Goal: Task Accomplishment & Management: Manage account settings

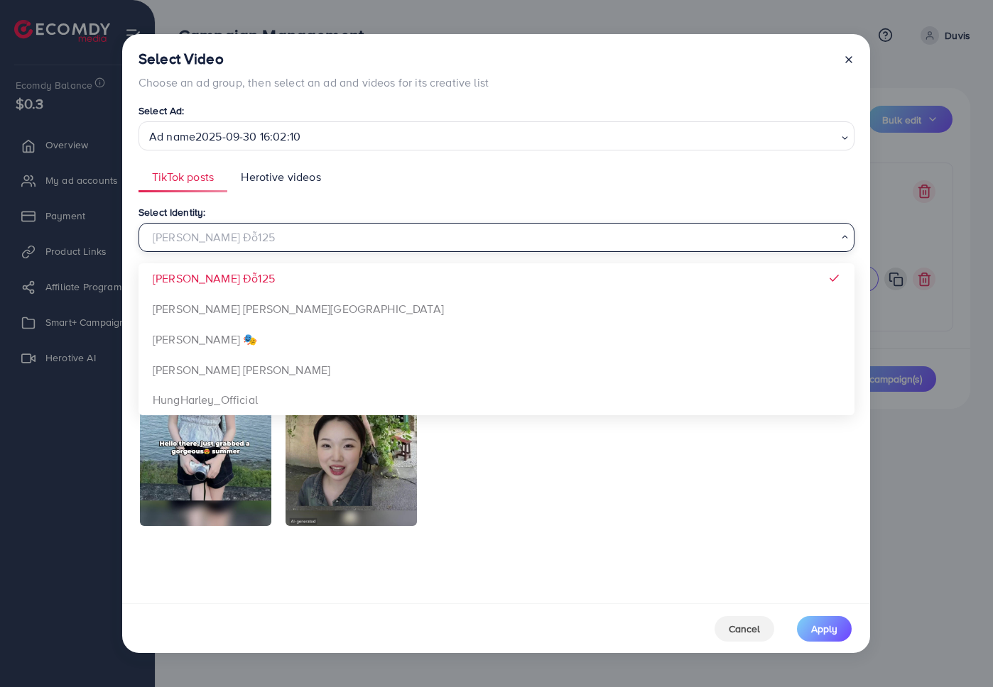
click at [557, 165] on ul "TikTok posts Herotive videos" at bounding box center [496, 177] width 716 height 31
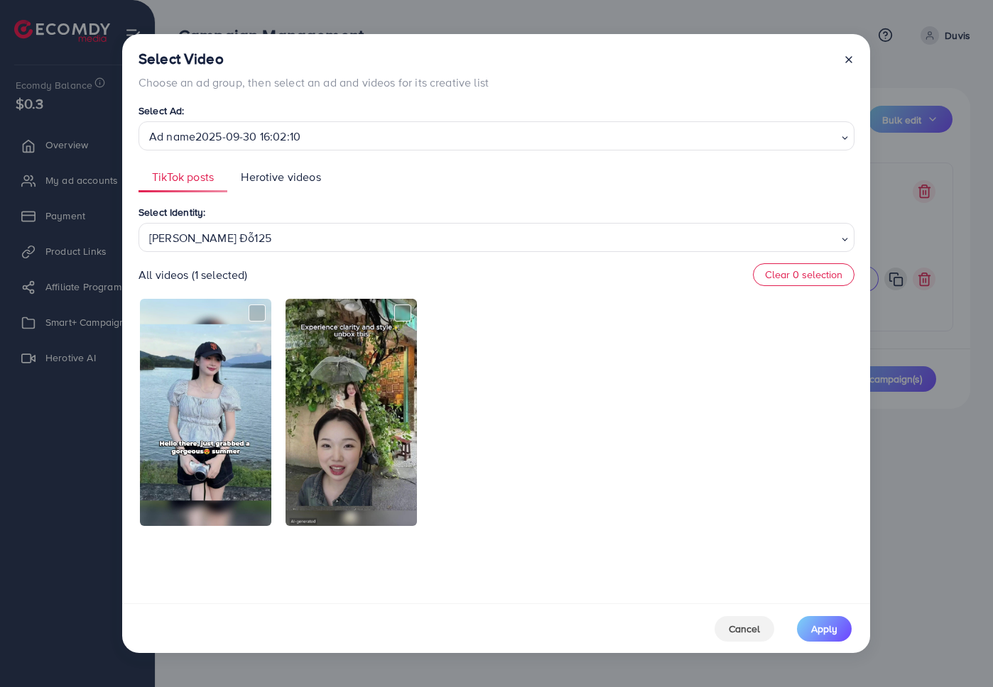
click at [838, 59] on div at bounding box center [843, 70] width 23 height 40
click at [849, 60] on line at bounding box center [849, 60] width 6 height 6
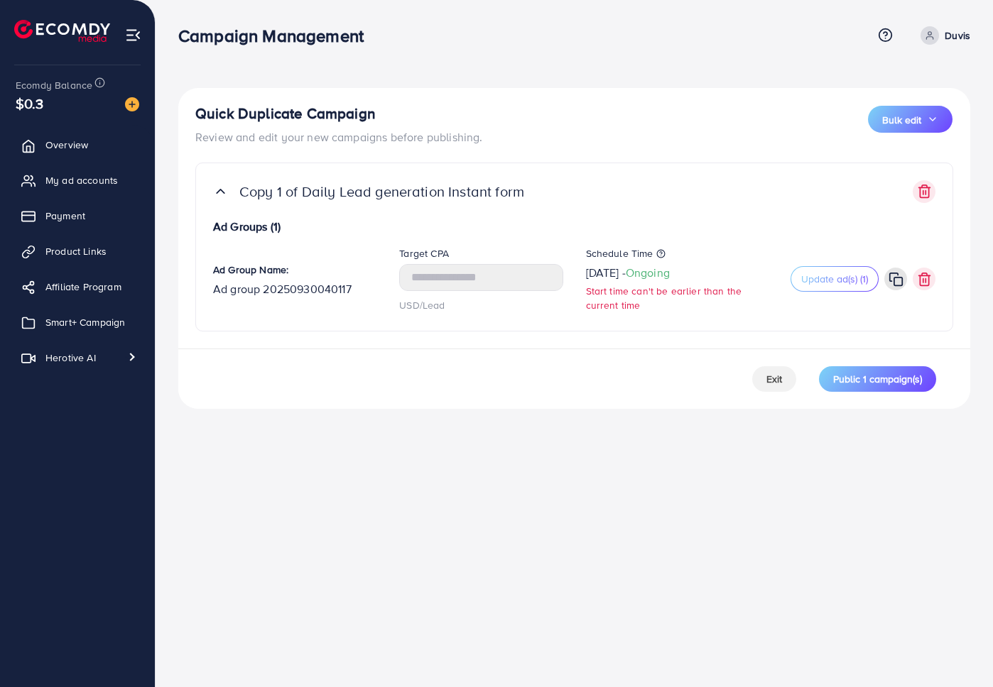
click at [541, 121] on div "Quick Duplicate Campaign Review and edit your new campaigns before publishing. …" at bounding box center [574, 125] width 758 height 40
click at [763, 372] on button "Exit" at bounding box center [774, 379] width 44 height 26
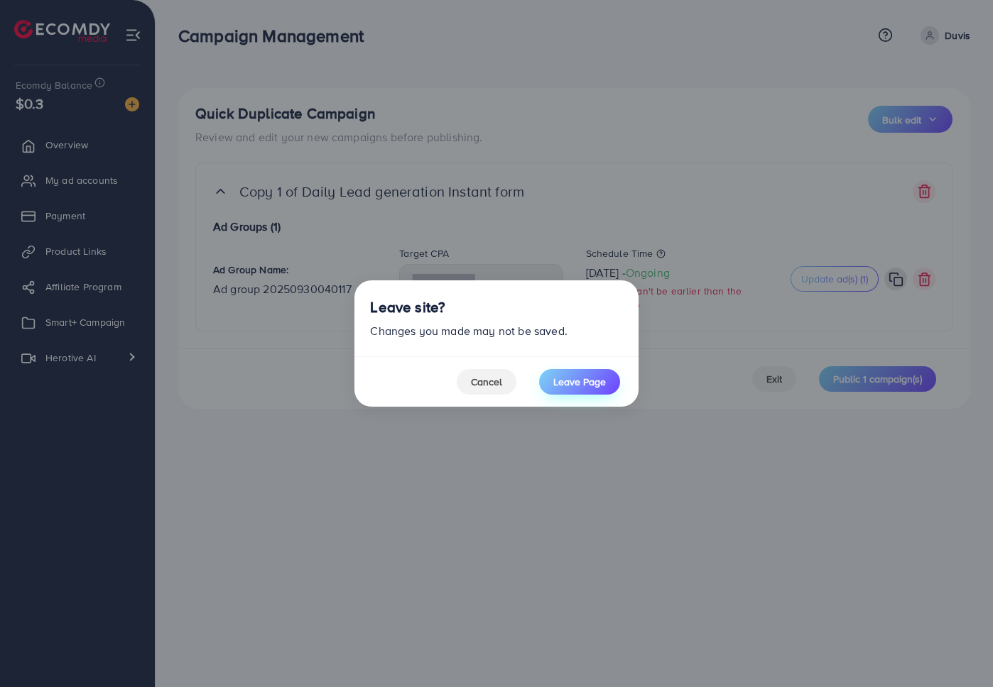
click at [585, 383] on span "Leave Page" at bounding box center [579, 382] width 53 height 14
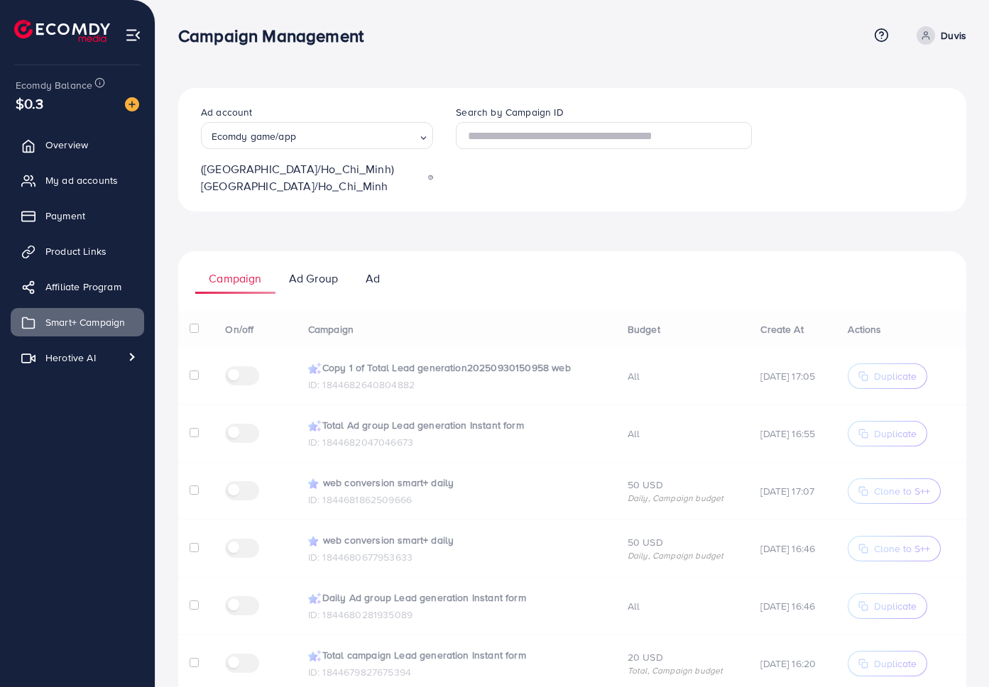
click at [560, 89] on div "Ad account Ecomdy game/app Loading... (Asia/Ho_Chi_Minh) Asia/Ho_Chi_Minh Searc…" at bounding box center [572, 150] width 788 height 124
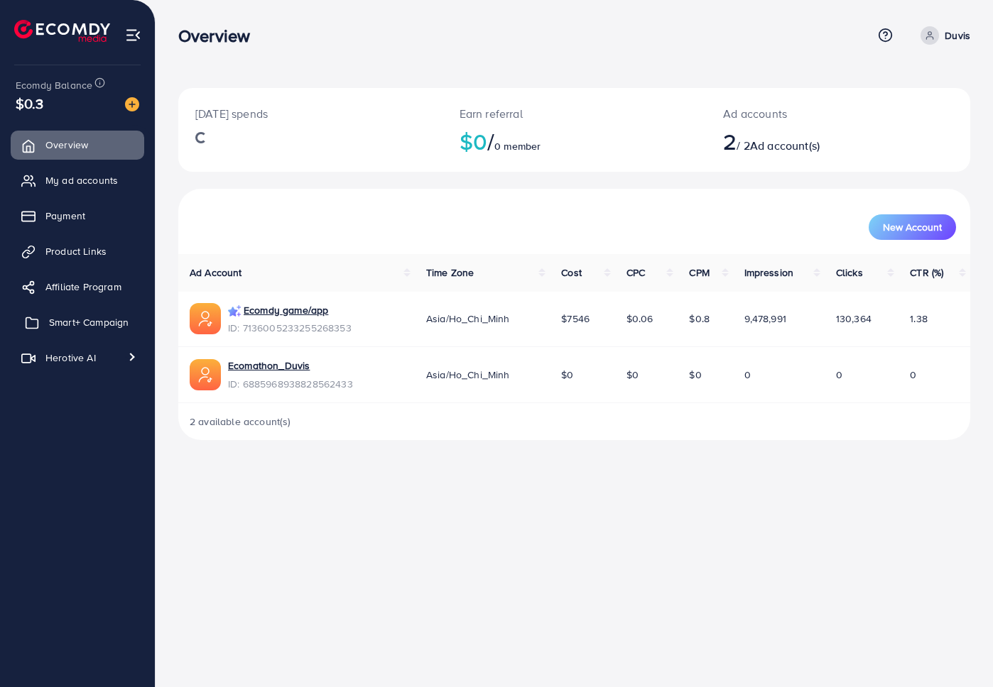
click at [93, 320] on span "Smart+ Campaign" at bounding box center [89, 322] width 80 height 14
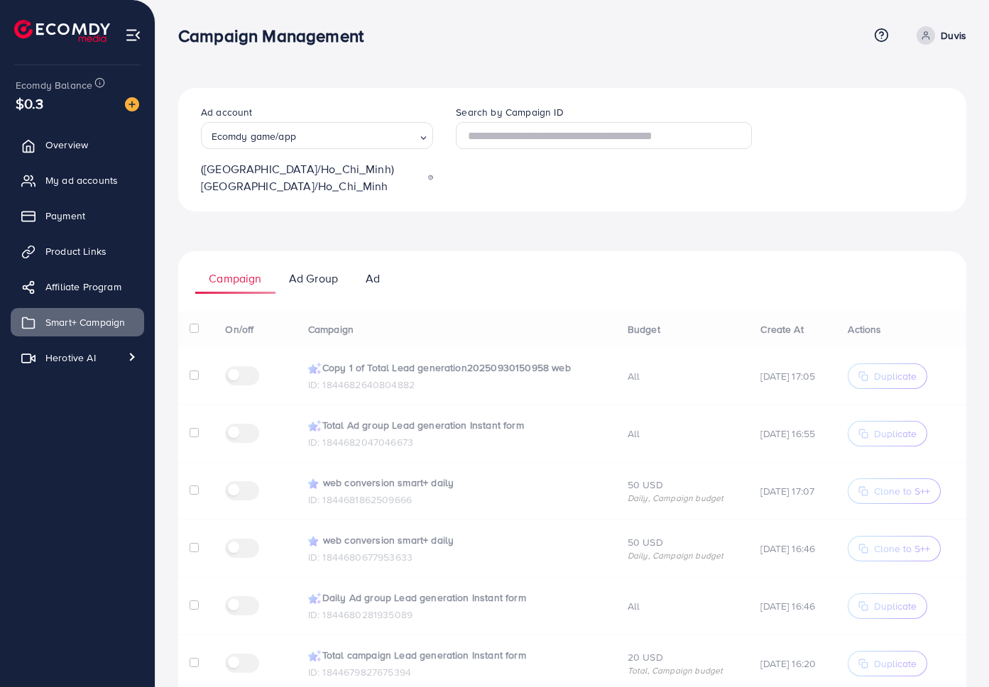
click at [705, 223] on div "Ad account Ecomdy game/app Loading... (Asia/Ho_Chi_Minh) Asia/Ho_Chi_Minh Searc…" at bounding box center [572, 534] width 788 height 892
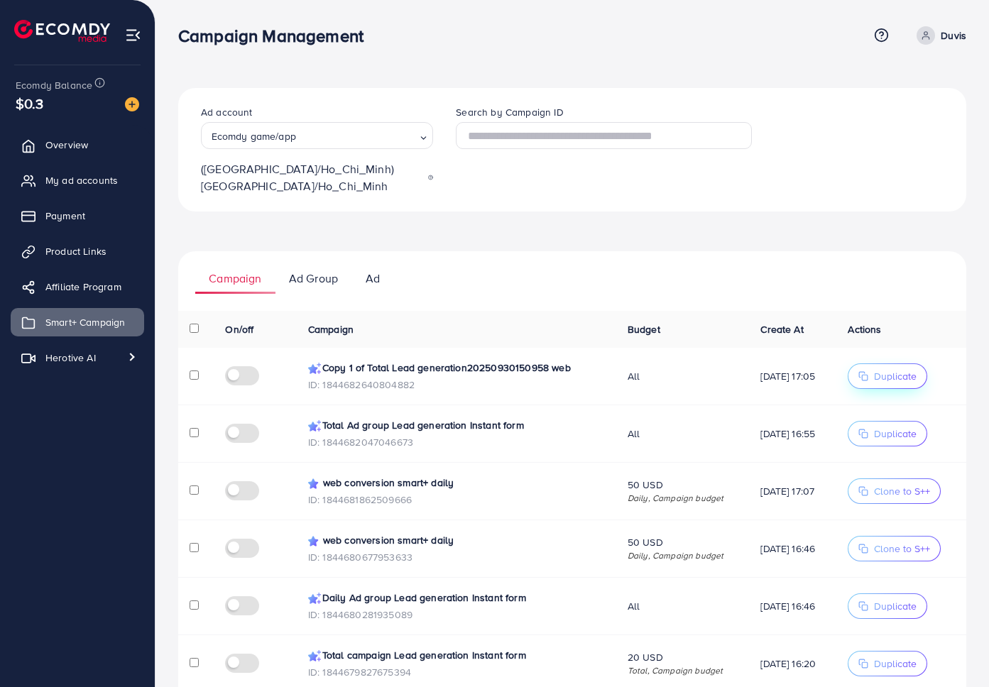
click at [892, 369] on span "Duplicate" at bounding box center [895, 376] width 43 height 14
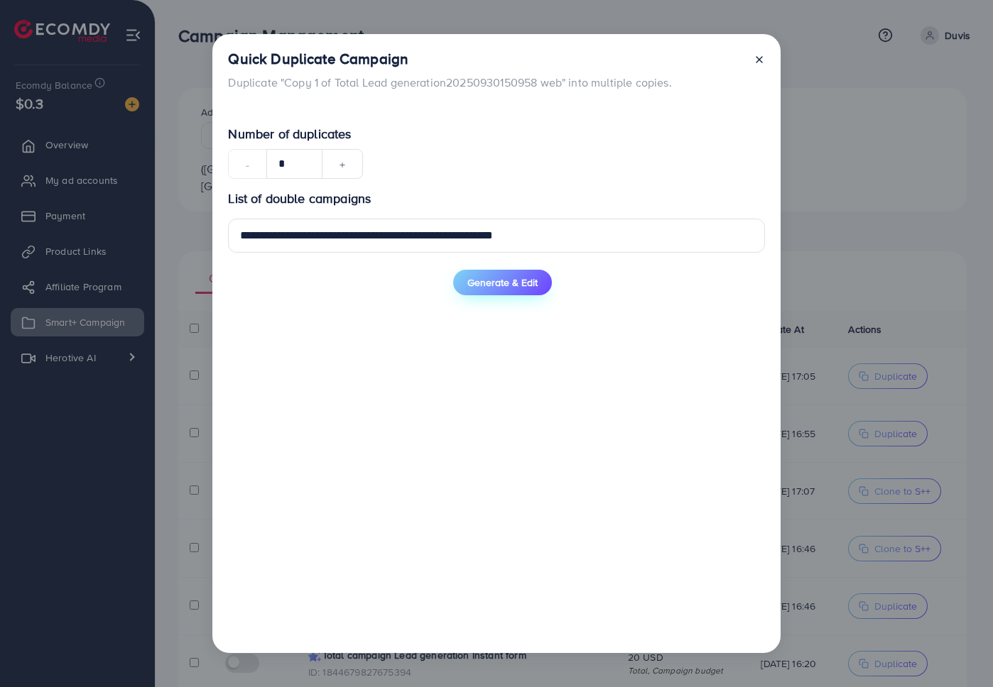
click at [526, 290] on button "Generate & Edit" at bounding box center [502, 283] width 99 height 26
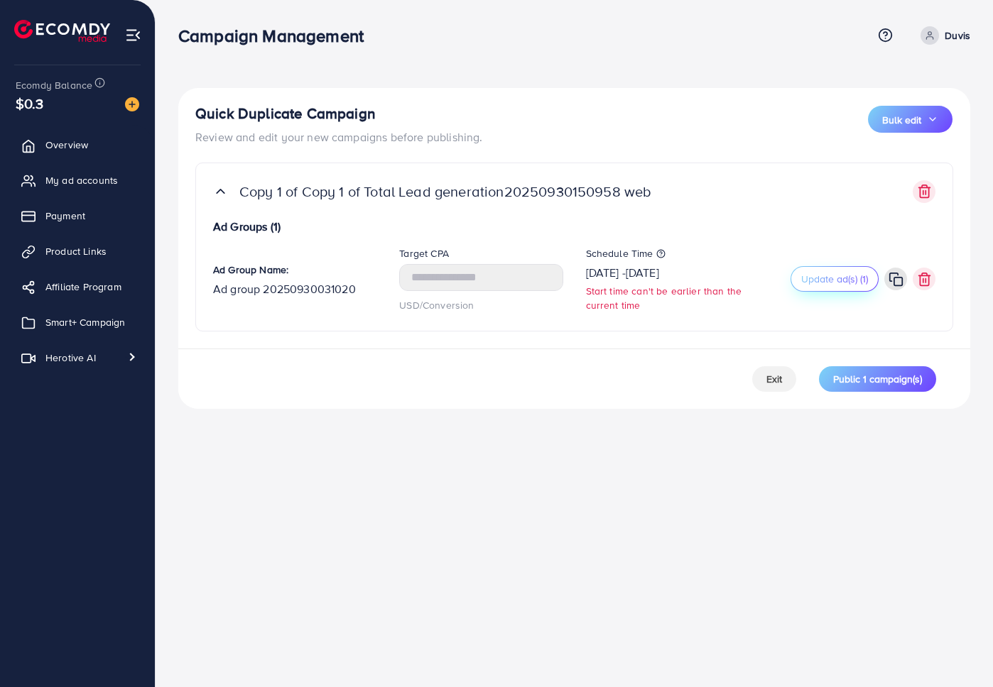
click at [850, 285] on span "Update ad(s) (1)" at bounding box center [834, 279] width 67 height 14
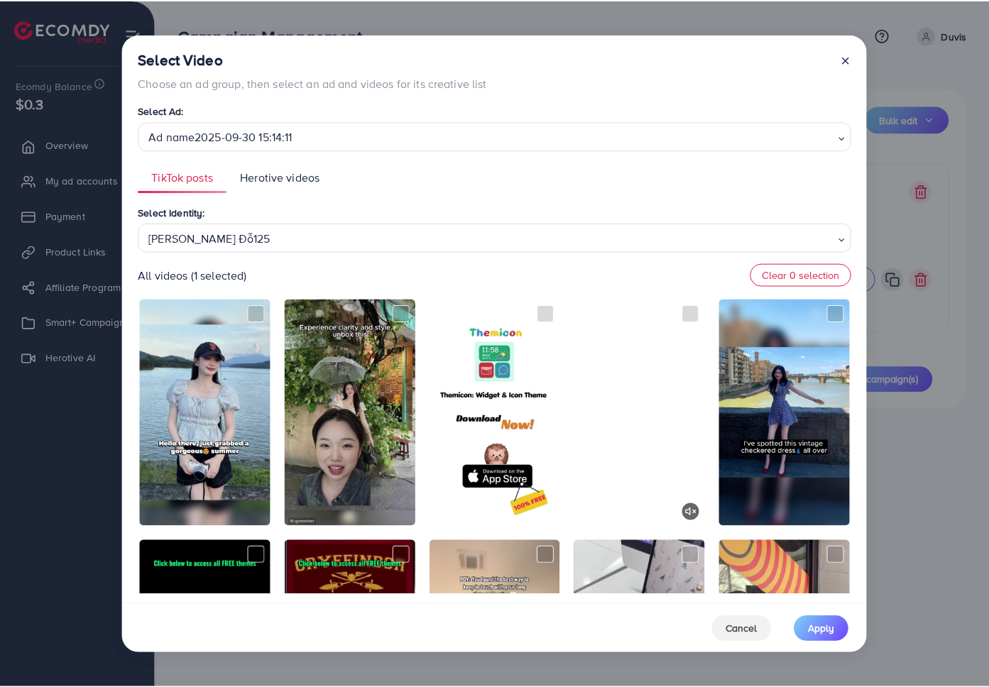
scroll to position [430, 0]
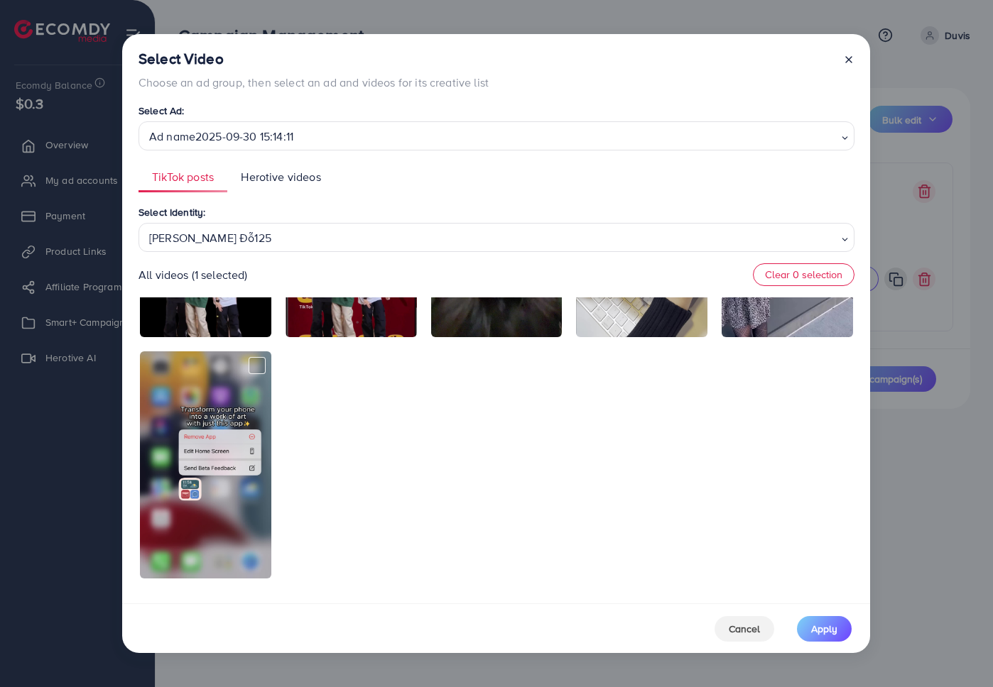
click at [849, 56] on icon at bounding box center [848, 59] width 11 height 11
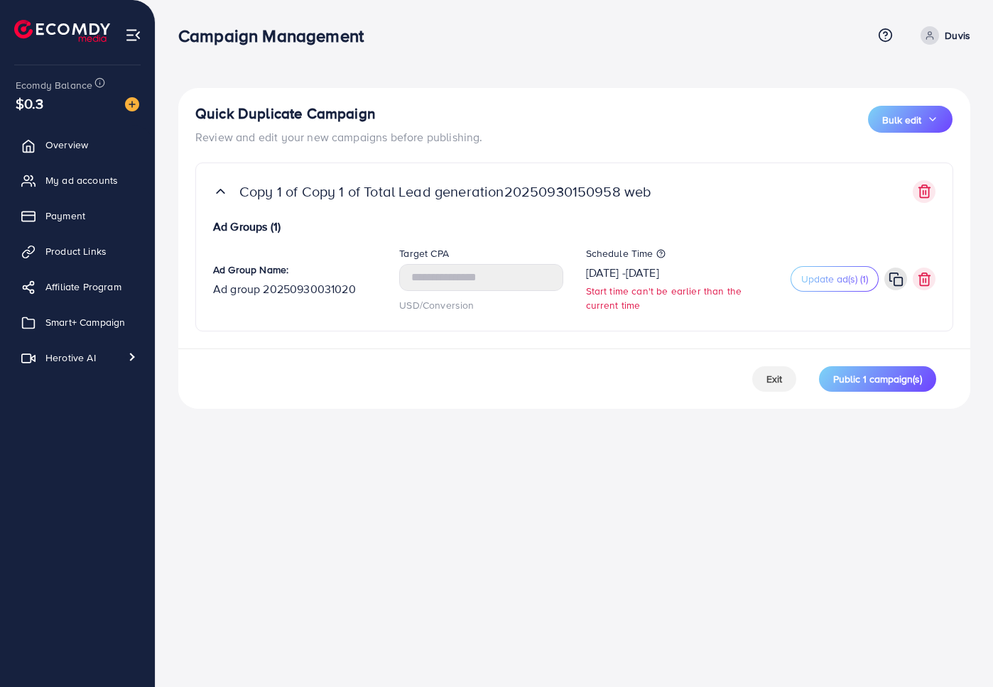
click at [577, 161] on div "Quick Duplicate Campaign Review and edit your new campaigns before publishing. …" at bounding box center [574, 210] width 792 height 244
click at [789, 385] on button "Exit" at bounding box center [774, 379] width 44 height 26
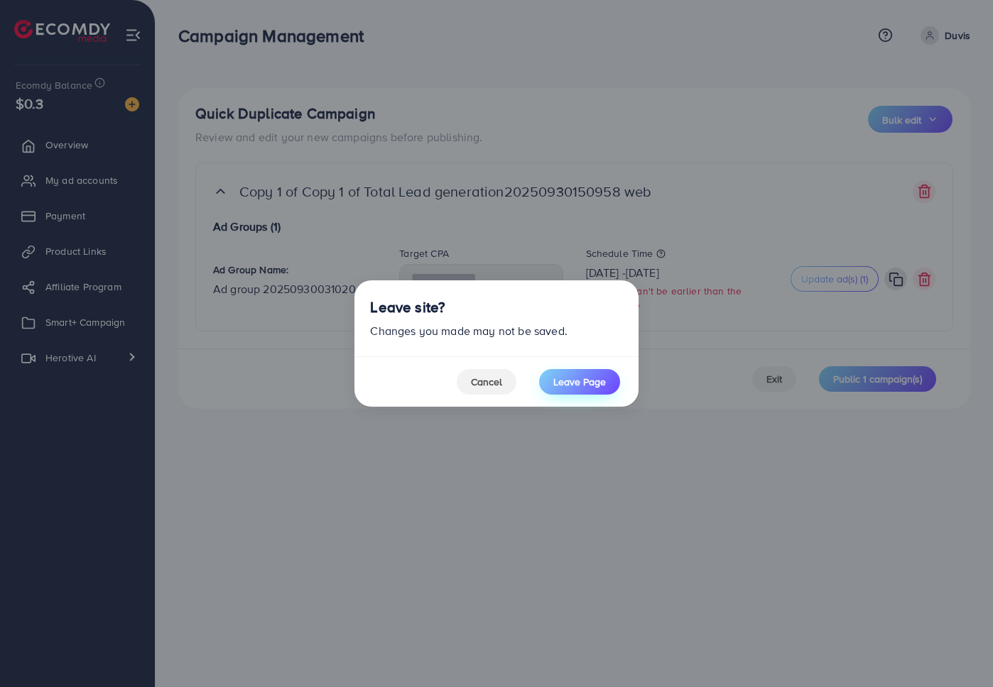
click at [573, 381] on span "Leave Page" at bounding box center [579, 382] width 53 height 14
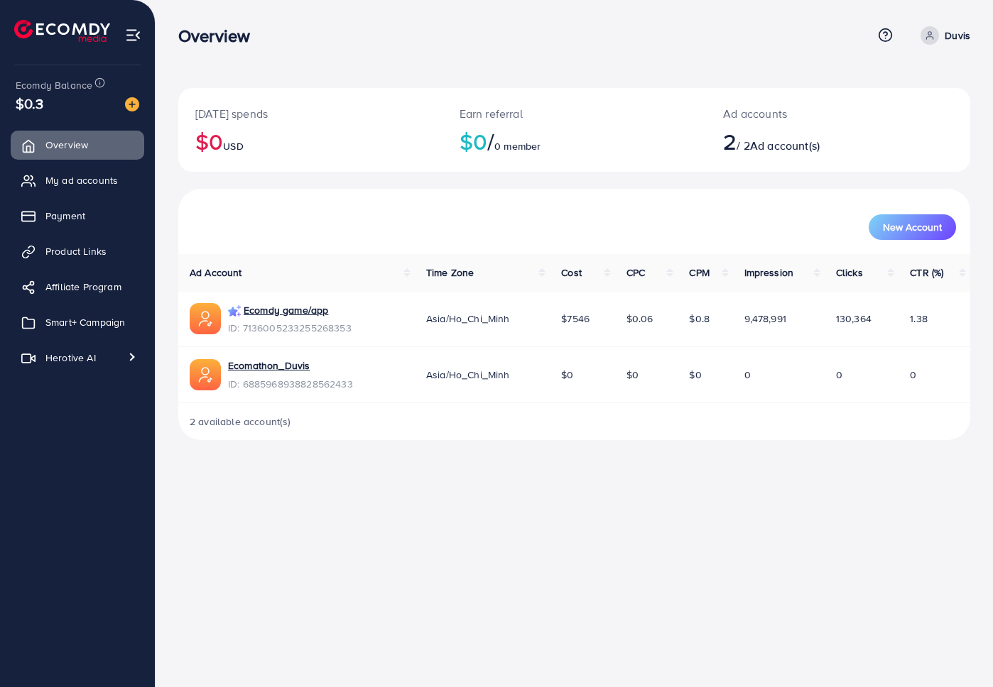
click at [393, 222] on div "New Account" at bounding box center [573, 227] width 763 height 26
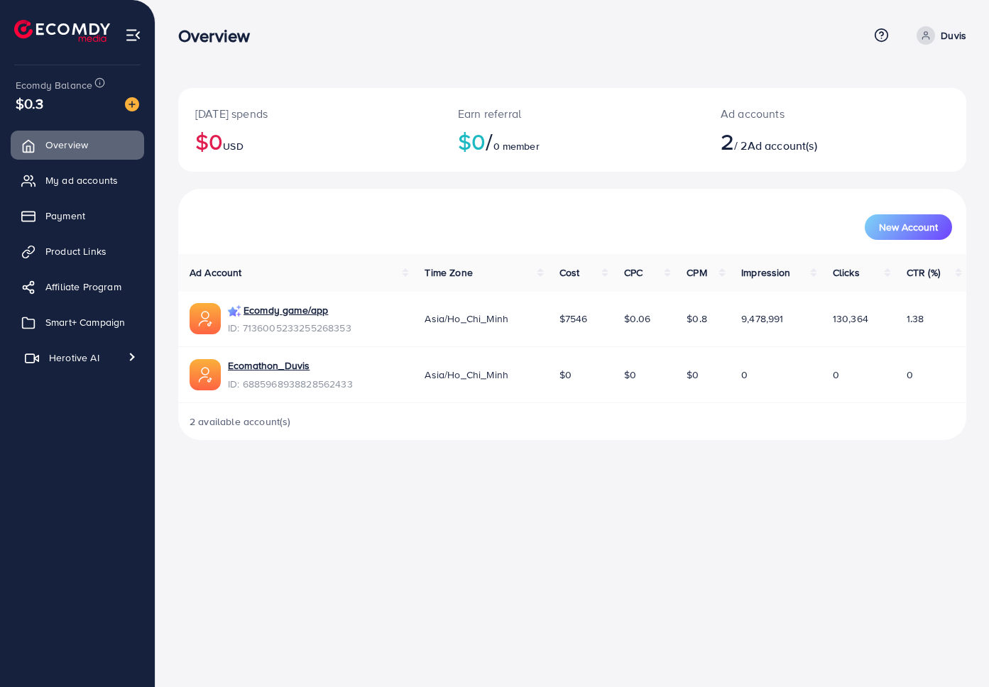
click at [73, 362] on span "Herotive AI" at bounding box center [74, 358] width 50 height 14
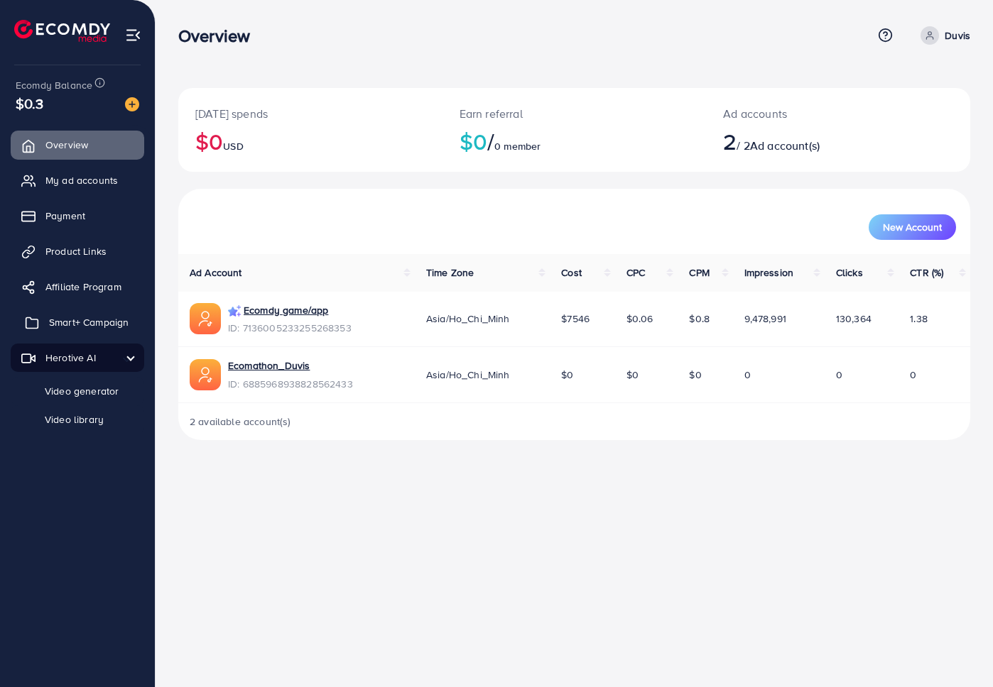
click at [80, 325] on span "Smart+ Campaign" at bounding box center [89, 322] width 80 height 14
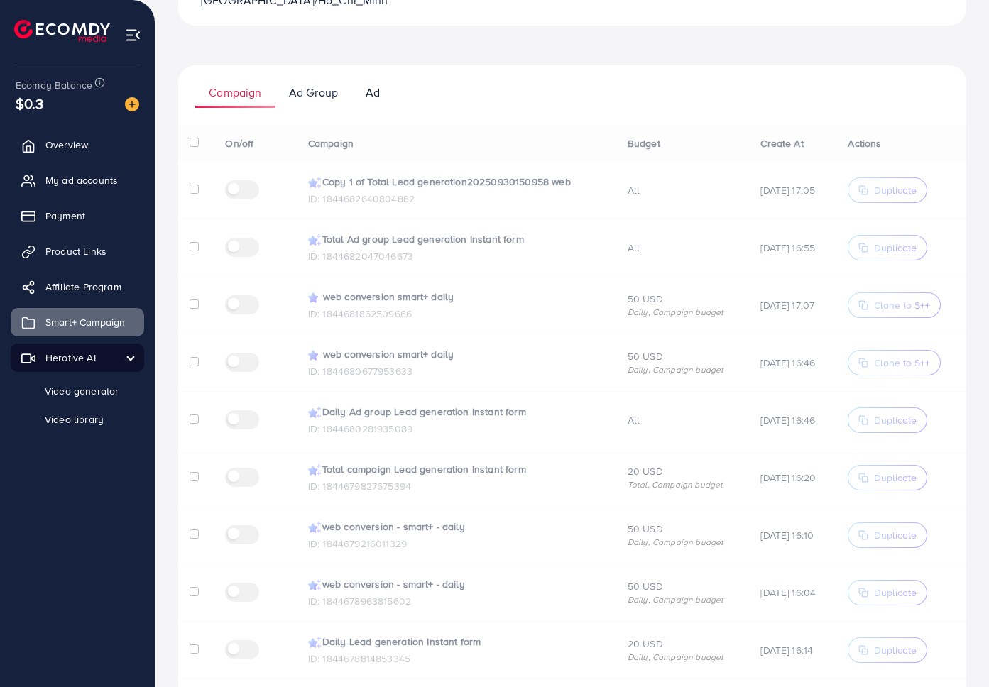
scroll to position [298, 0]
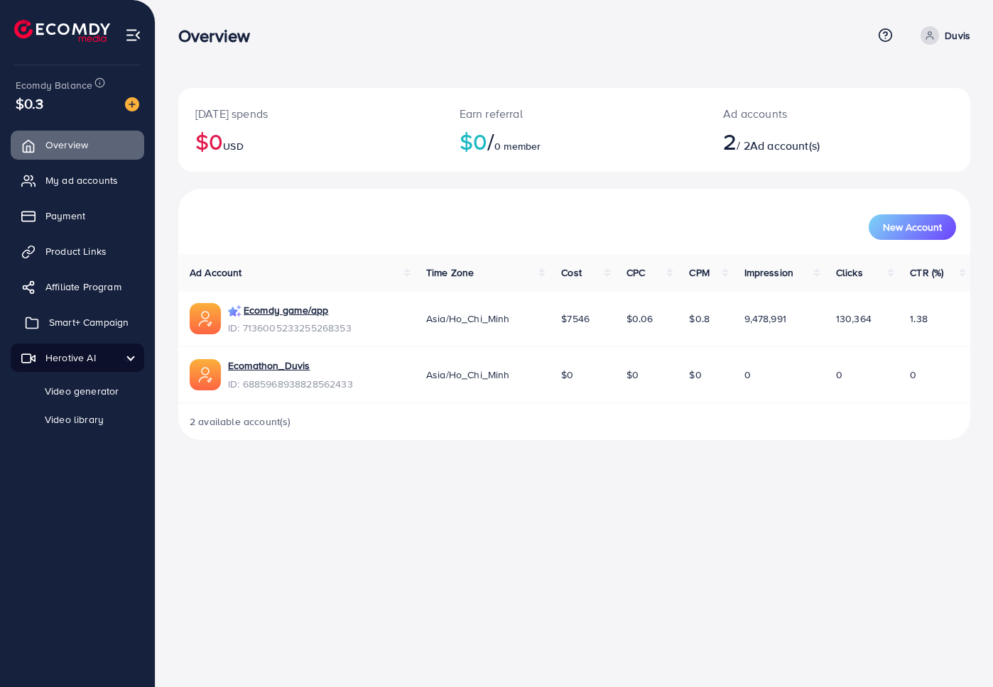
click at [94, 334] on link "Smart+ Campaign" at bounding box center [78, 322] width 134 height 28
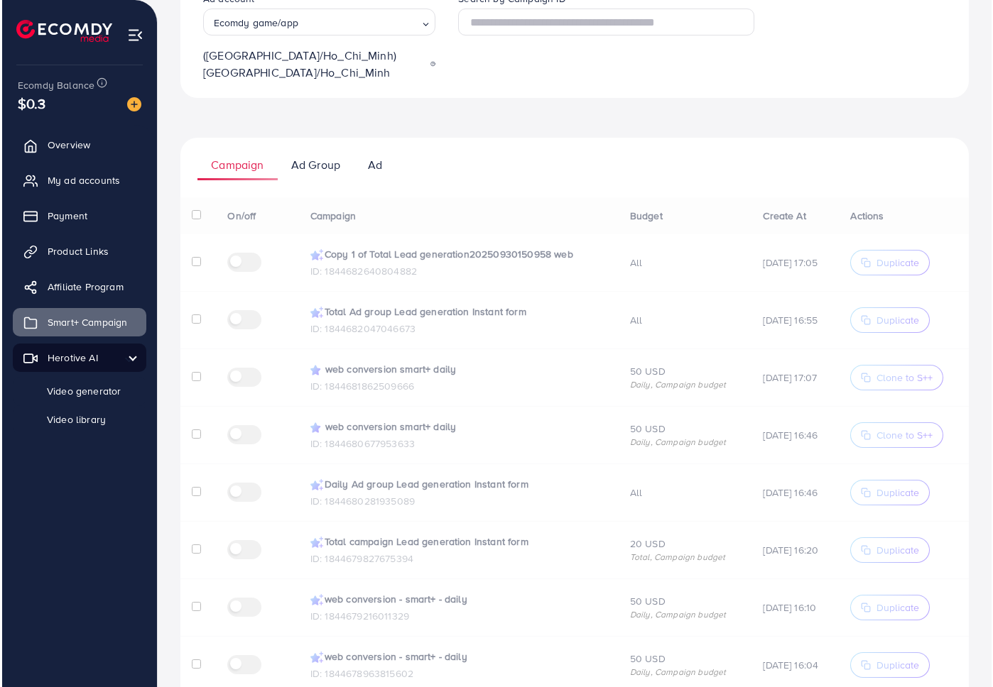
scroll to position [127, 0]
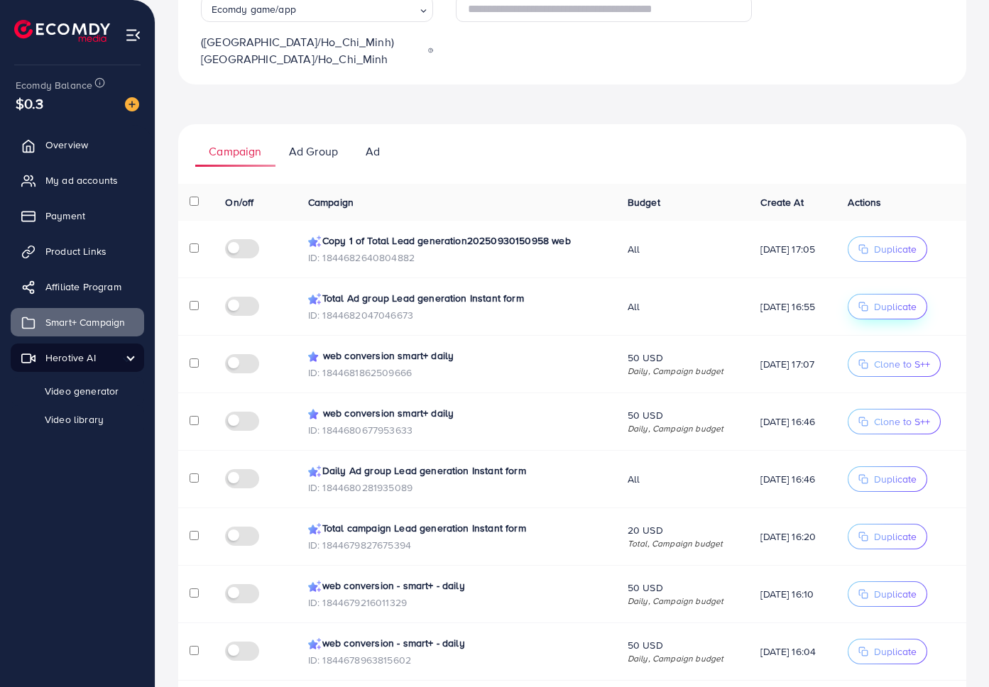
click at [865, 296] on button "Duplicate" at bounding box center [888, 307] width 80 height 26
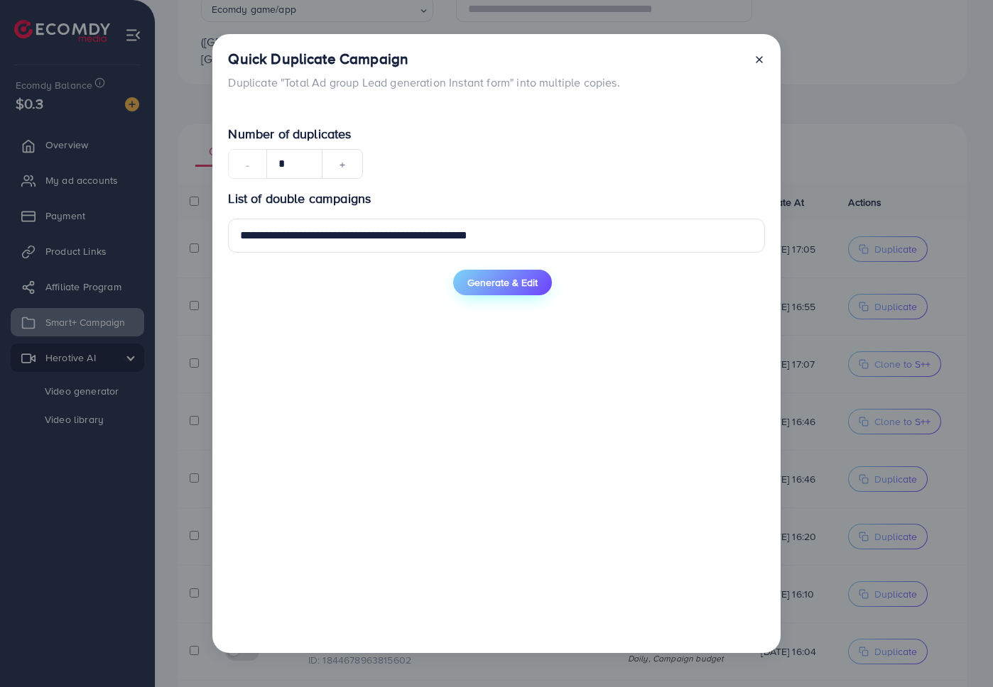
click at [490, 289] on span "Generate & Edit" at bounding box center [502, 283] width 70 height 14
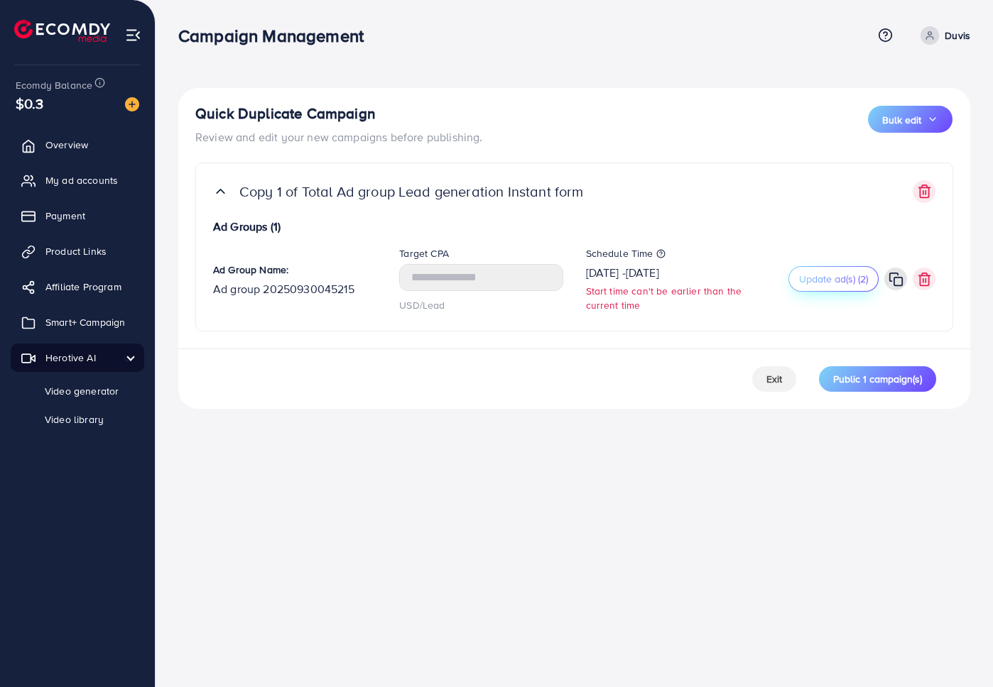
click at [820, 280] on span "Update ad(s) (2)" at bounding box center [833, 279] width 69 height 14
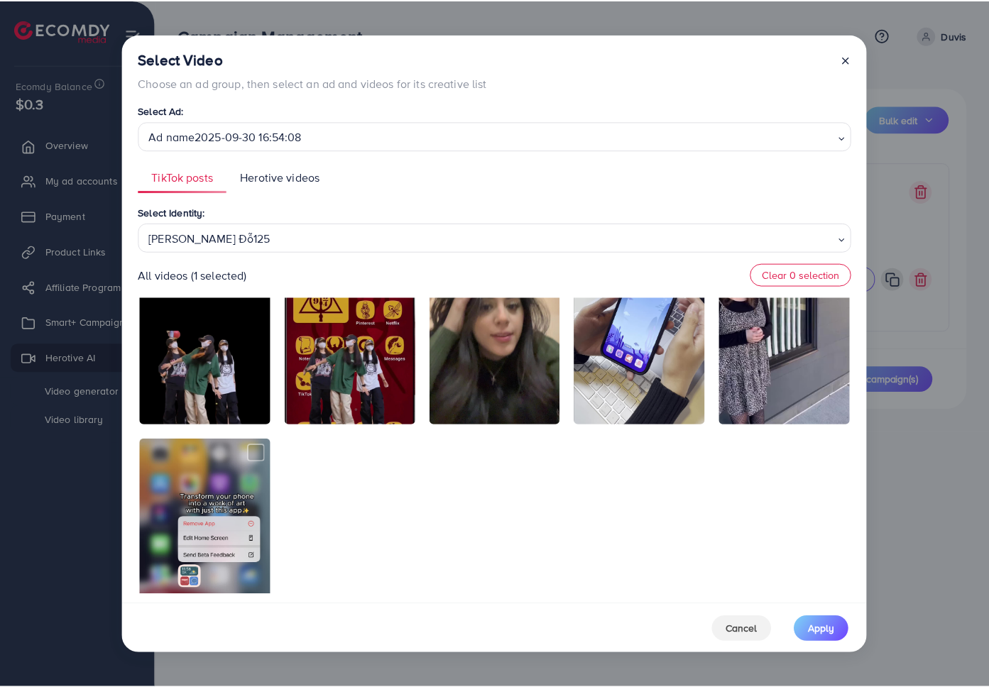
scroll to position [430, 0]
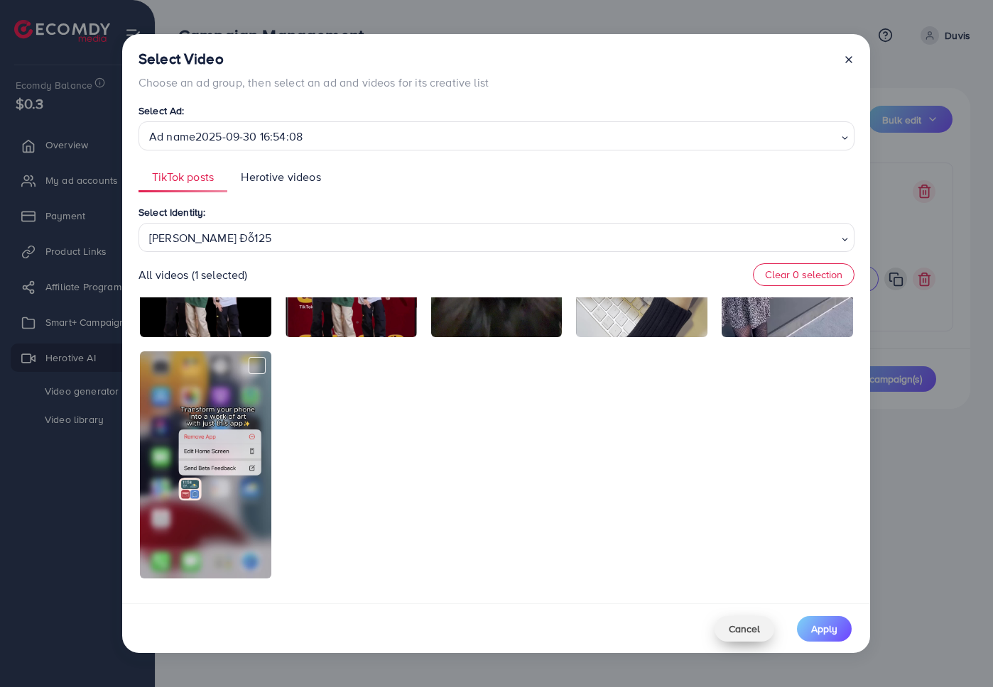
click at [751, 626] on span "Cancel" at bounding box center [744, 629] width 31 height 14
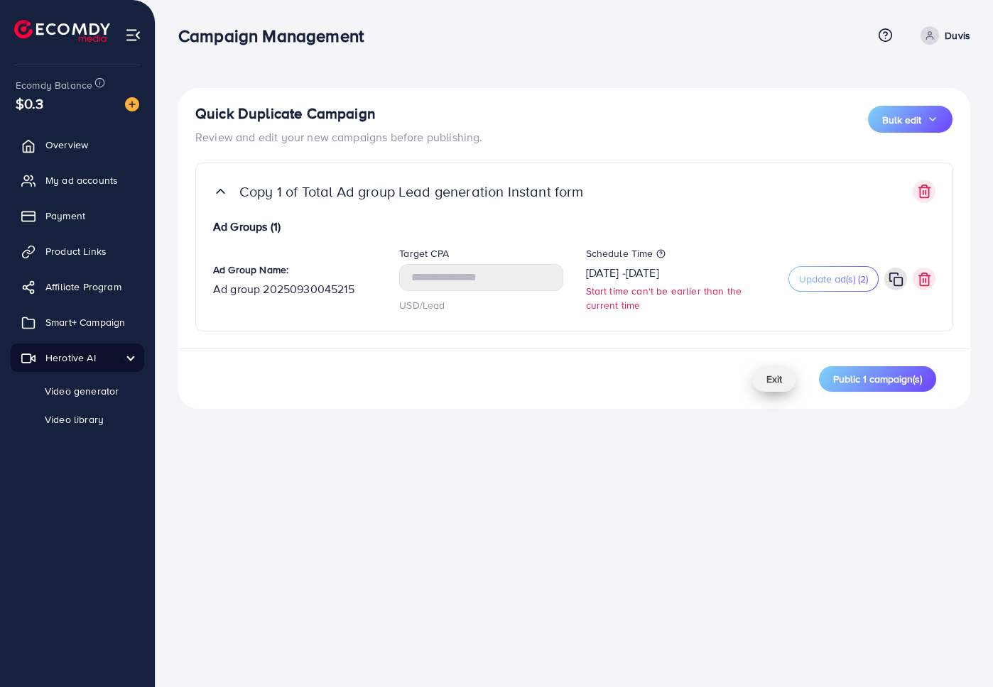
click at [769, 383] on span "Exit" at bounding box center [774, 379] width 16 height 14
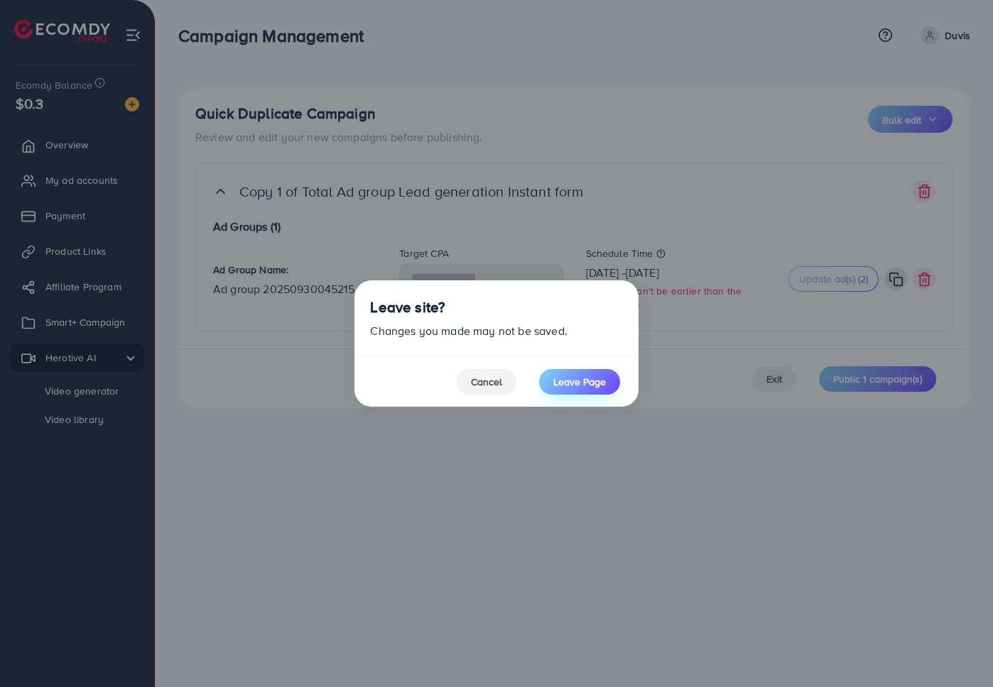
click at [554, 379] on span "Leave Page" at bounding box center [579, 382] width 53 height 14
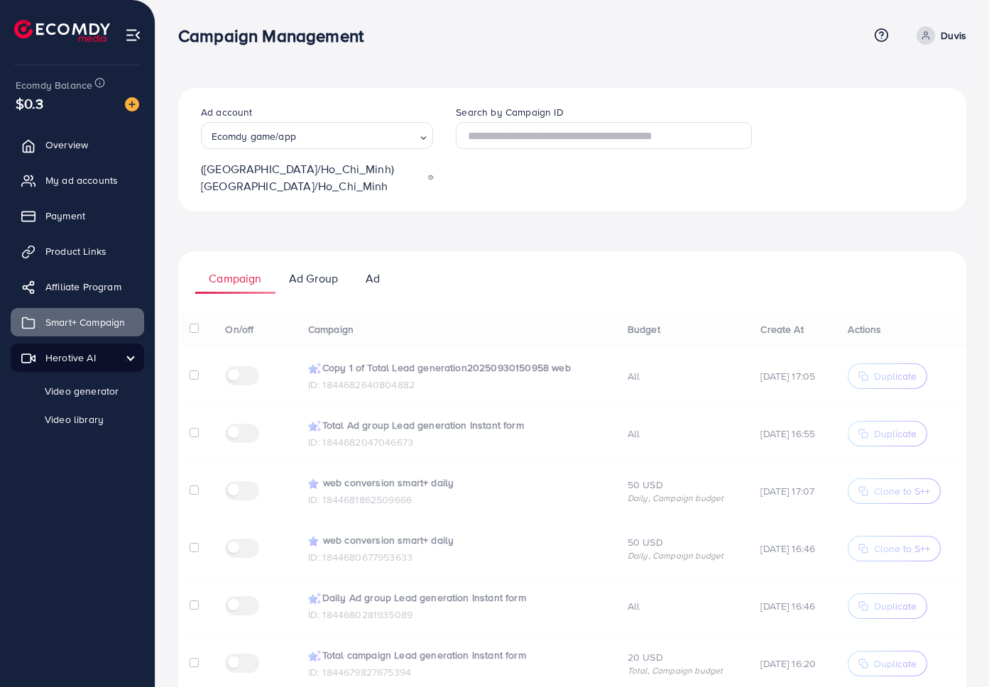
click at [471, 193] on div "Ad account Ecomdy game/app Loading... (Asia/Ho_Chi_Minh) [GEOGRAPHIC_DATA]/Ho_C…" at bounding box center [572, 150] width 788 height 124
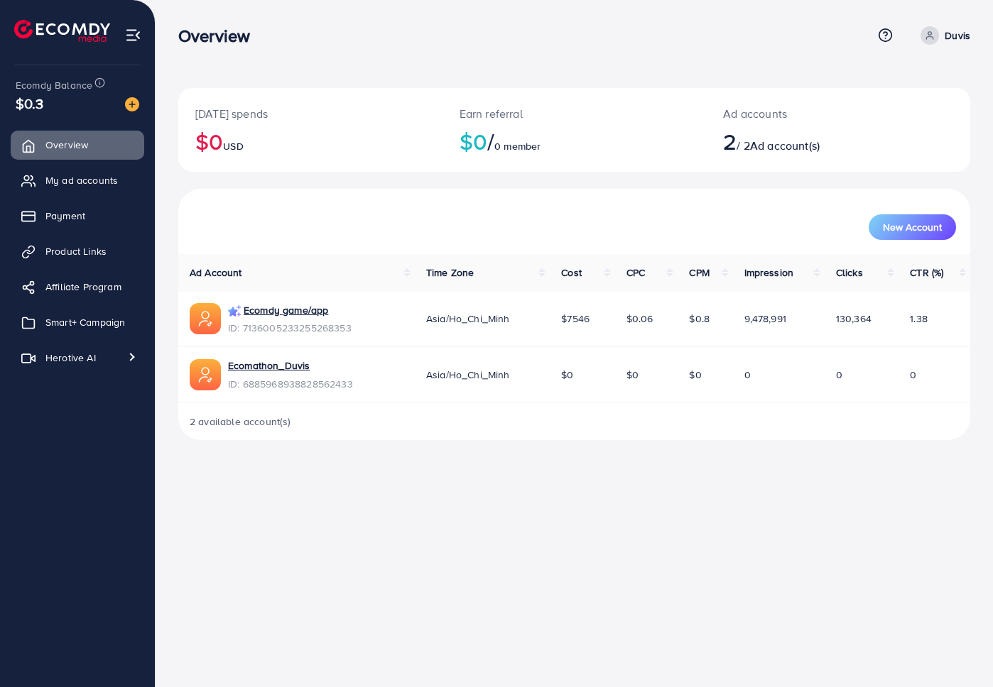
click at [456, 200] on div "New Account" at bounding box center [574, 221] width 792 height 65
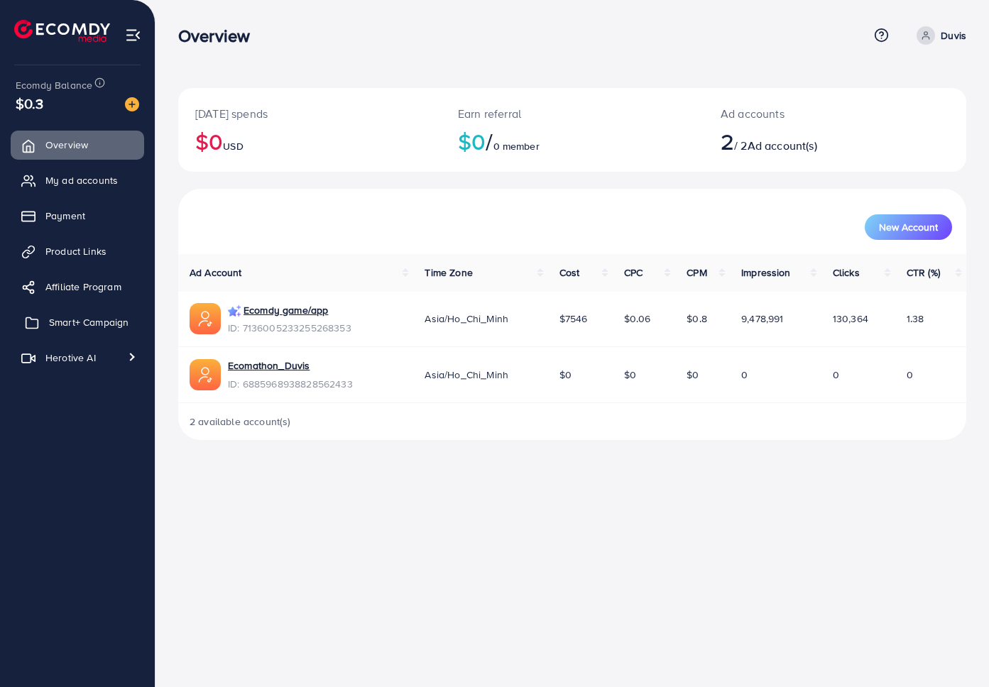
click at [111, 321] on span "Smart+ Campaign" at bounding box center [89, 322] width 80 height 14
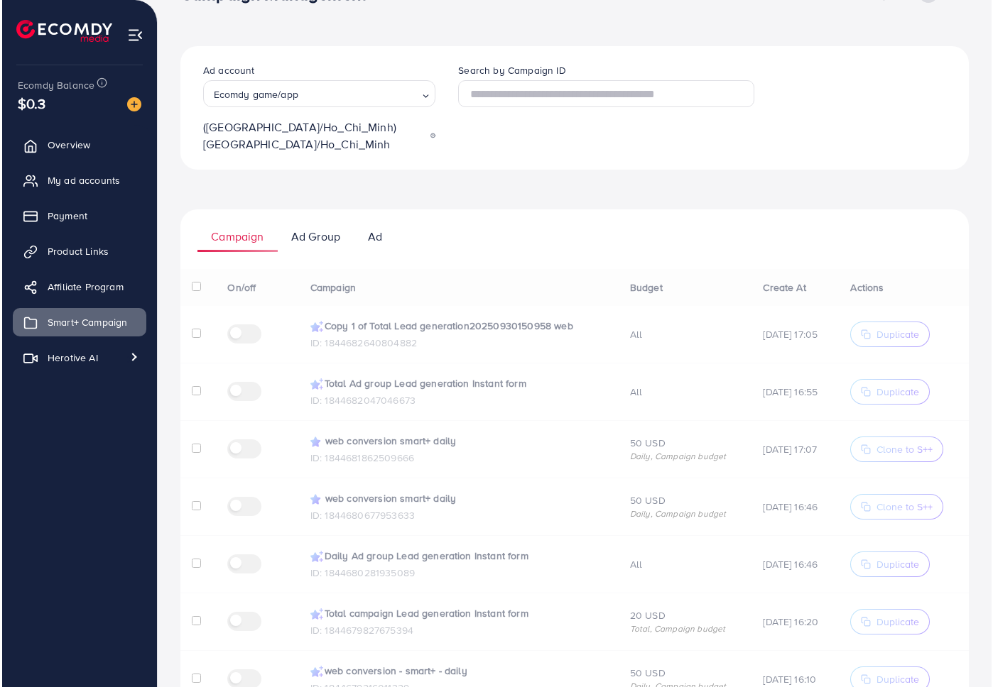
scroll to position [43, 0]
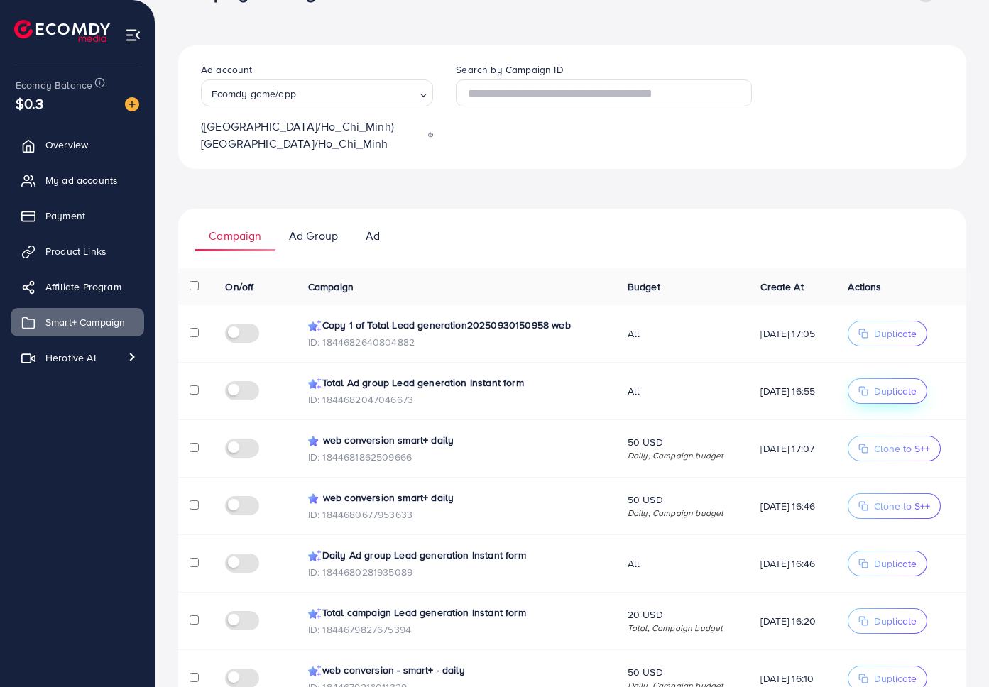
click at [916, 384] on span "Duplicate" at bounding box center [895, 391] width 43 height 14
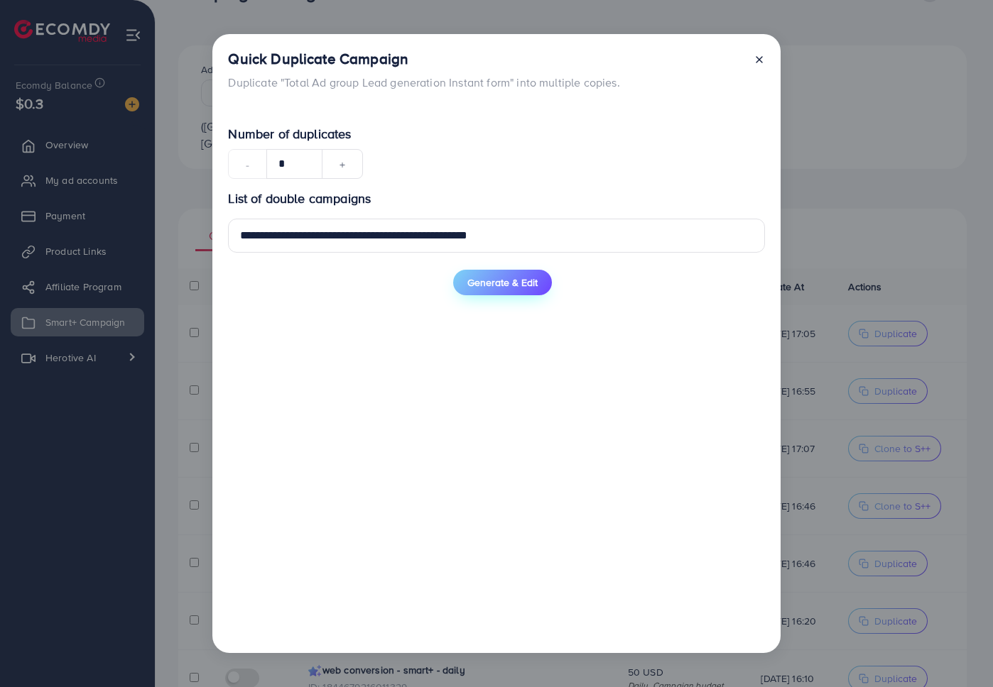
click at [521, 280] on span "Generate & Edit" at bounding box center [502, 283] width 70 height 14
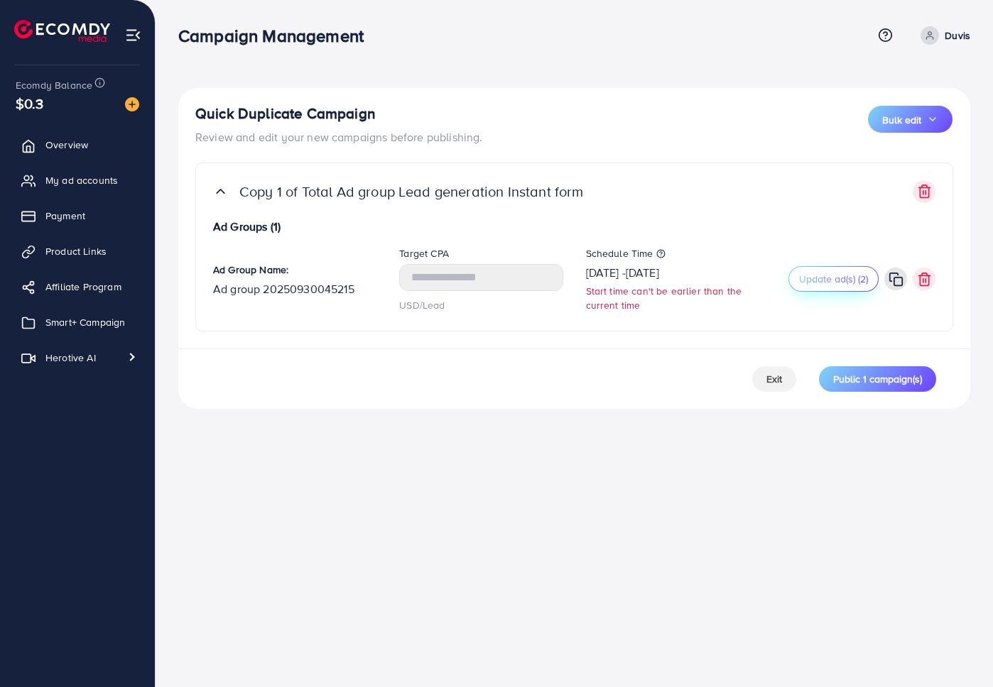
click at [842, 280] on span "Update ad(s) (2)" at bounding box center [833, 279] width 69 height 14
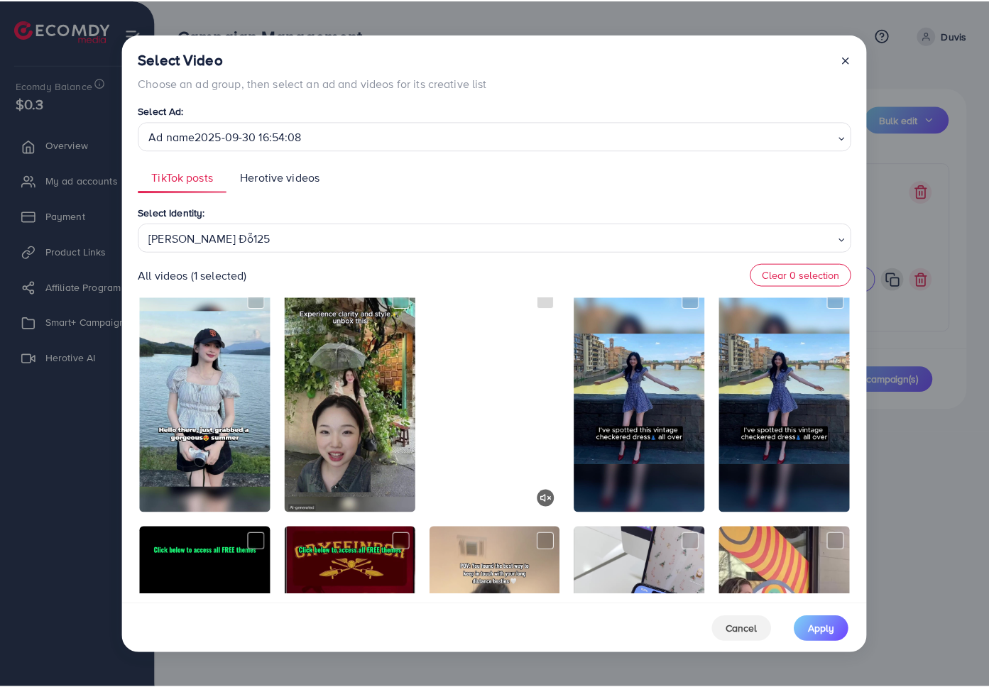
scroll to position [430, 0]
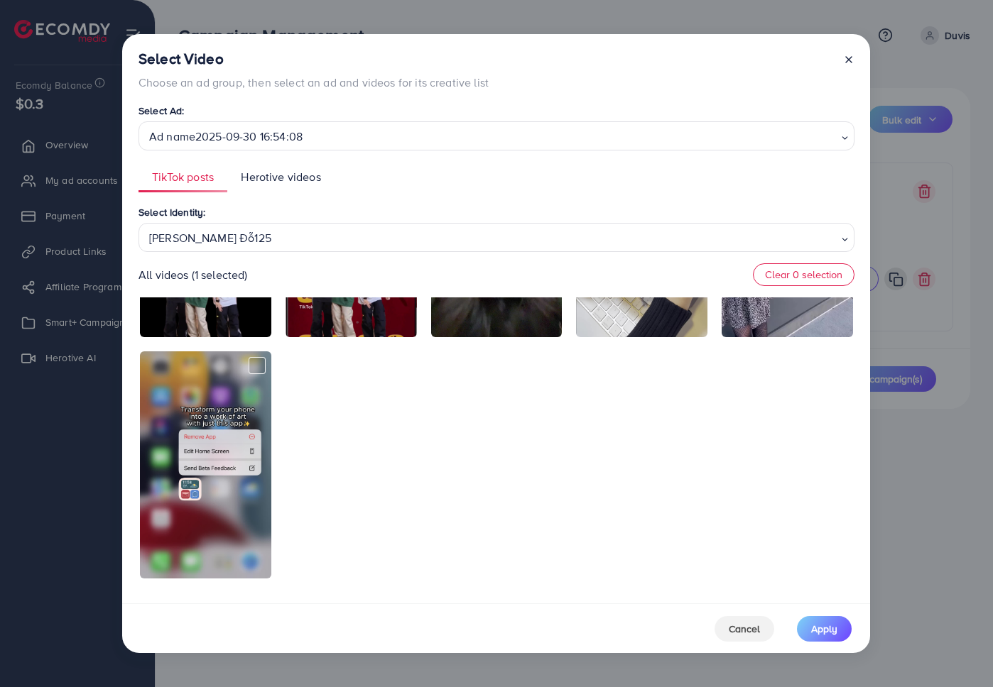
click at [850, 58] on line at bounding box center [849, 60] width 6 height 6
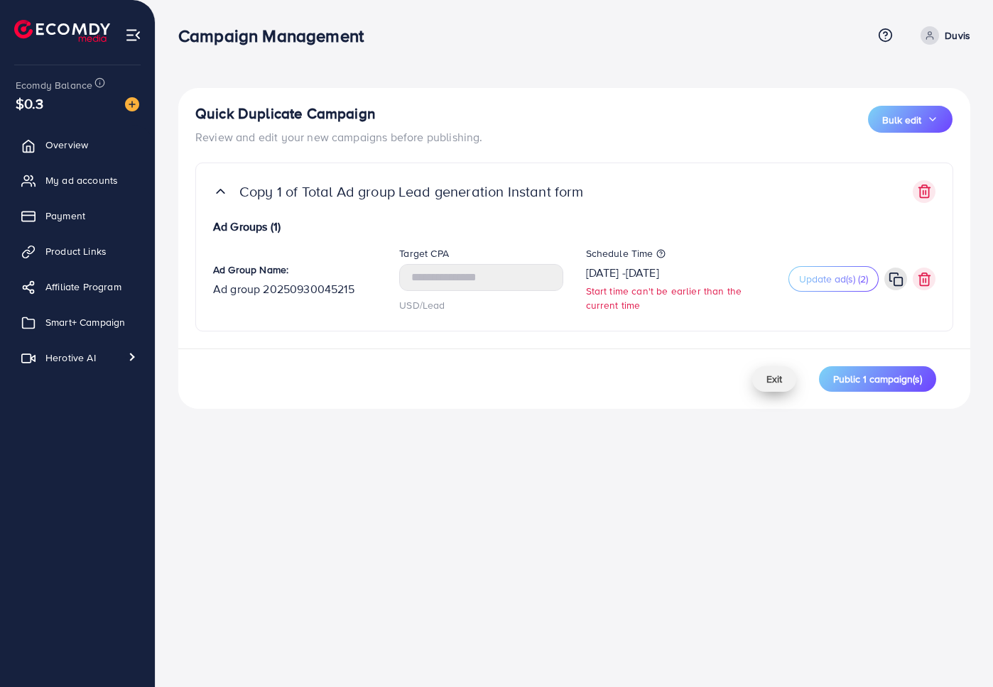
click at [775, 381] on span "Exit" at bounding box center [774, 379] width 16 height 14
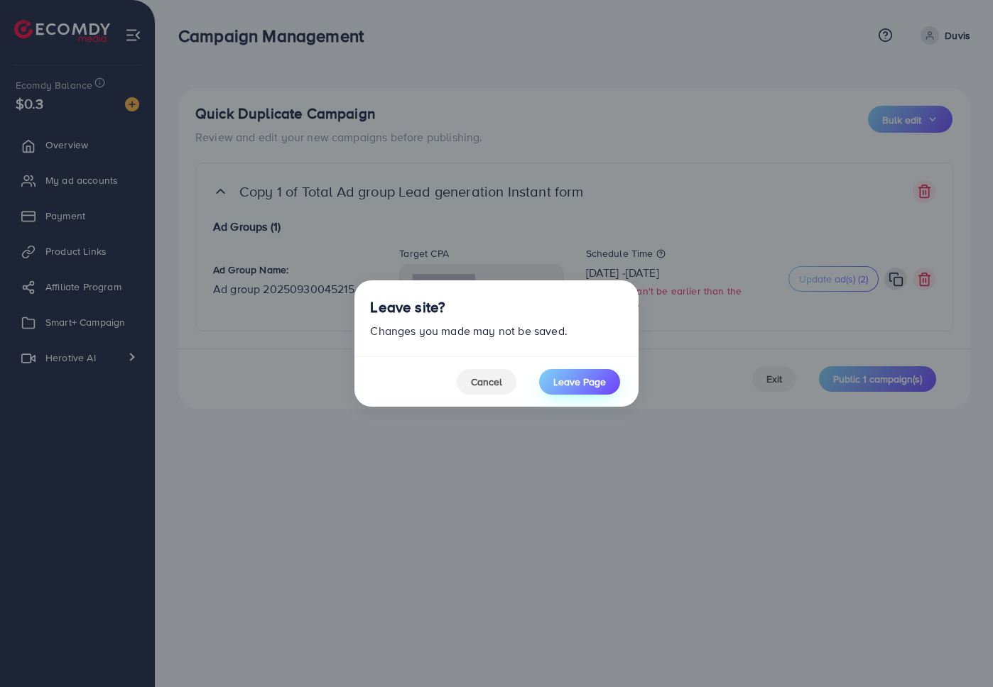
click at [580, 388] on span "Leave Page" at bounding box center [579, 382] width 53 height 14
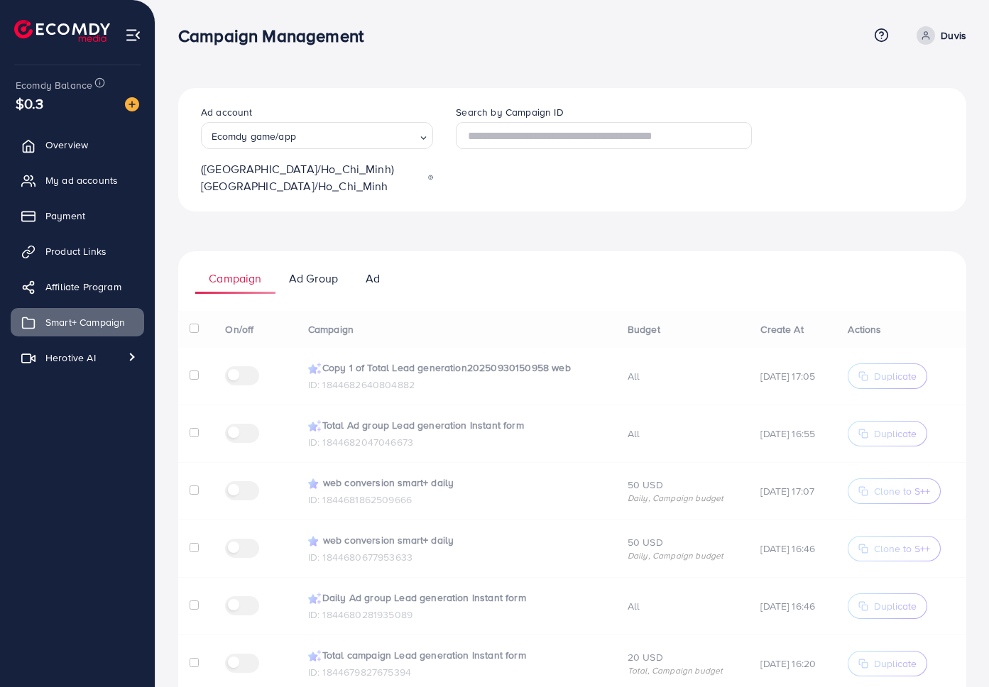
click at [494, 178] on div "Ad account Ecomdy game/app Loading... (Asia/Ho_Chi_Minh) Asia/Ho_Chi_Minh Searc…" at bounding box center [572, 150] width 788 height 124
click at [483, 203] on div "Ad account Ecomdy game/app Loading... (Asia/Ho_Chi_Minh) Asia/Ho_Chi_Minh Searc…" at bounding box center [572, 534] width 788 height 892
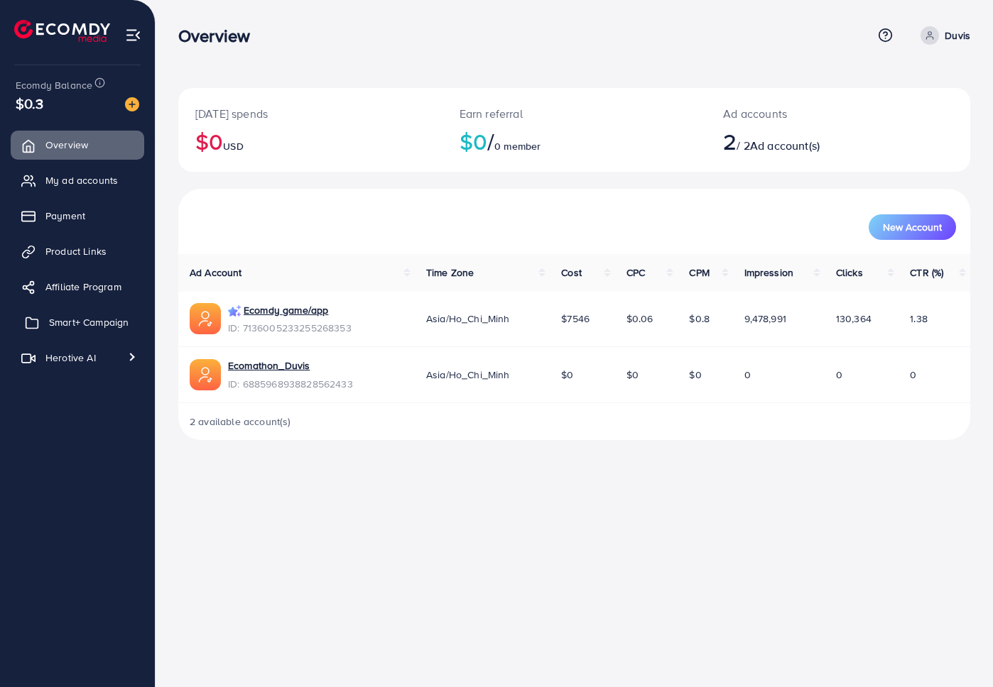
click at [83, 326] on span "Smart+ Campaign" at bounding box center [89, 322] width 80 height 14
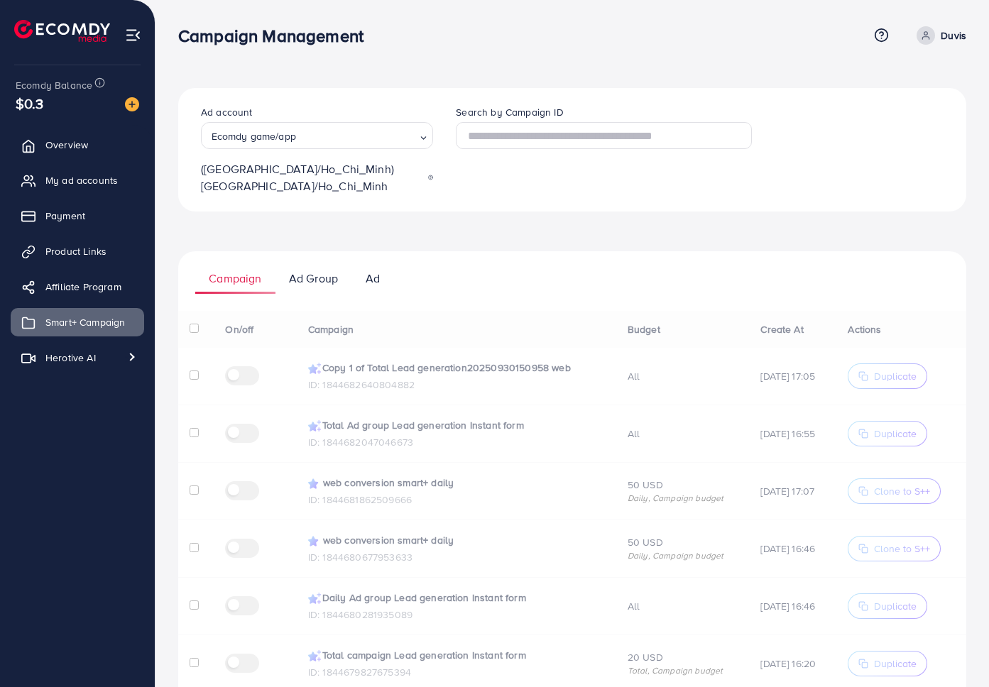
click at [722, 224] on div "Ad account Ecomdy game/app Loading... (Asia/Ho_Chi_Minh) Asia/Ho_Chi_Minh Searc…" at bounding box center [572, 534] width 788 height 892
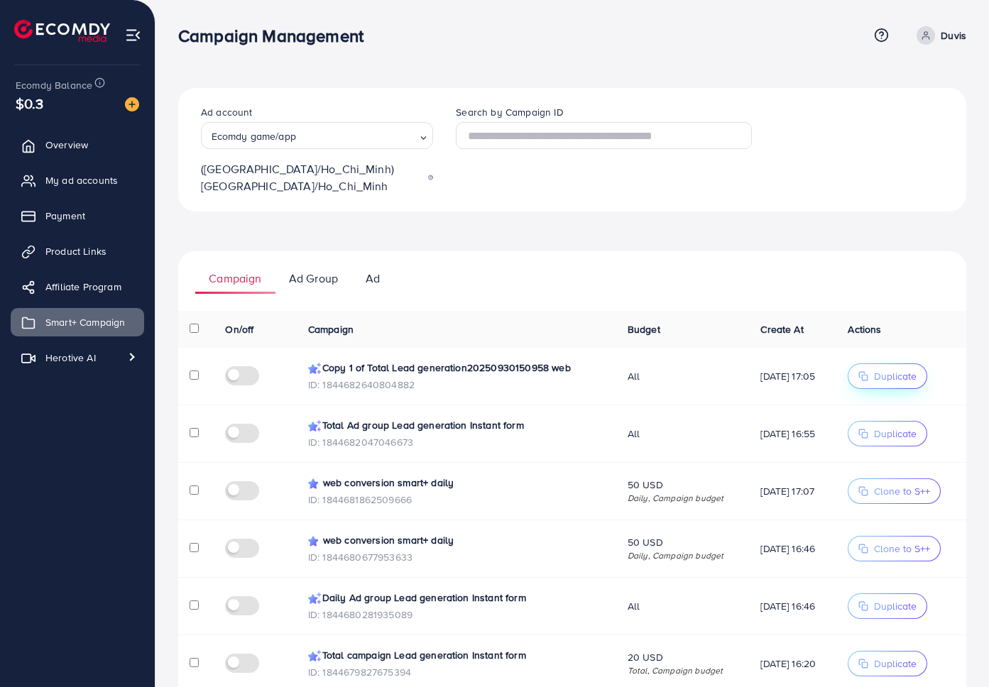
click at [898, 369] on span "Duplicate" at bounding box center [895, 376] width 43 height 14
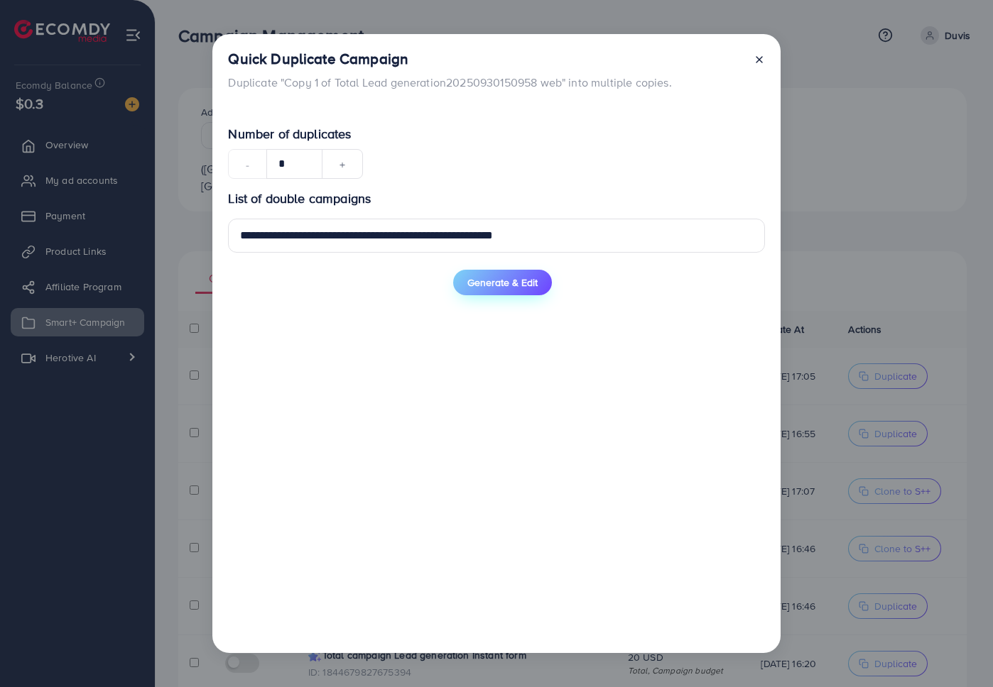
click at [499, 283] on span "Generate & Edit" at bounding box center [502, 283] width 70 height 14
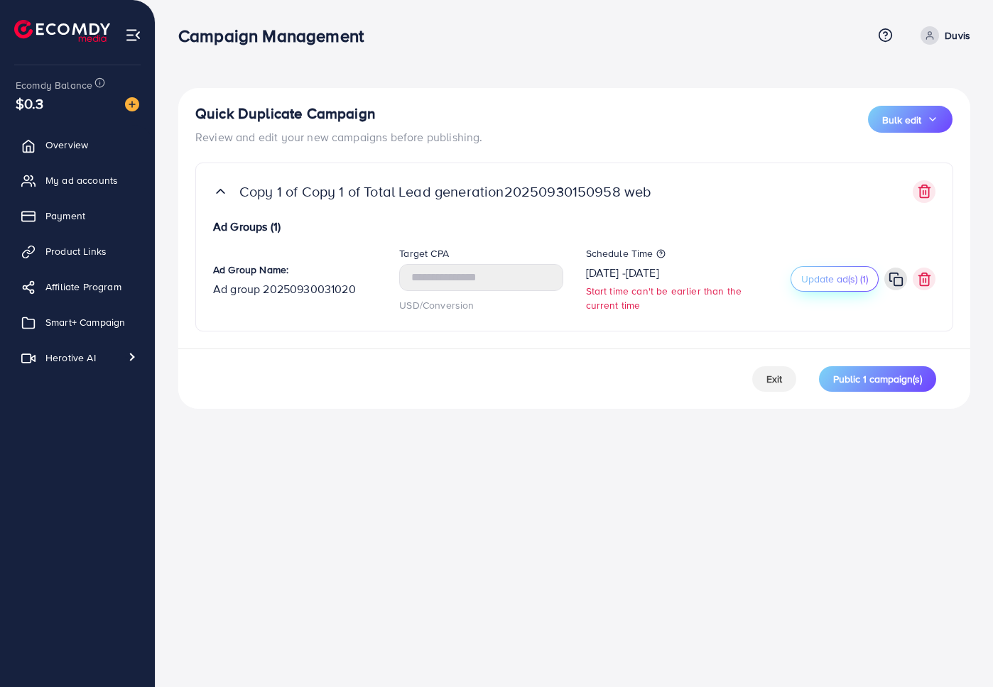
click at [834, 278] on span "Update ad(s) (1)" at bounding box center [834, 279] width 67 height 14
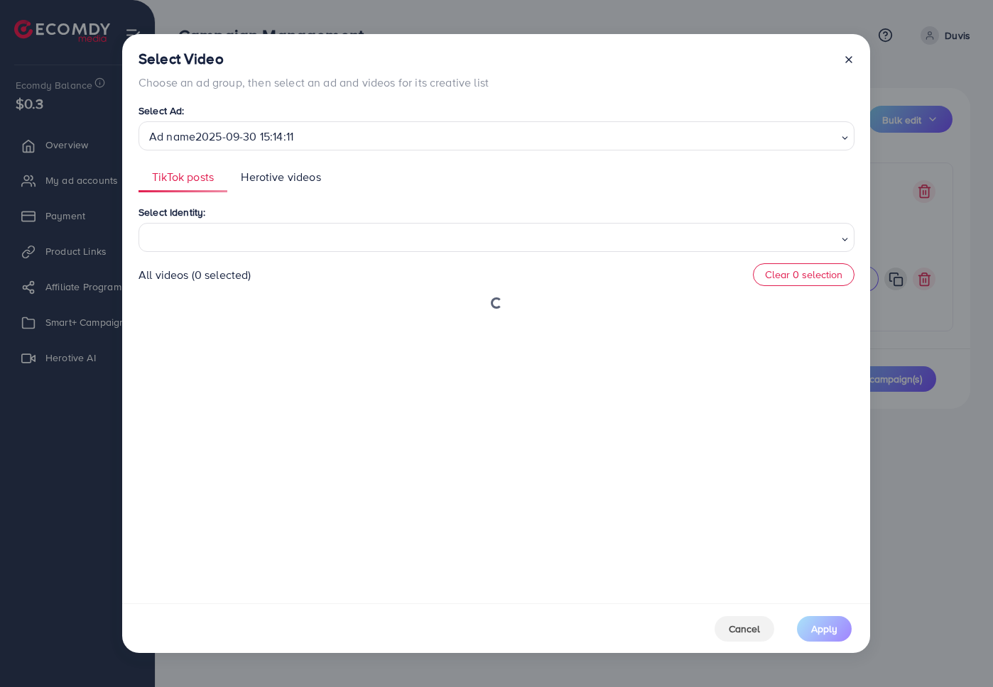
click at [849, 59] on line at bounding box center [849, 60] width 6 height 6
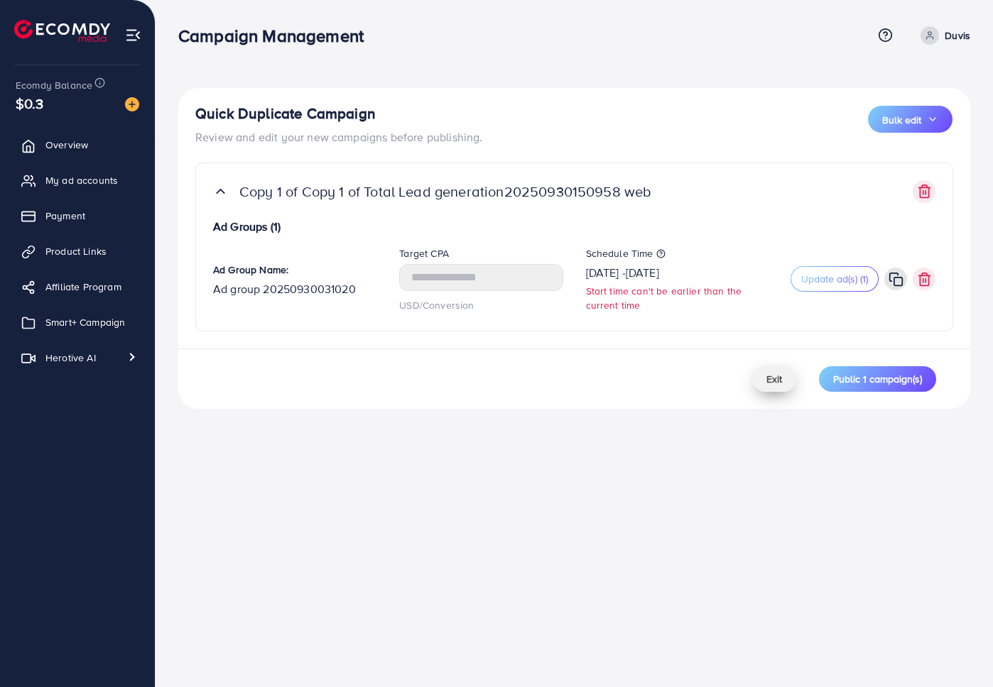
click at [759, 376] on button "Exit" at bounding box center [774, 379] width 44 height 26
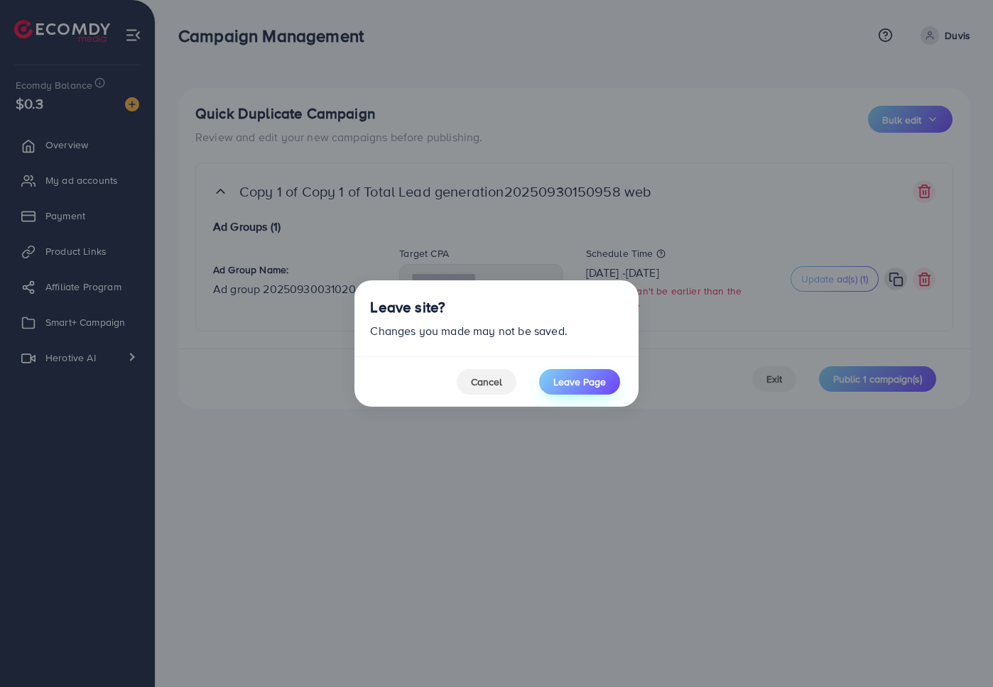
click at [584, 387] on span "Leave Page" at bounding box center [579, 382] width 53 height 14
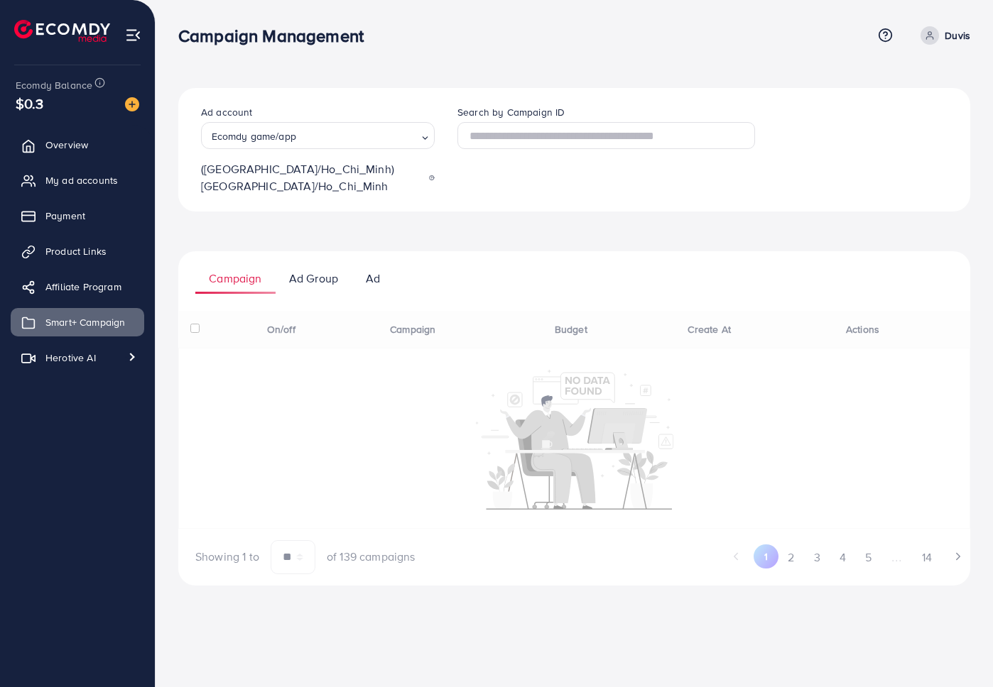
click at [548, 189] on div "Ad account Ecomdy game/app Loading... (Asia/Ho_Chi_Minh) Asia/Ho_Chi_Minh Searc…" at bounding box center [574, 150] width 792 height 124
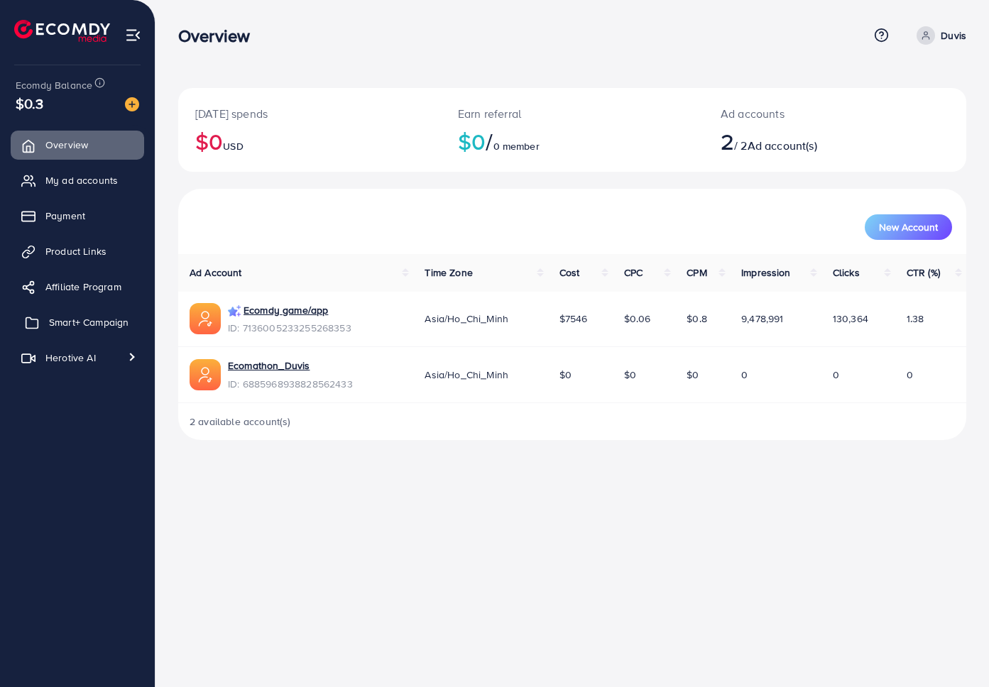
click at [80, 328] on span "Smart+ Campaign" at bounding box center [89, 322] width 80 height 14
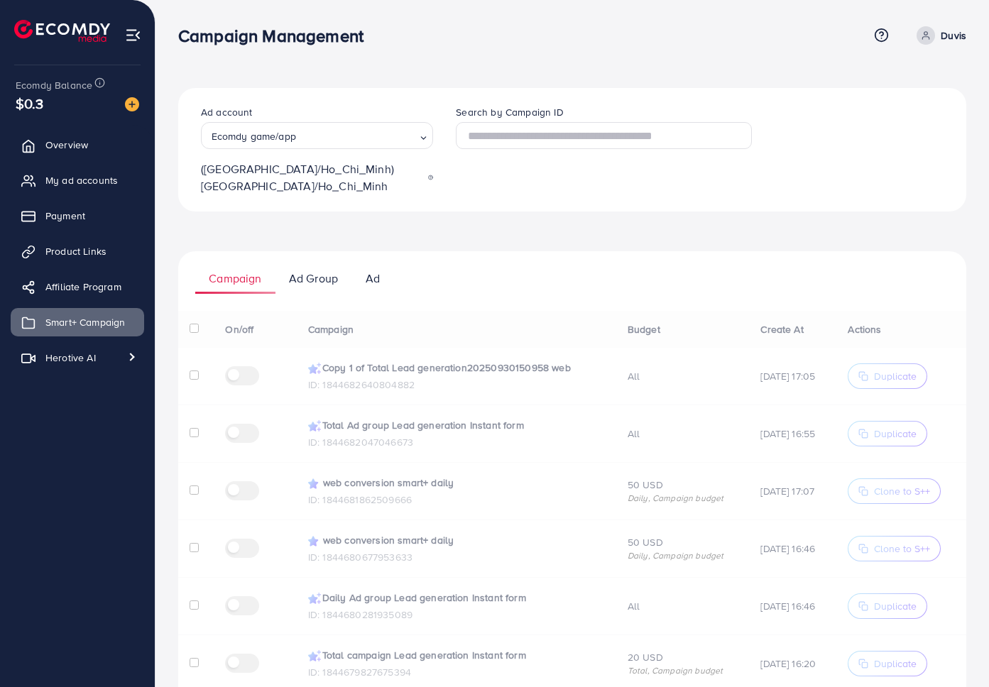
click at [712, 200] on div "Ad account Ecomdy game/app Loading... (Asia/Ho_Chi_Minh) Asia/Ho_Chi_Minh Searc…" at bounding box center [572, 534] width 788 height 892
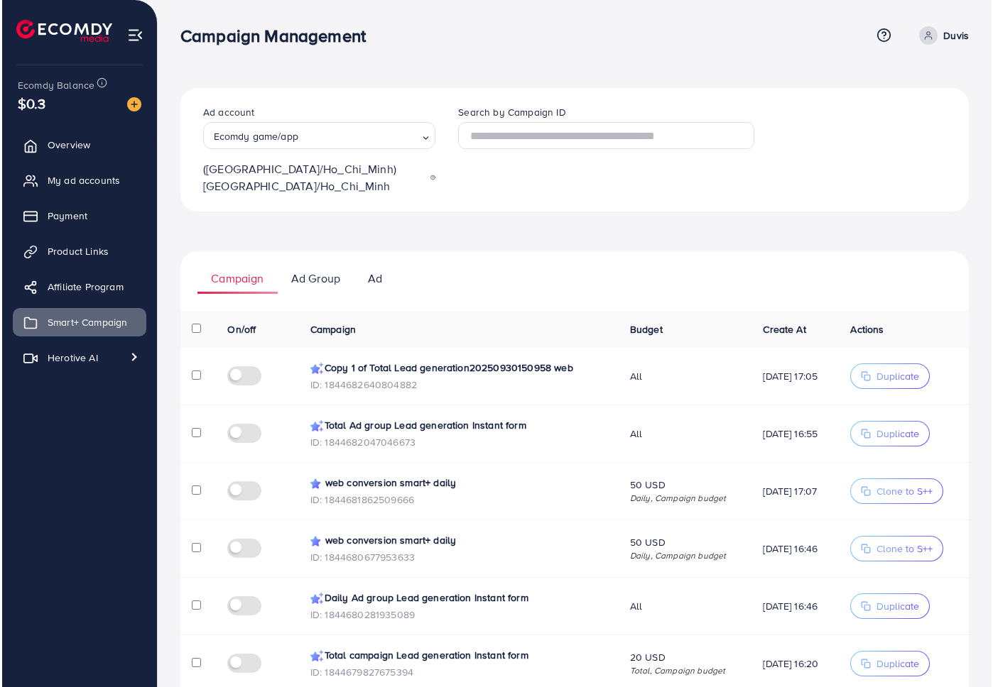
scroll to position [33, 0]
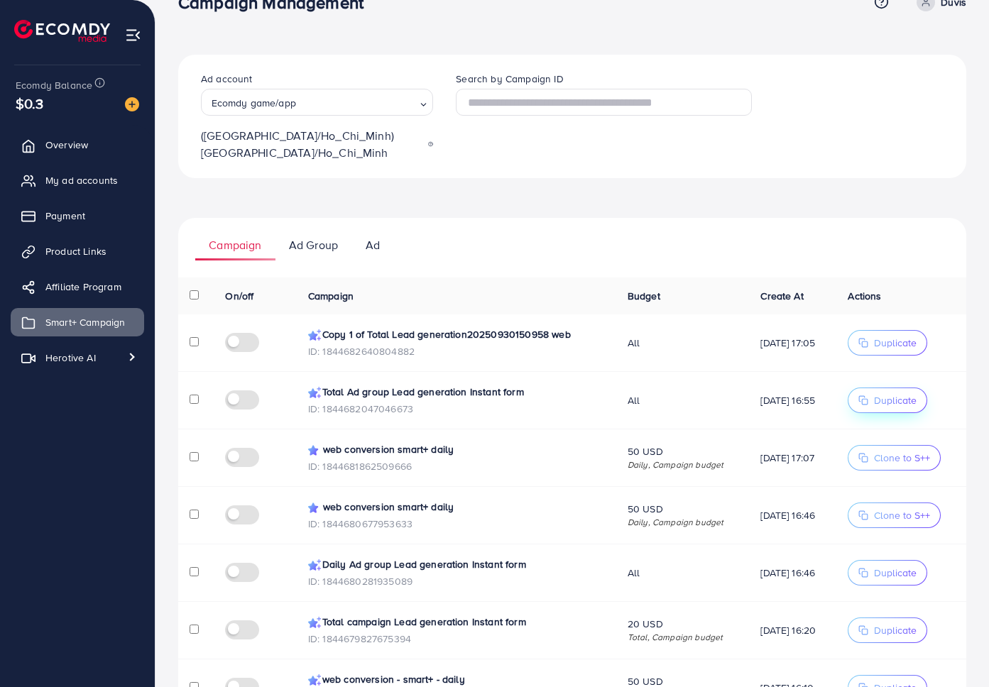
click at [878, 393] on span "Duplicate" at bounding box center [895, 400] width 43 height 14
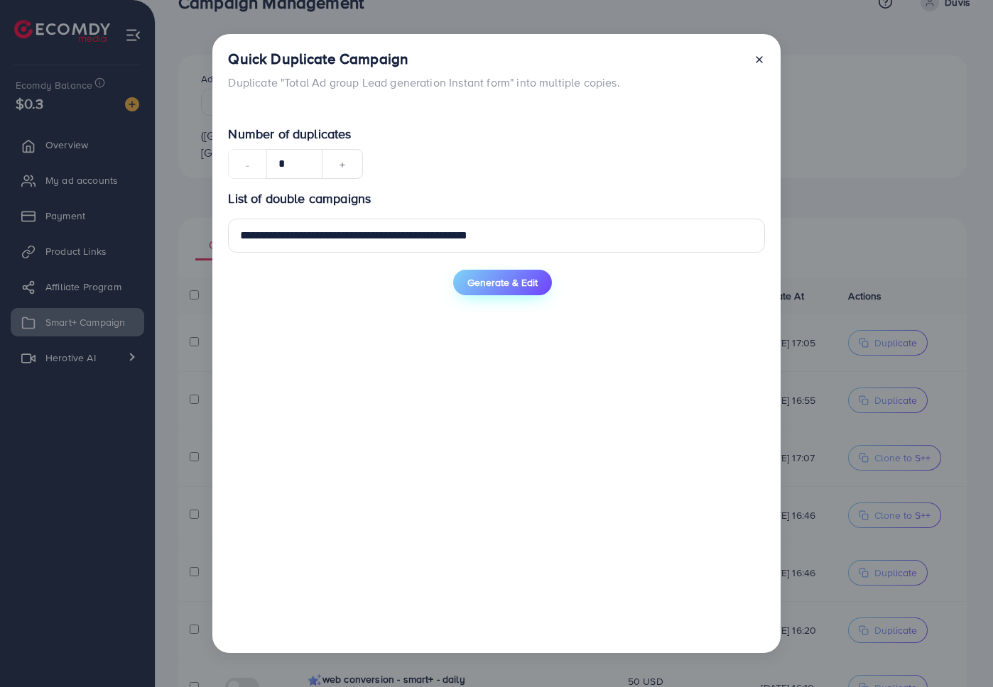
click at [509, 281] on span "Generate & Edit" at bounding box center [502, 283] width 70 height 14
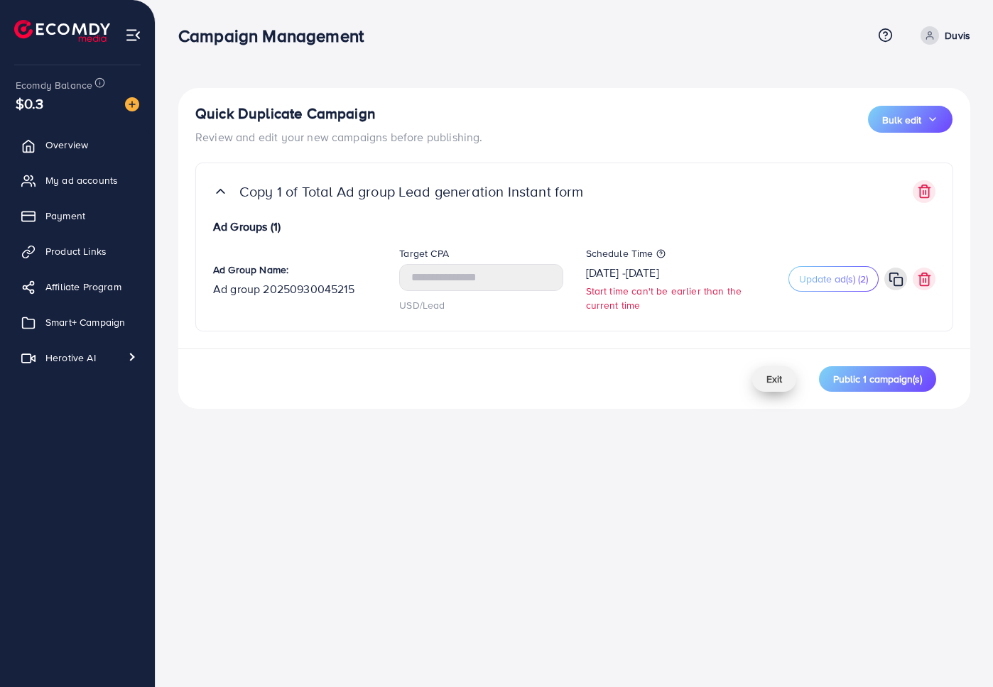
click at [776, 381] on span "Exit" at bounding box center [774, 379] width 16 height 14
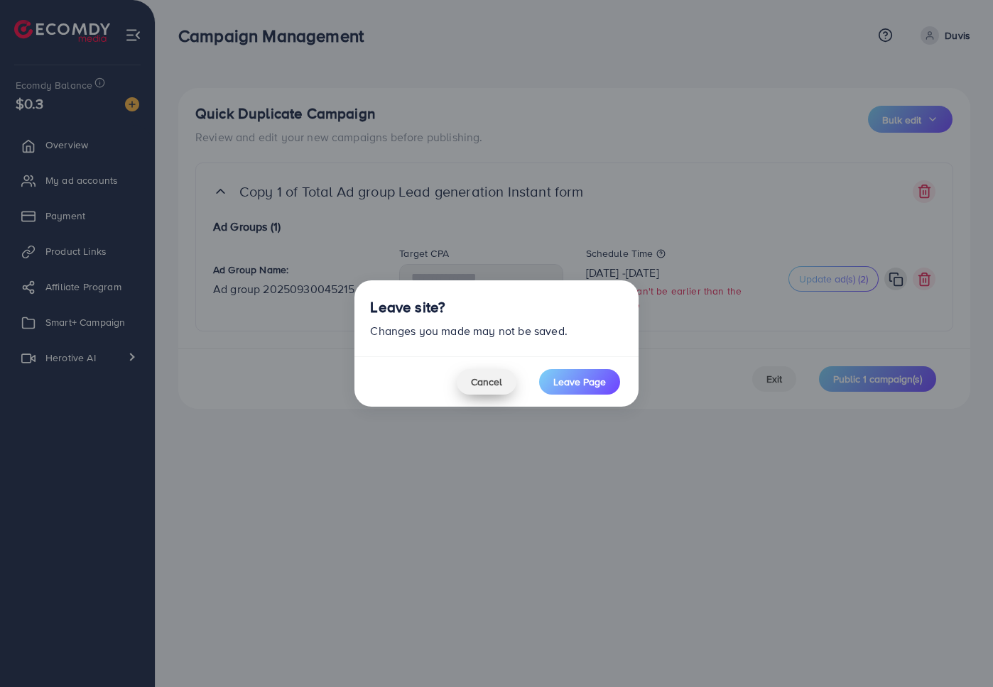
click at [495, 381] on span "Cancel" at bounding box center [486, 382] width 31 height 14
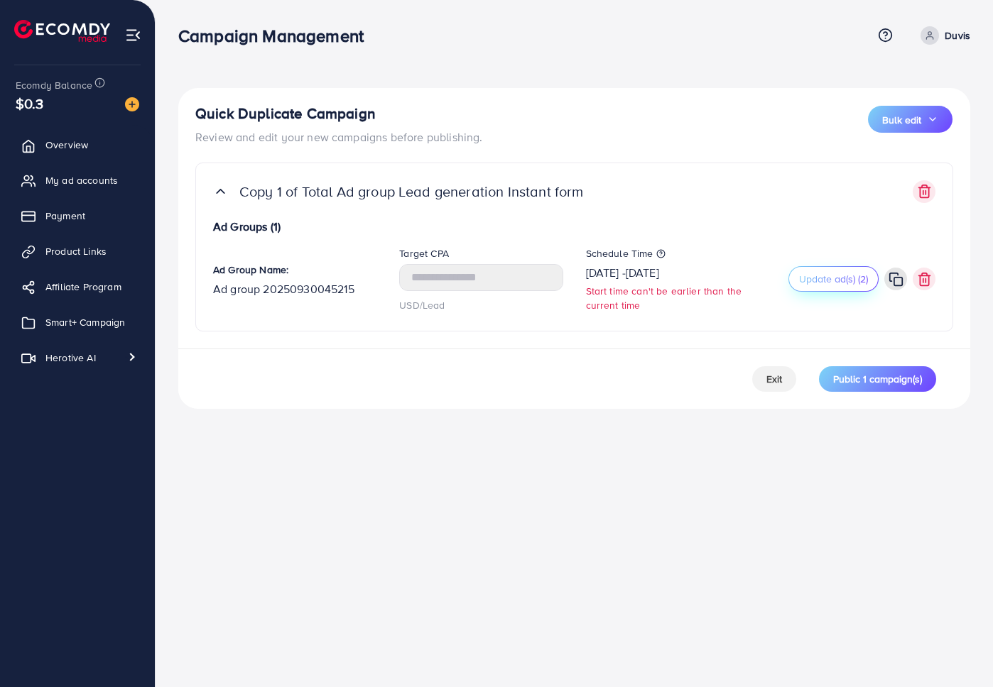
click at [838, 281] on span "Update ad(s) (2)" at bounding box center [833, 279] width 69 height 14
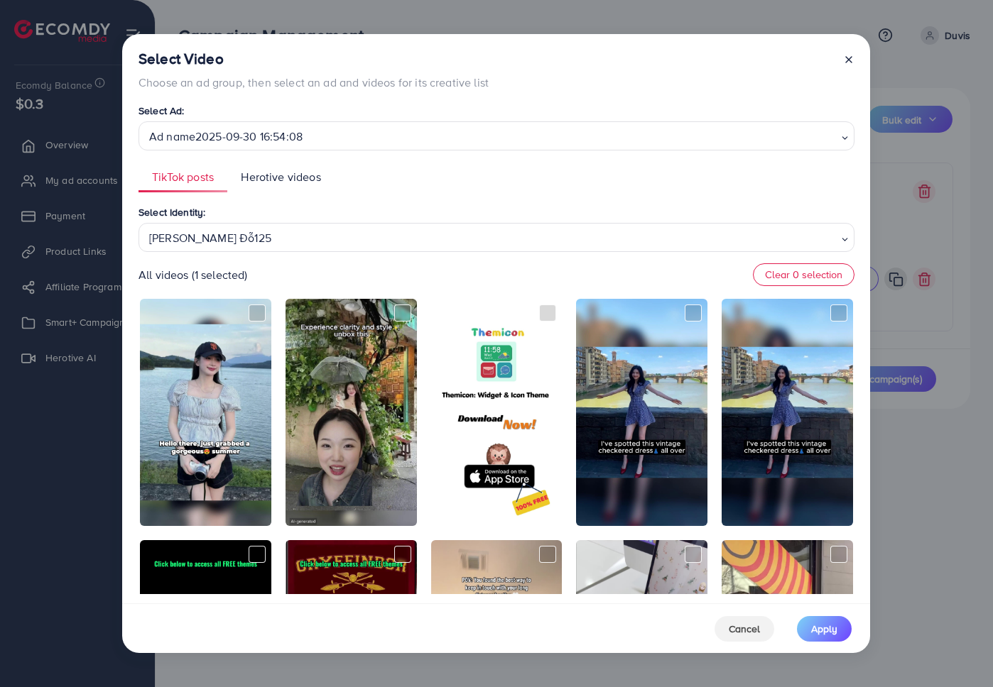
click at [427, 234] on div "Trinh Đỗ125" at bounding box center [490, 236] width 695 height 25
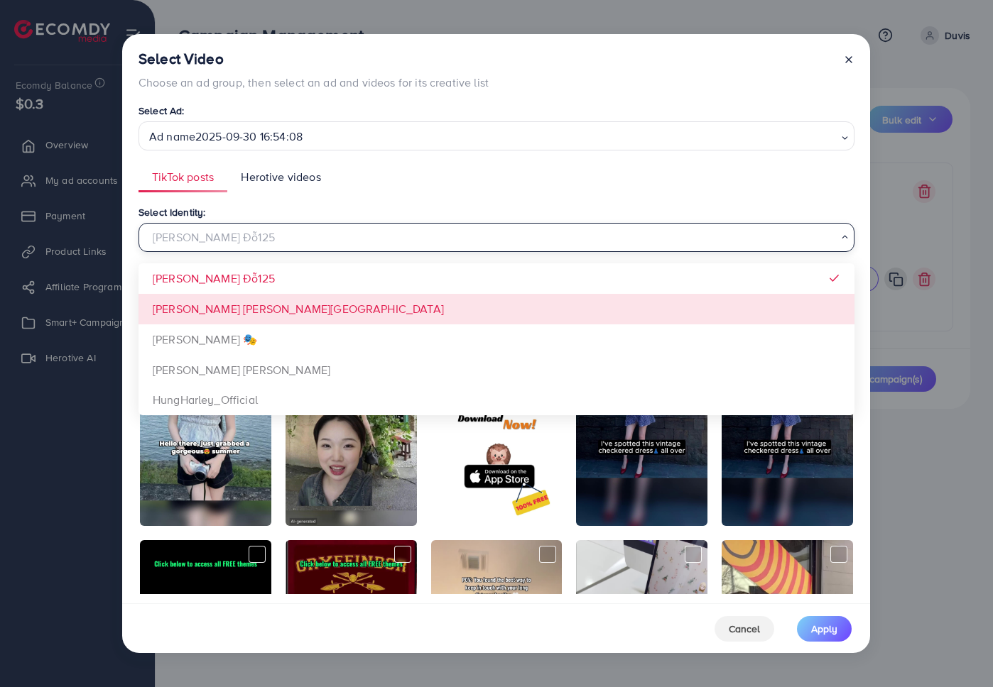
click at [334, 312] on div "Select Identity: Trinh Đỗ125 Loading... Trinh Đỗ125 Xưởng Giày Chu Hải Nam Đào …" at bounding box center [496, 399] width 716 height 391
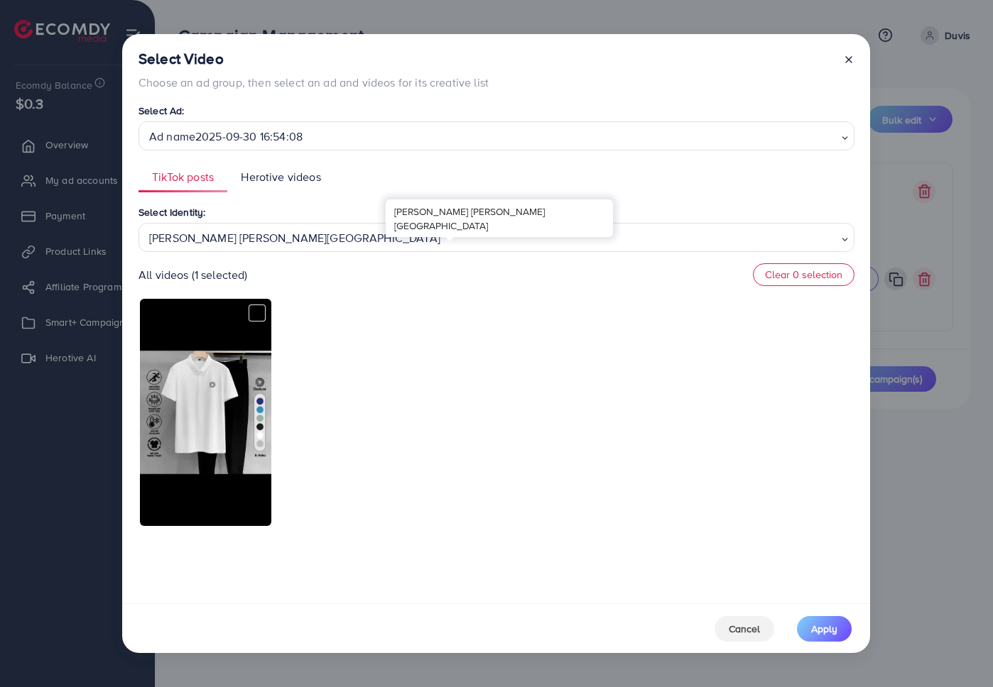
click at [405, 236] on div "Xưởng Giày Chu Hải Nam" at bounding box center [490, 236] width 695 height 25
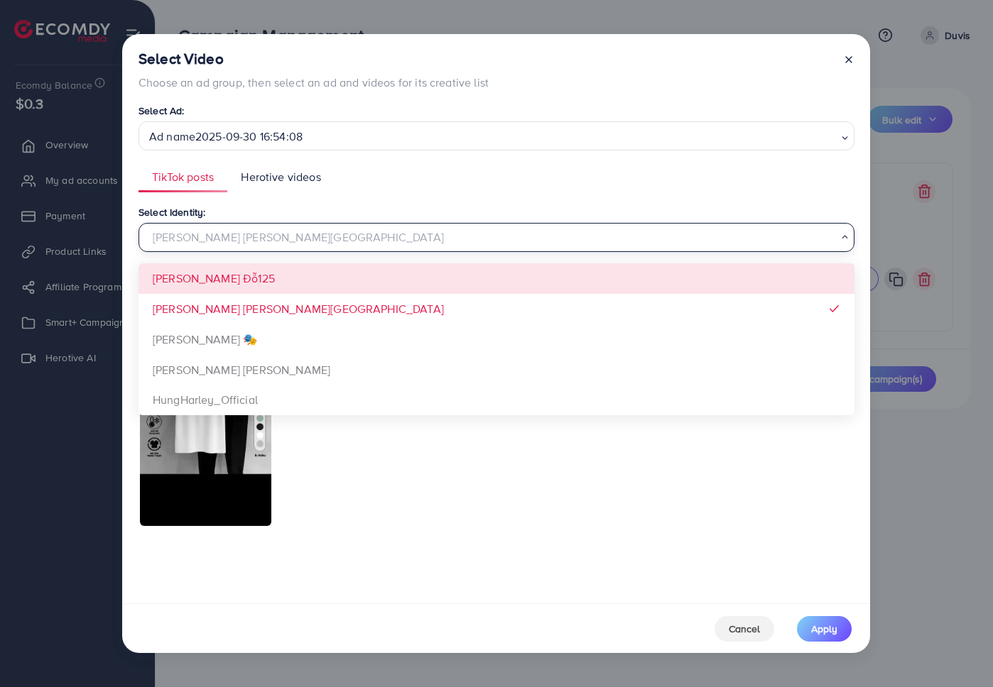
click at [332, 278] on div "Select Identity: Xưởng Giày Chu Hải Nam Loading... Trinh Đỗ125 Xưởng Giày Chu H…" at bounding box center [496, 399] width 716 height 391
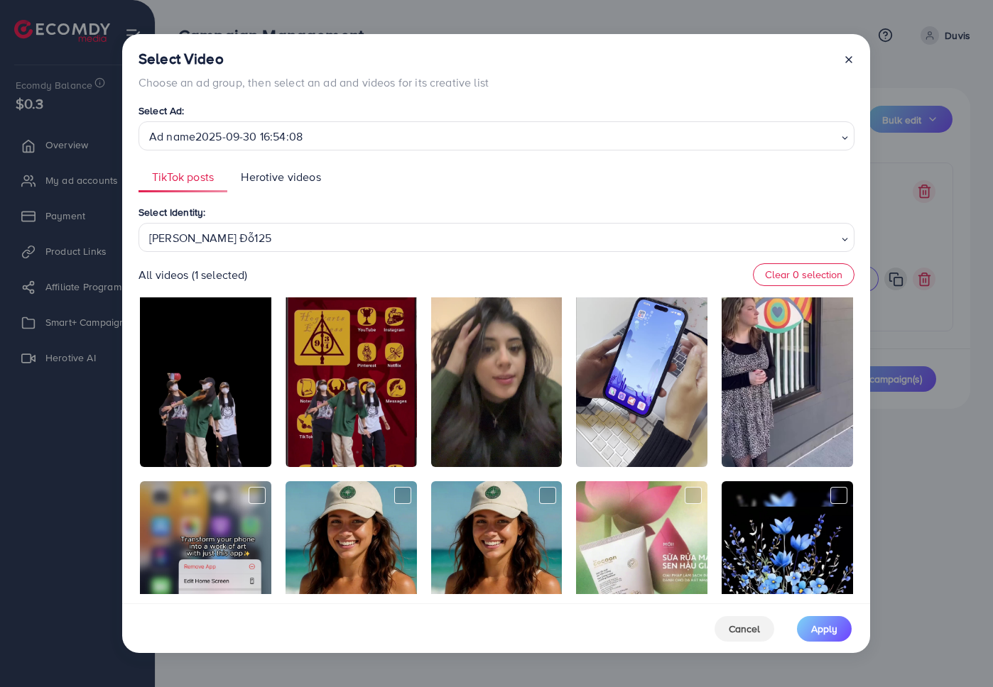
scroll to position [1133, 0]
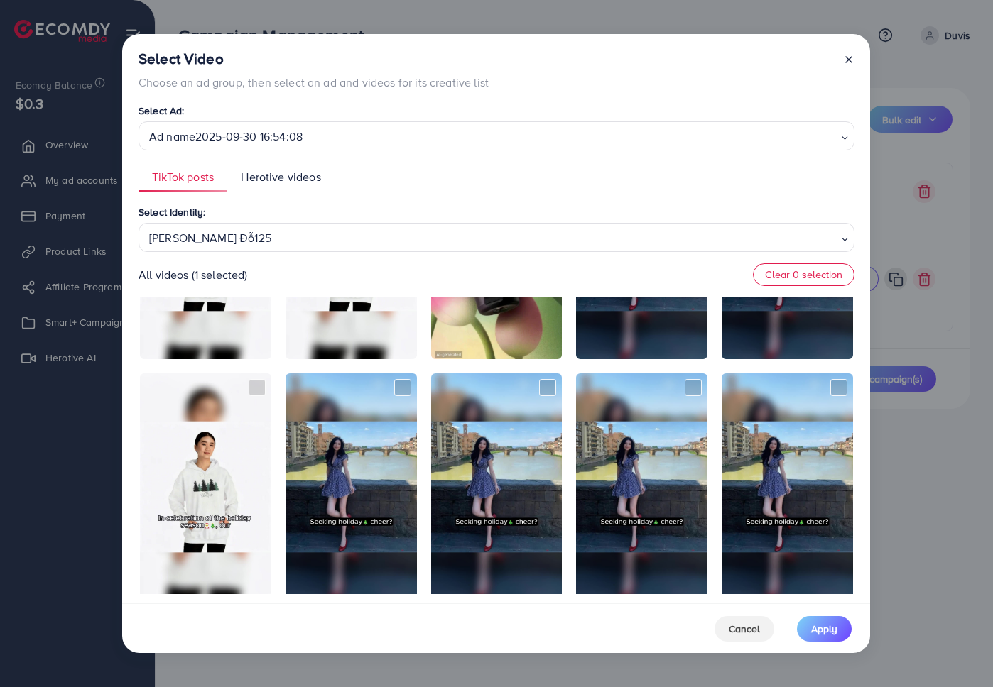
click at [849, 54] on icon at bounding box center [848, 59] width 11 height 11
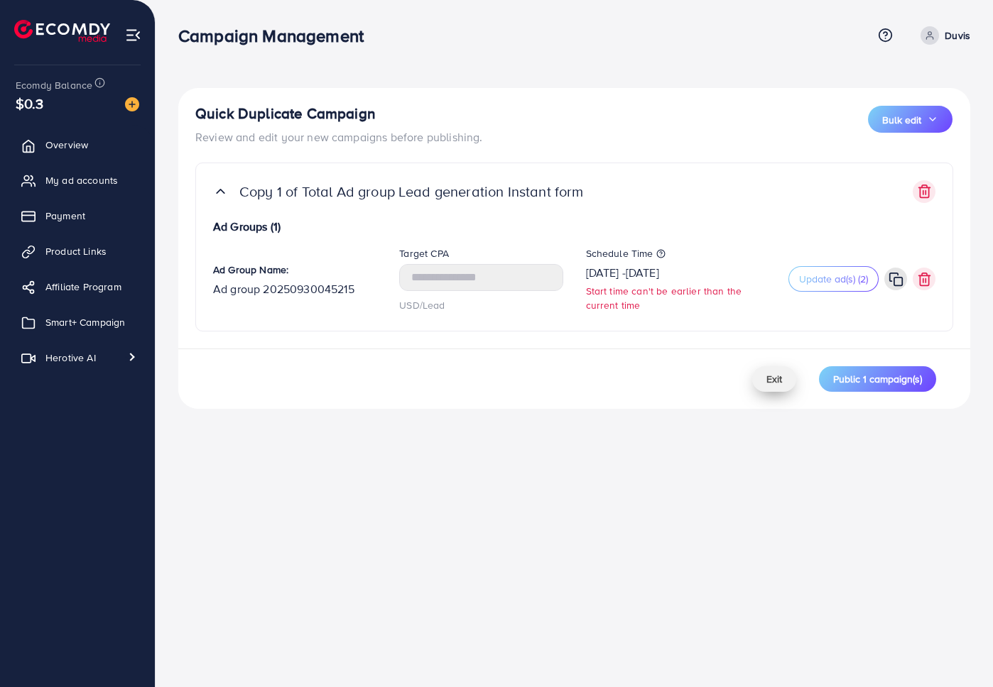
click at [780, 376] on span "Exit" at bounding box center [774, 379] width 16 height 14
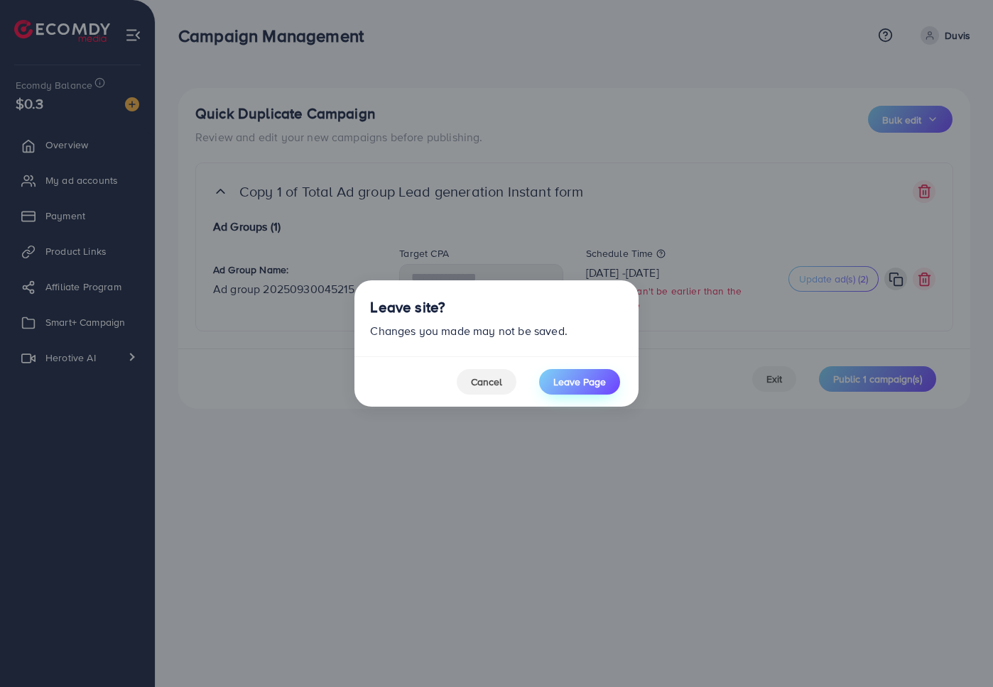
click at [593, 376] on span "Leave Page" at bounding box center [579, 382] width 53 height 14
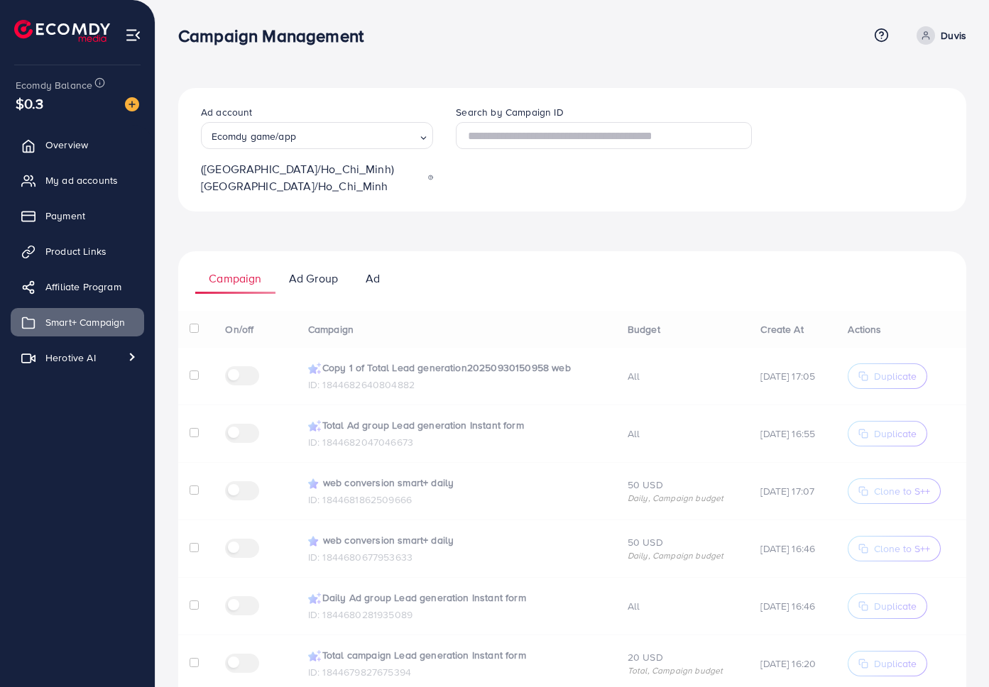
click at [506, 366] on div "On/off Campaign Budget Create At Actions Copy 1 of Total Lead generation2025093…" at bounding box center [572, 645] width 788 height 669
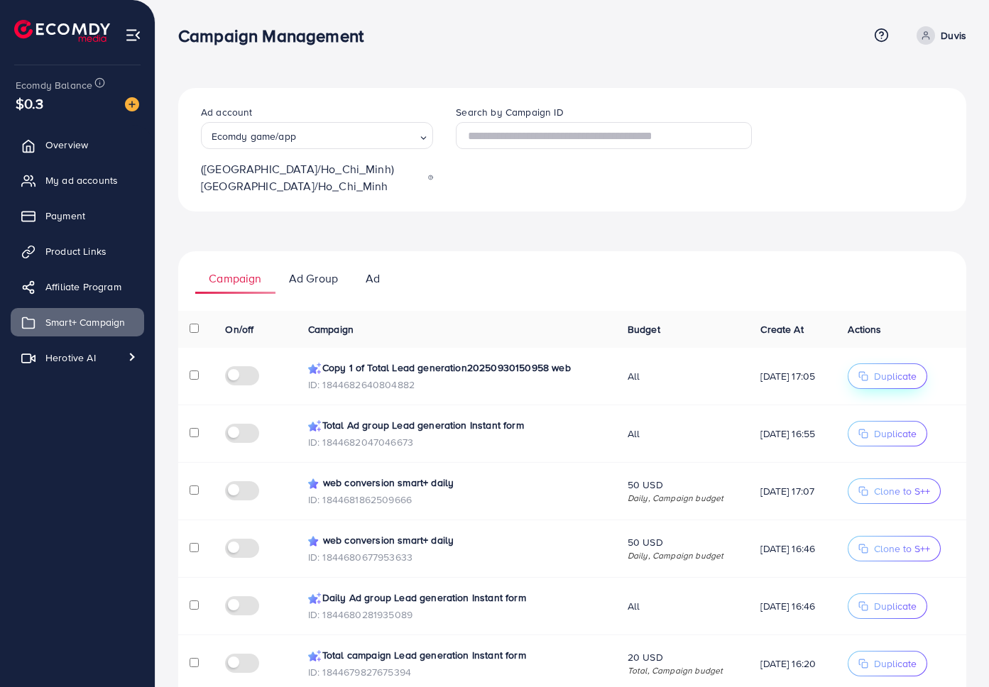
click at [878, 369] on span "Duplicate" at bounding box center [895, 376] width 43 height 14
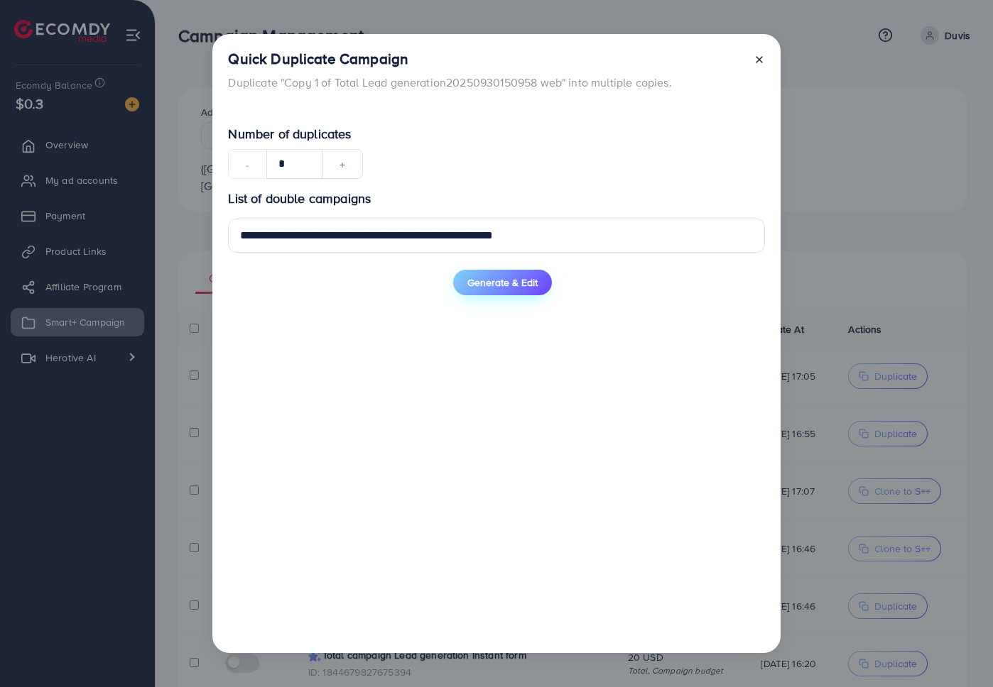
click at [513, 280] on span "Generate & Edit" at bounding box center [502, 283] width 70 height 14
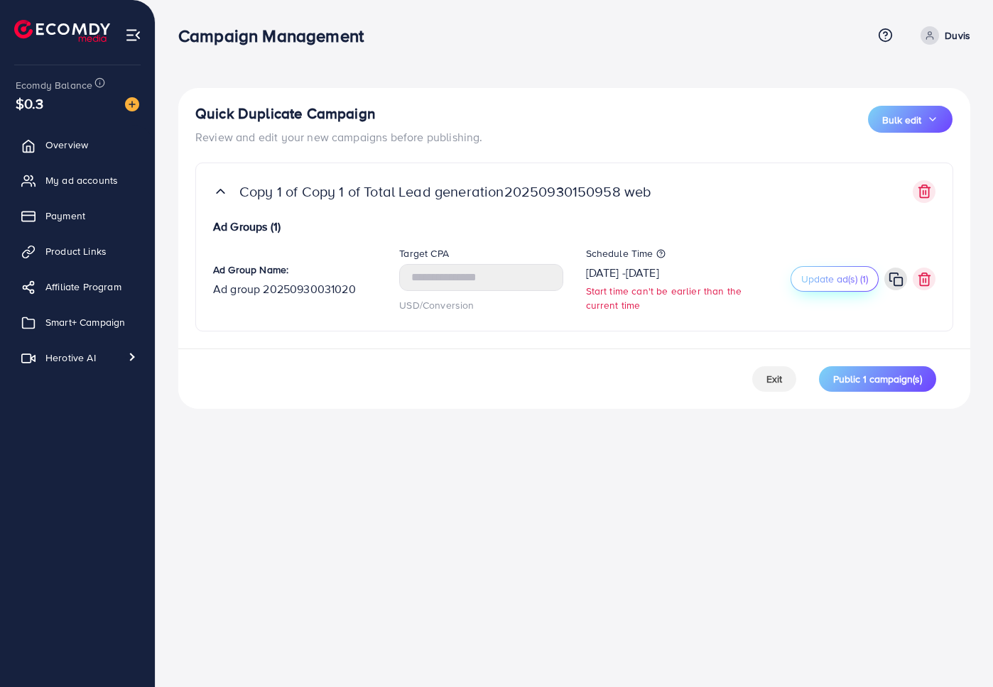
click at [810, 285] on span "Update ad(s) (1)" at bounding box center [834, 279] width 67 height 14
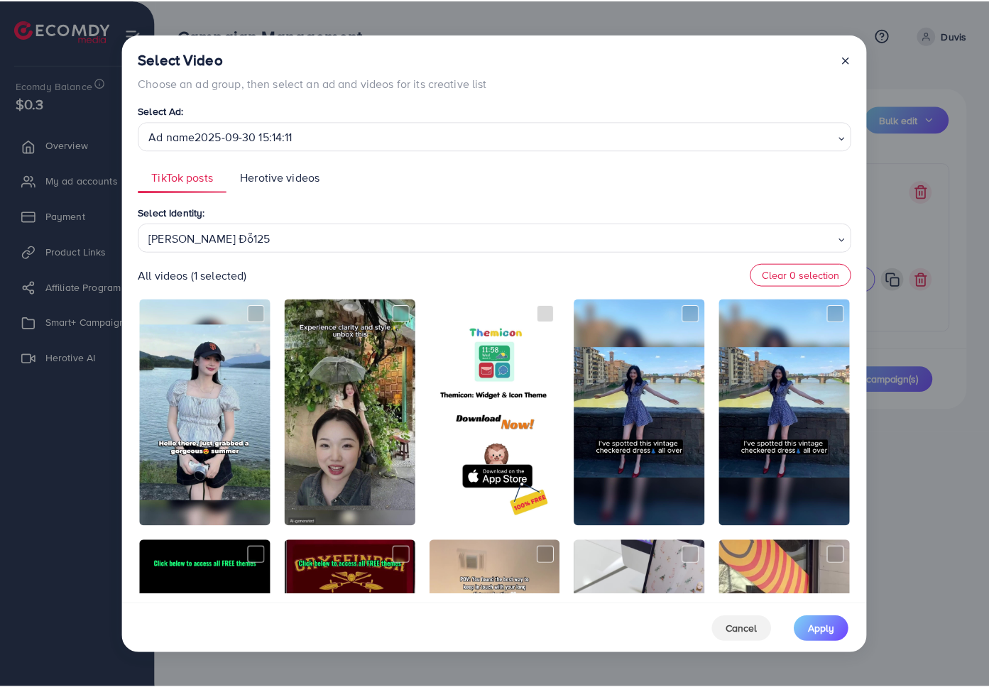
scroll to position [430, 0]
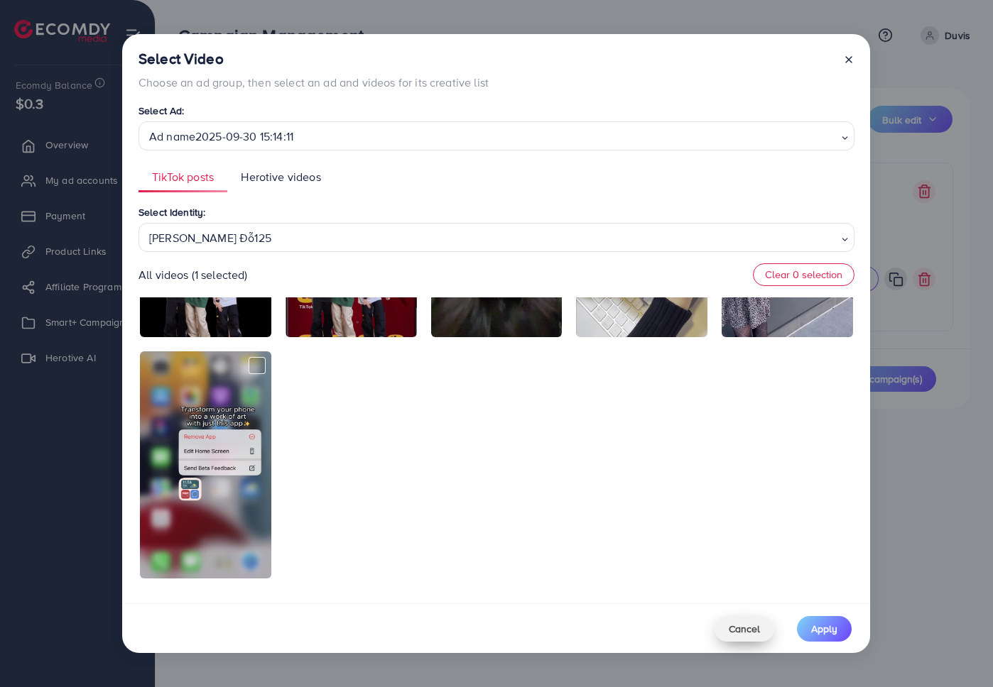
click at [744, 626] on span "Cancel" at bounding box center [744, 629] width 31 height 14
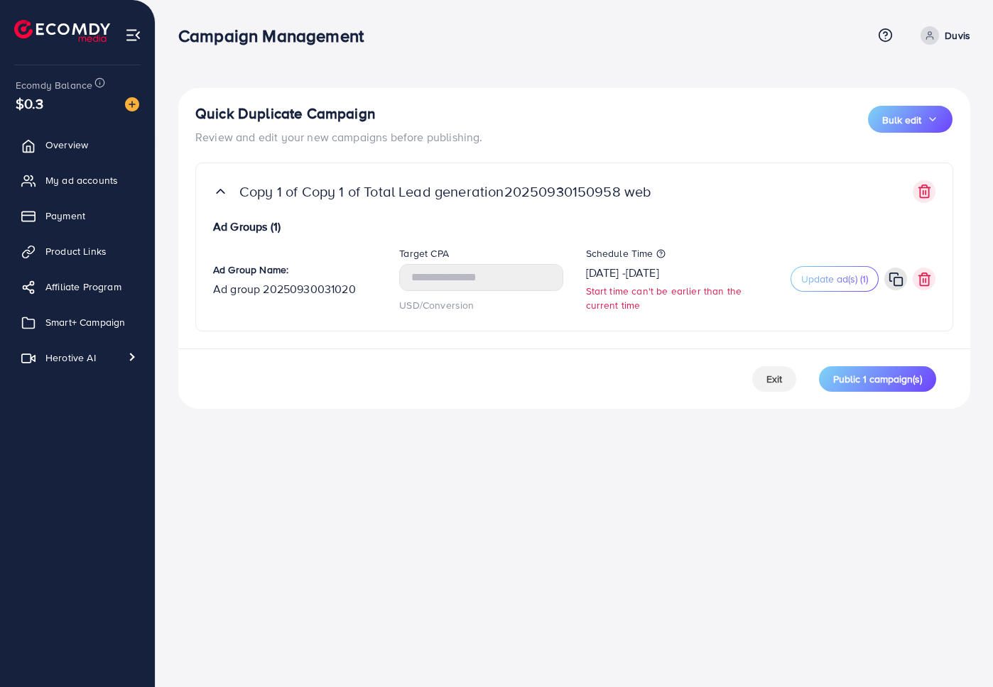
click at [680, 401] on div "Exit Public 1 campaign(s)" at bounding box center [574, 379] width 792 height 60
click at [733, 293] on small "Start time can't be earlier than the current time" at bounding box center [667, 298] width 163 height 28
click at [770, 386] on button "Exit" at bounding box center [774, 379] width 44 height 26
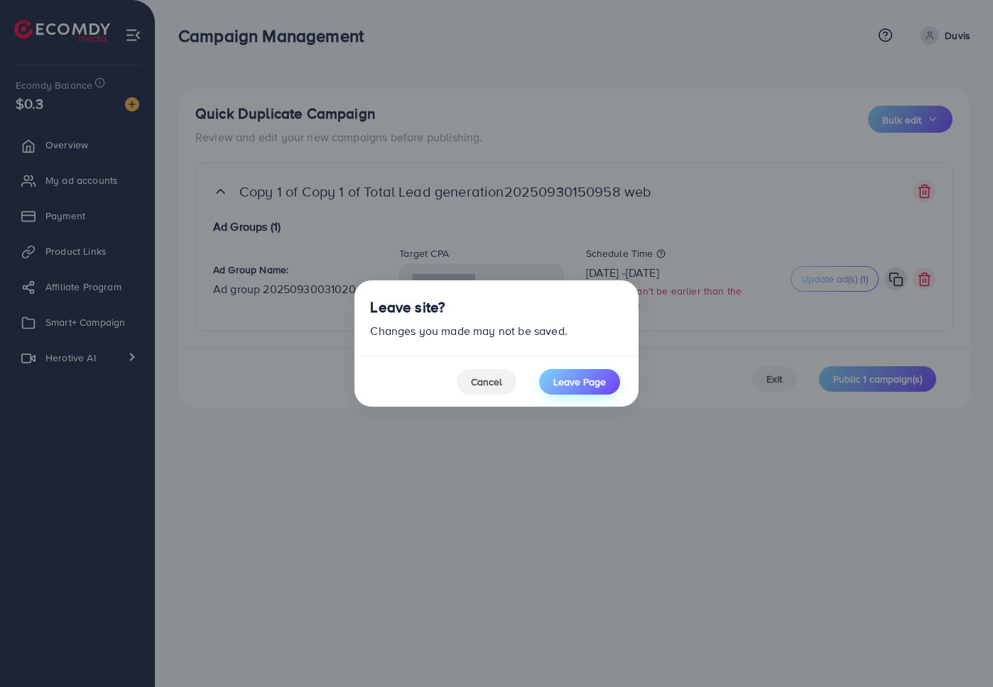
click at [576, 388] on span "Leave Page" at bounding box center [579, 382] width 53 height 14
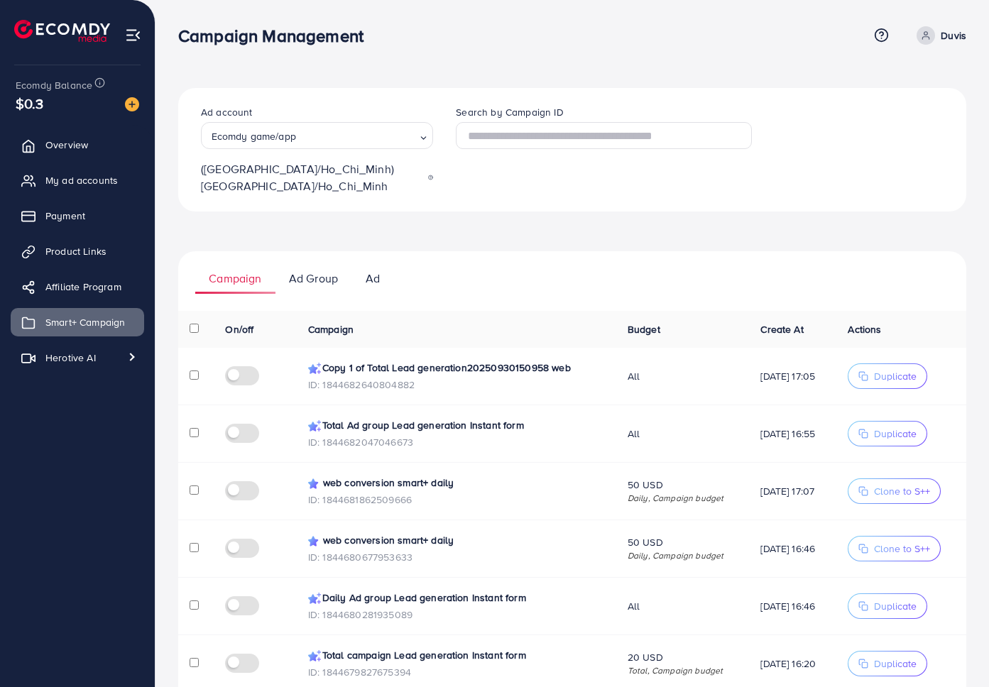
click at [172, 332] on div "Ad account Ecomdy game/app Loading... (Asia/Ho_Chi_Minh) Asia/Ho_Chi_Minh Searc…" at bounding box center [573, 501] width 834 height 1003
click at [160, 359] on div "Ad account Ecomdy game/app Loading... (Asia/Ho_Chi_Minh) Asia/Ho_Chi_Minh Searc…" at bounding box center [573, 501] width 834 height 1003
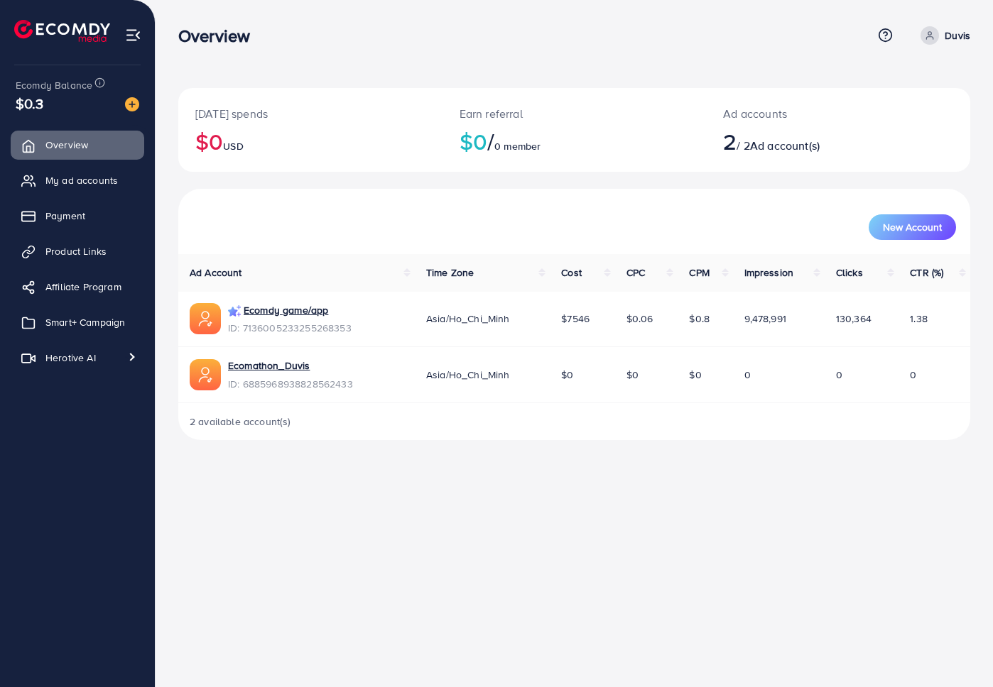
click at [522, 229] on div "New Account" at bounding box center [573, 227] width 763 height 26
click at [113, 323] on span "Smart+ Campaign" at bounding box center [89, 322] width 80 height 14
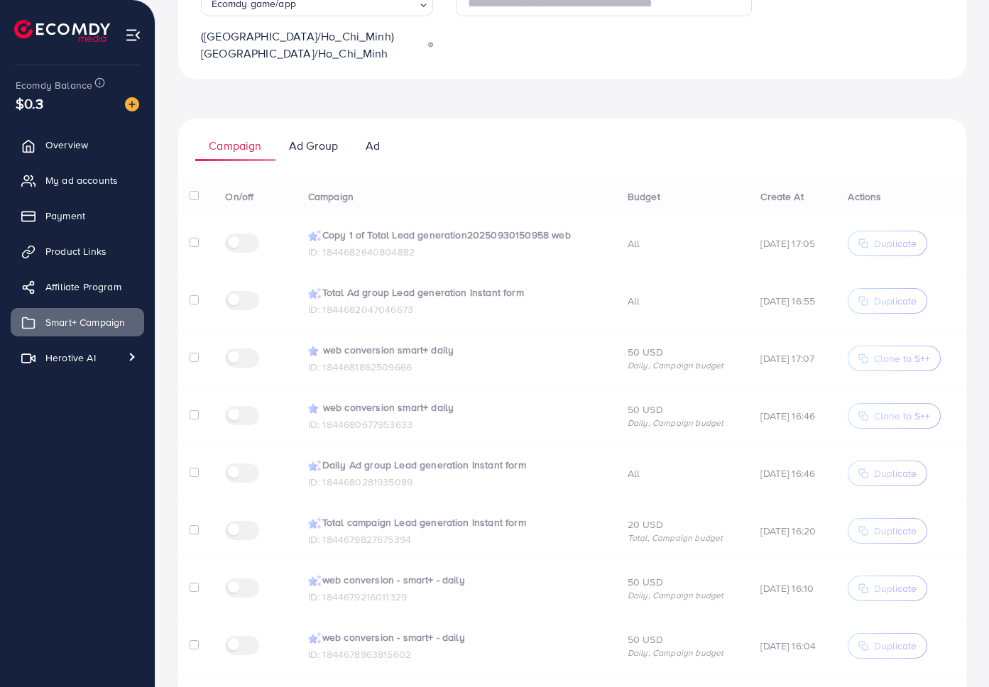
scroll to position [134, 0]
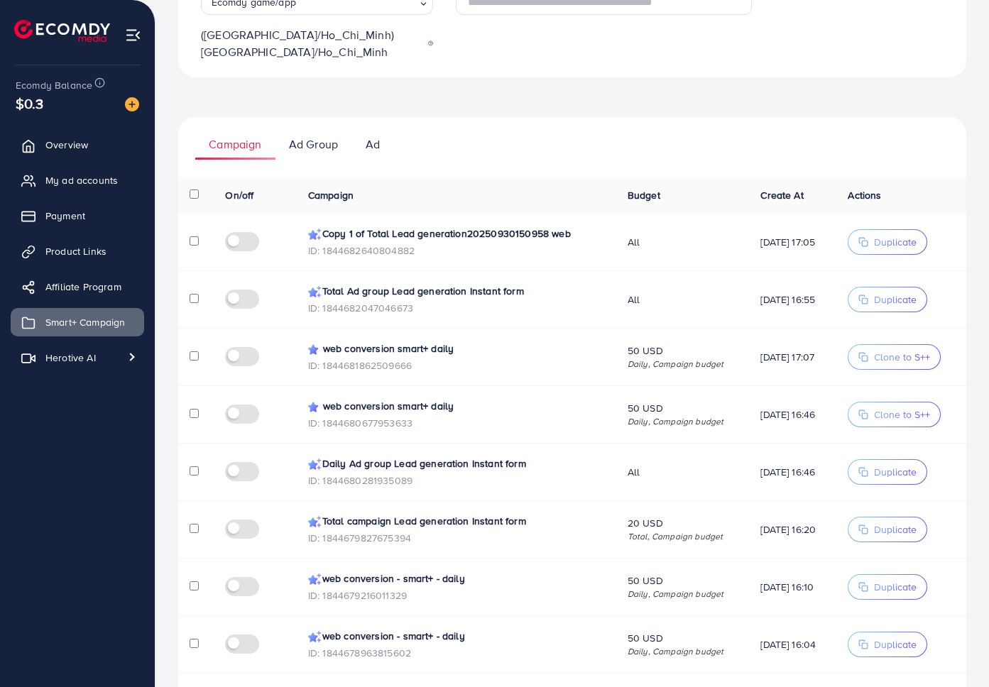
click at [735, 117] on ul "Campaign Ad Group Ad" at bounding box center [572, 138] width 788 height 43
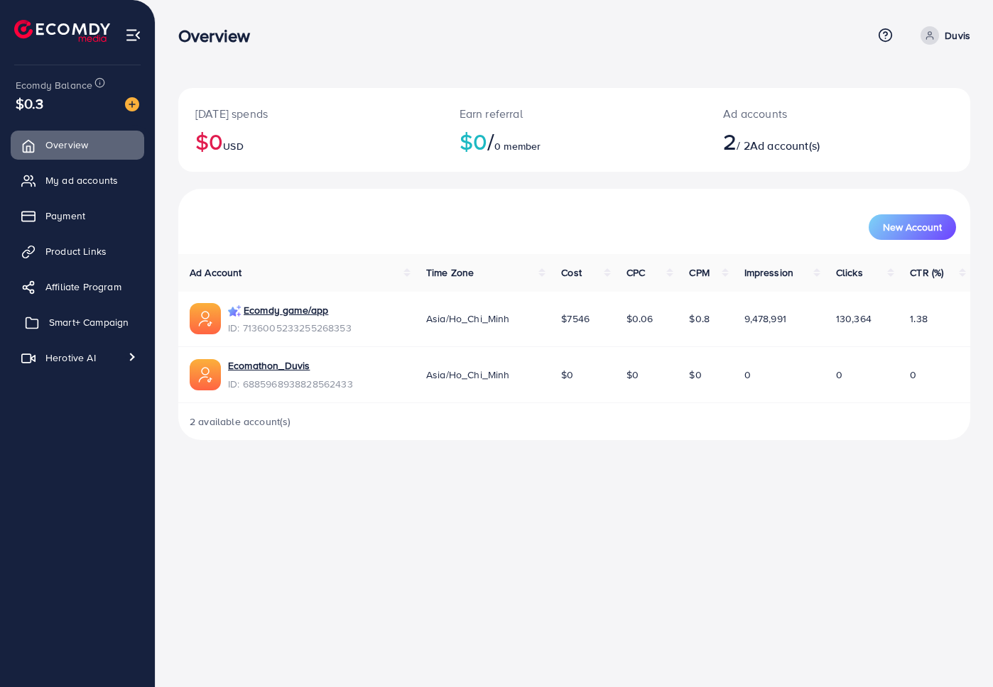
click at [94, 326] on span "Smart+ Campaign" at bounding box center [89, 322] width 80 height 14
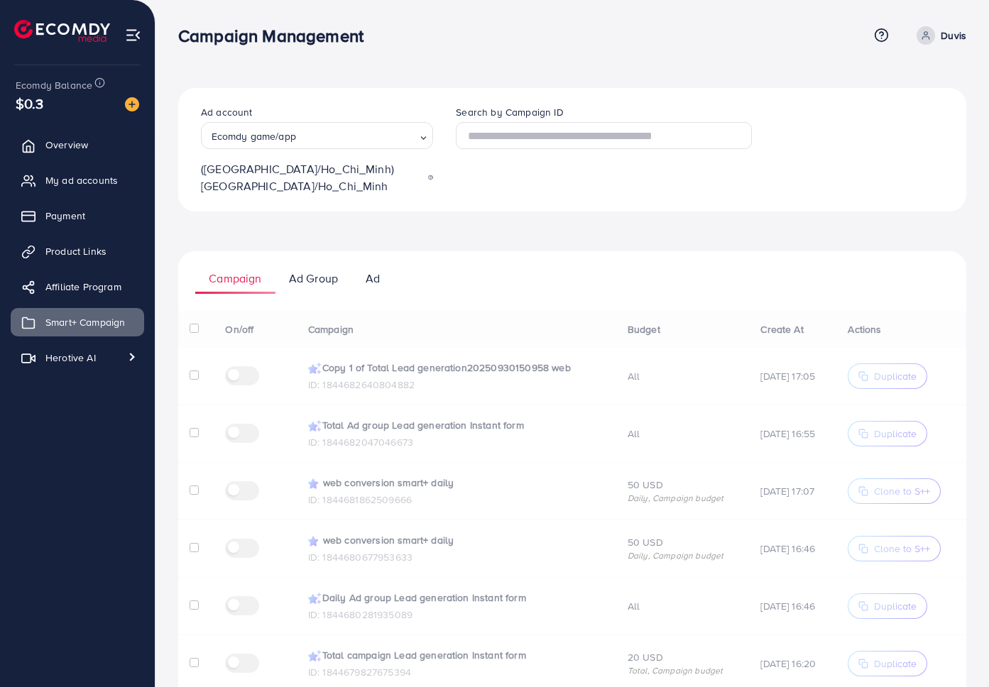
click at [396, 251] on ul "Campaign Ad Group Ad" at bounding box center [572, 272] width 788 height 43
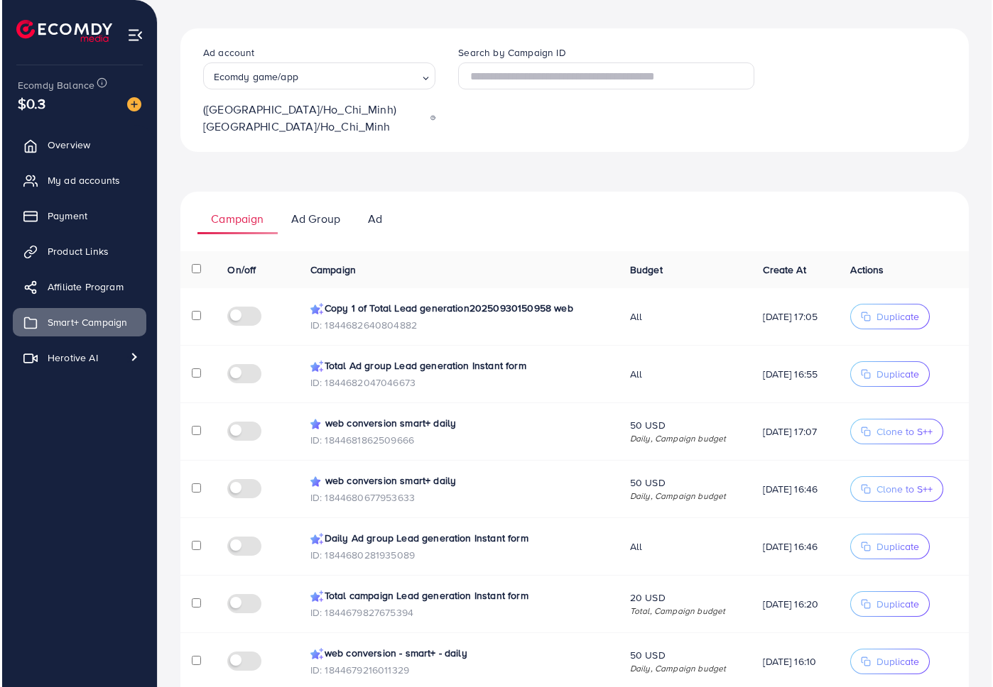
scroll to position [60, 0]
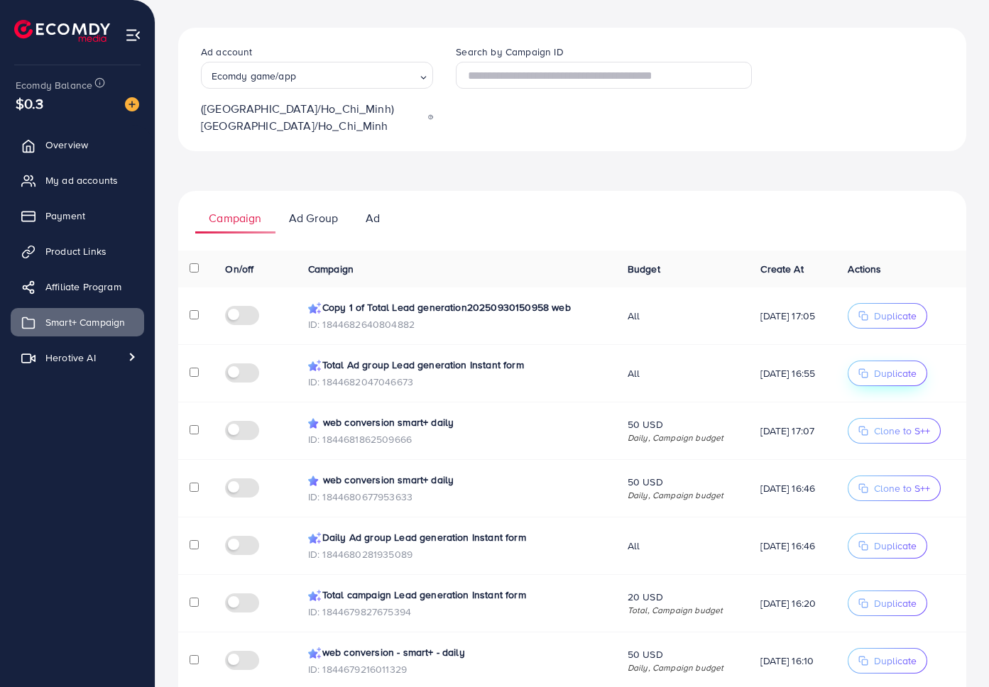
click at [890, 366] on span "Duplicate" at bounding box center [895, 373] width 43 height 14
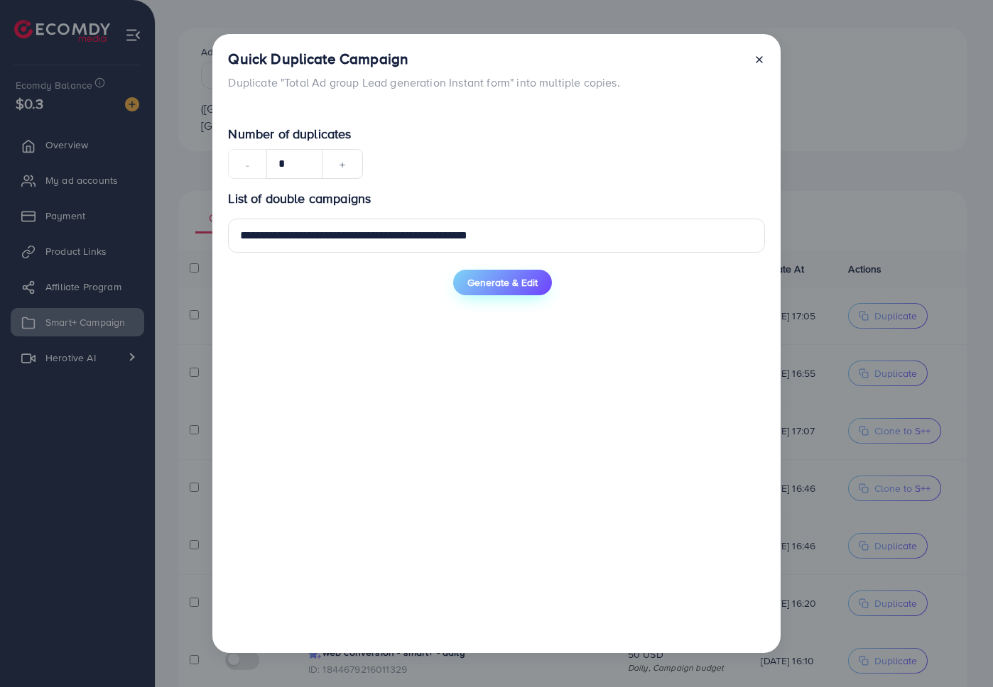
click at [510, 283] on span "Generate & Edit" at bounding box center [502, 283] width 70 height 14
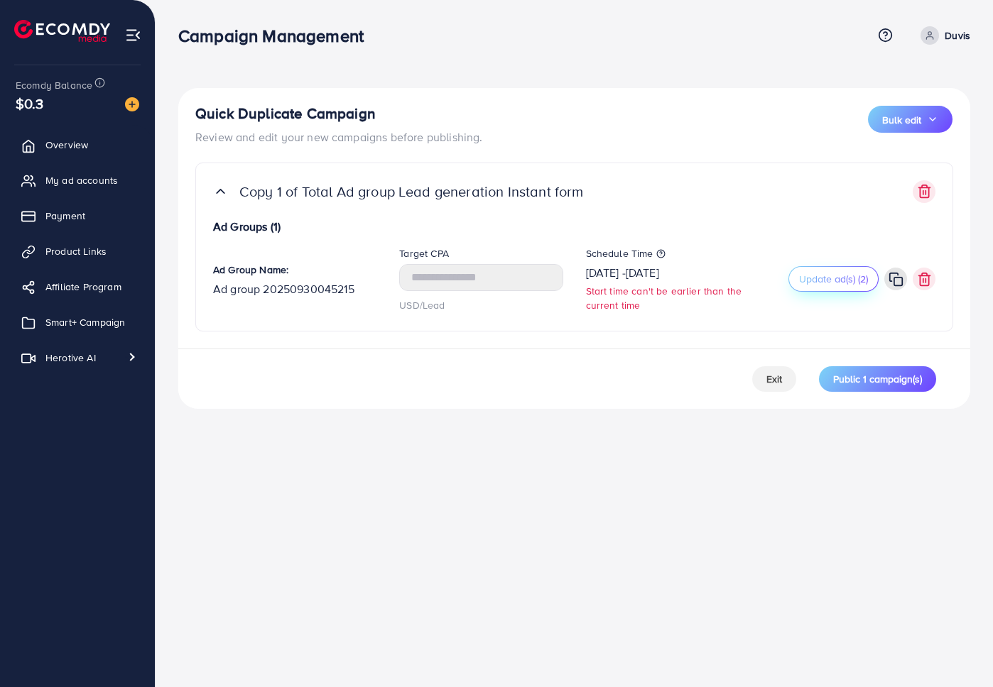
click at [838, 283] on span "Update ad(s) (2)" at bounding box center [833, 279] width 69 height 14
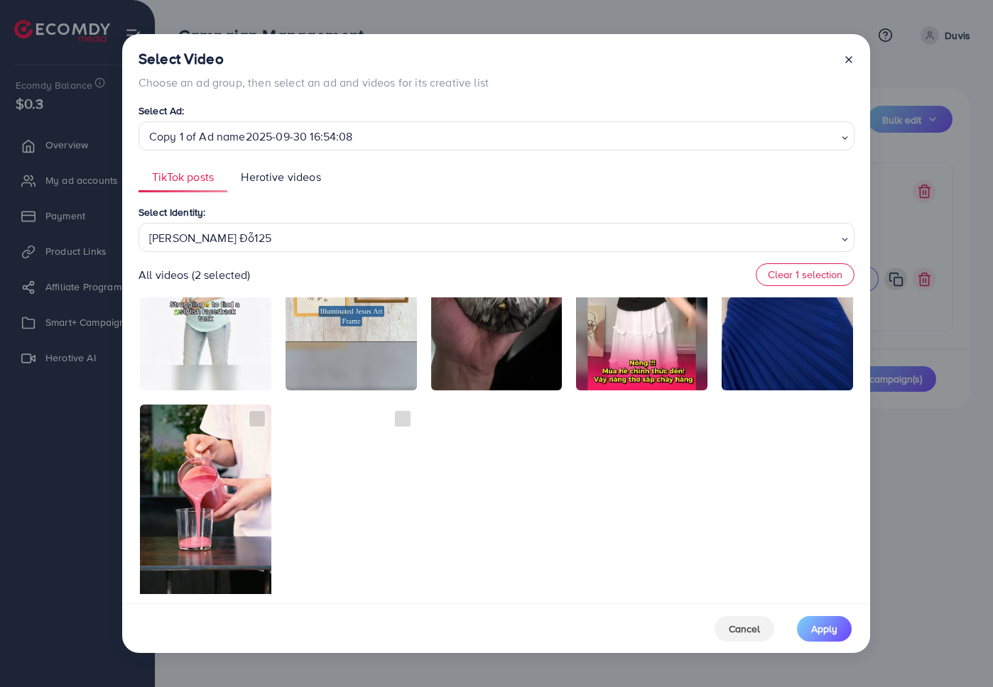
scroll to position [3328, 0]
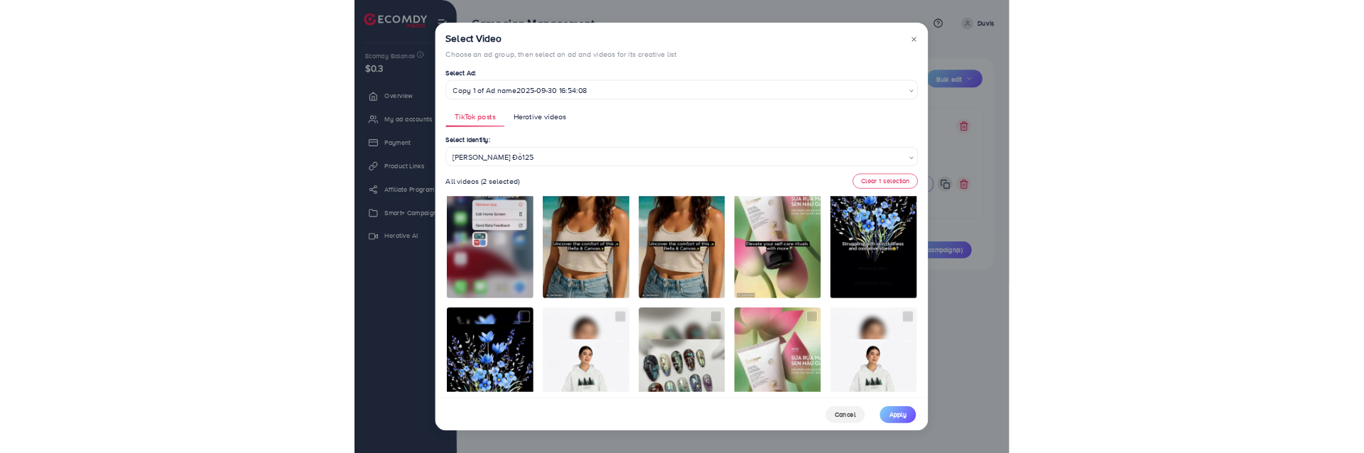
scroll to position [0, 0]
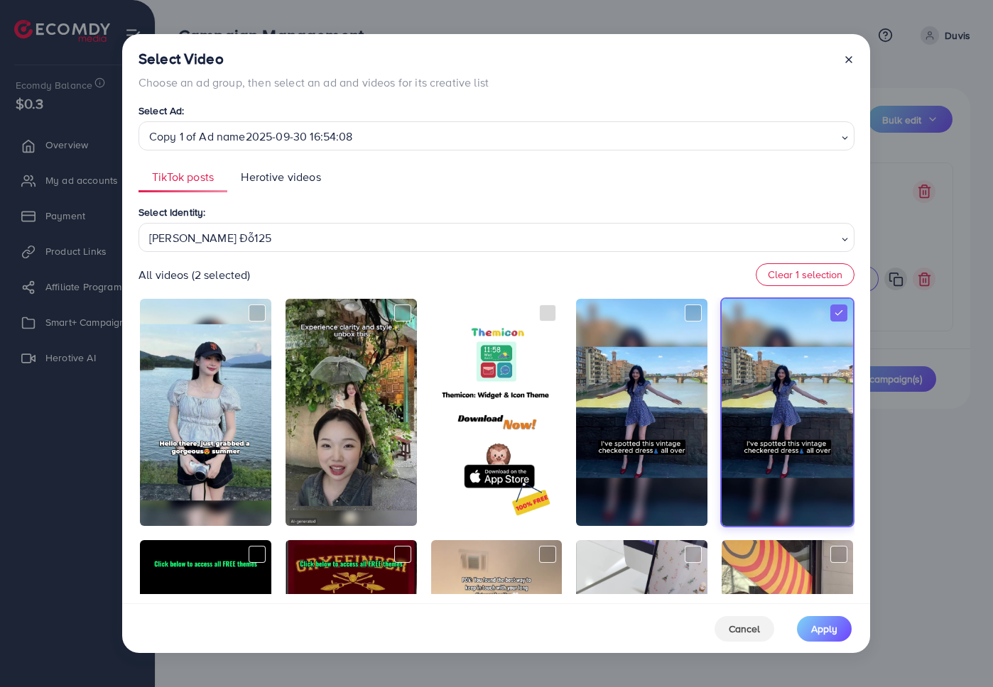
click at [335, 239] on div "[PERSON_NAME] Đỗ125" at bounding box center [490, 236] width 695 height 25
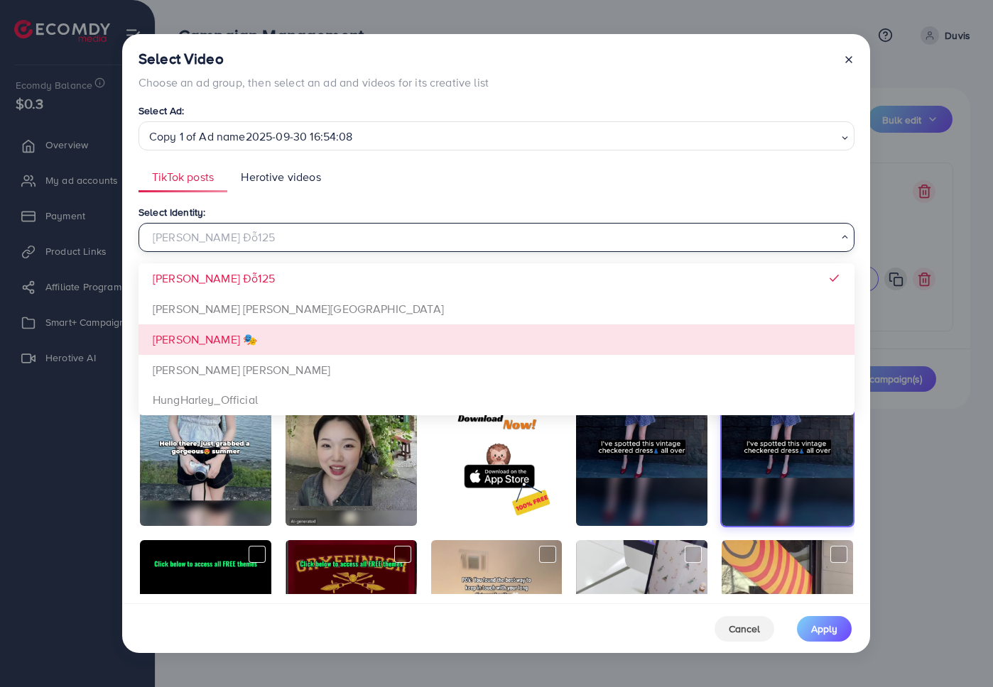
click at [330, 315] on div "Select Identity: [PERSON_NAME] Đỗ125 Loading... [PERSON_NAME] Đỗ125 [PERSON_NAM…" at bounding box center [496, 399] width 716 height 391
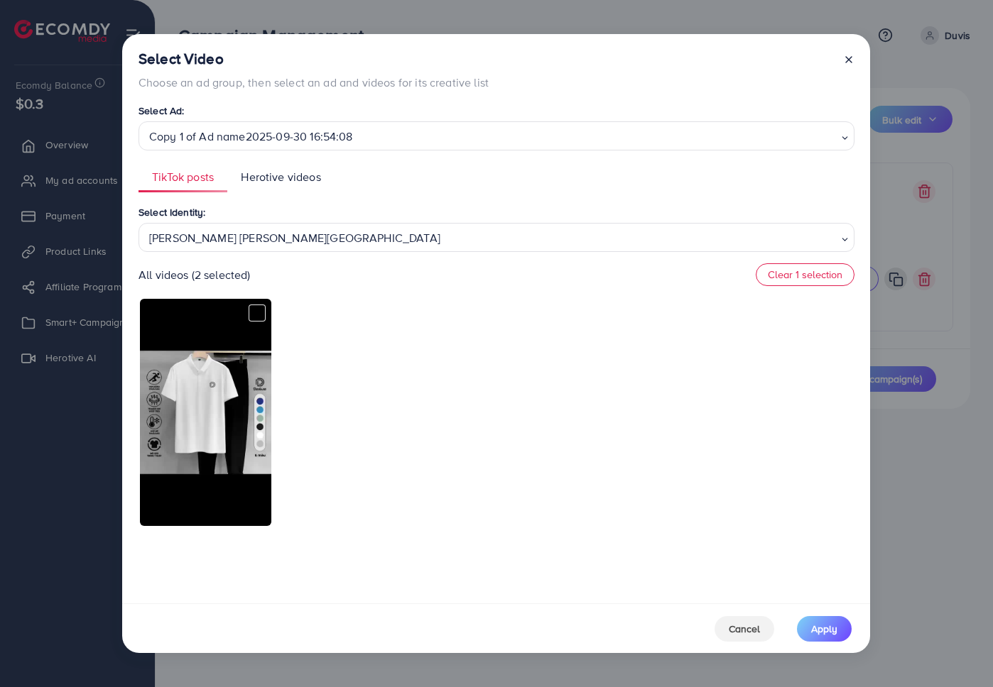
click at [466, 233] on div "[PERSON_NAME] [PERSON_NAME][GEOGRAPHIC_DATA]" at bounding box center [490, 236] width 695 height 25
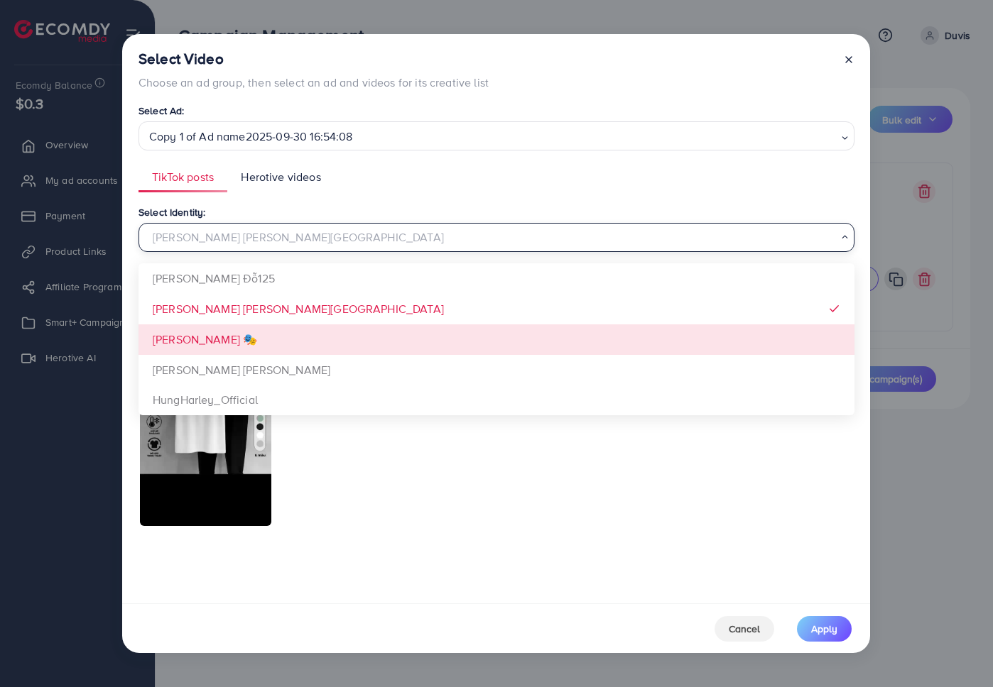
click at [298, 344] on div "Select Identity: [PERSON_NAME] [PERSON_NAME] Nam Loading... [PERSON_NAME] Đỗ125…" at bounding box center [496, 399] width 716 height 391
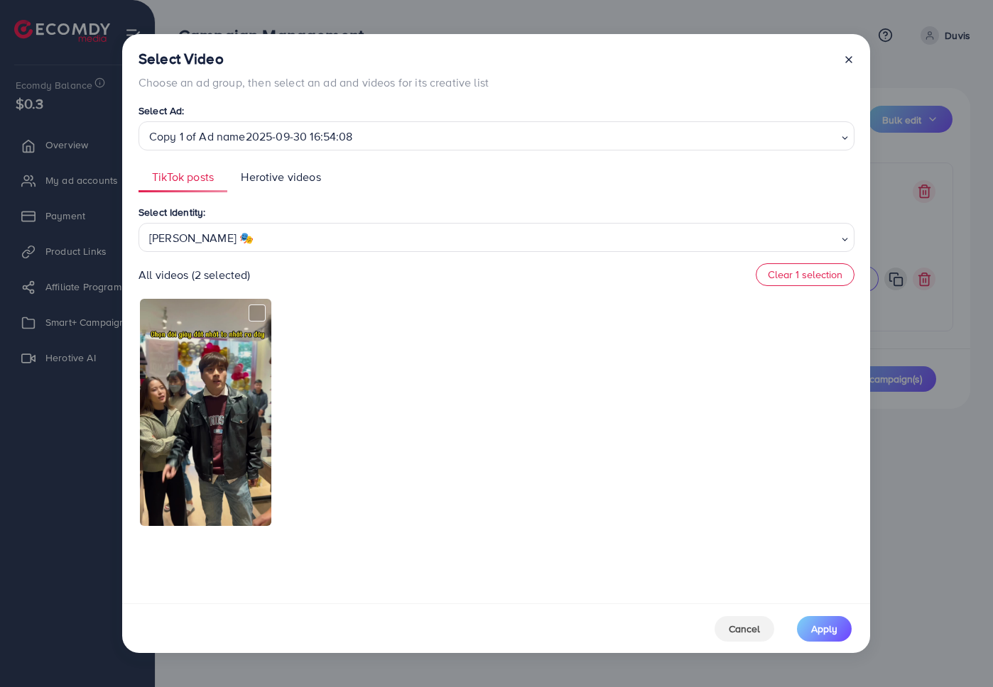
click at [332, 226] on div "Đào Nguyễn Ánh 🎭" at bounding box center [490, 236] width 695 height 25
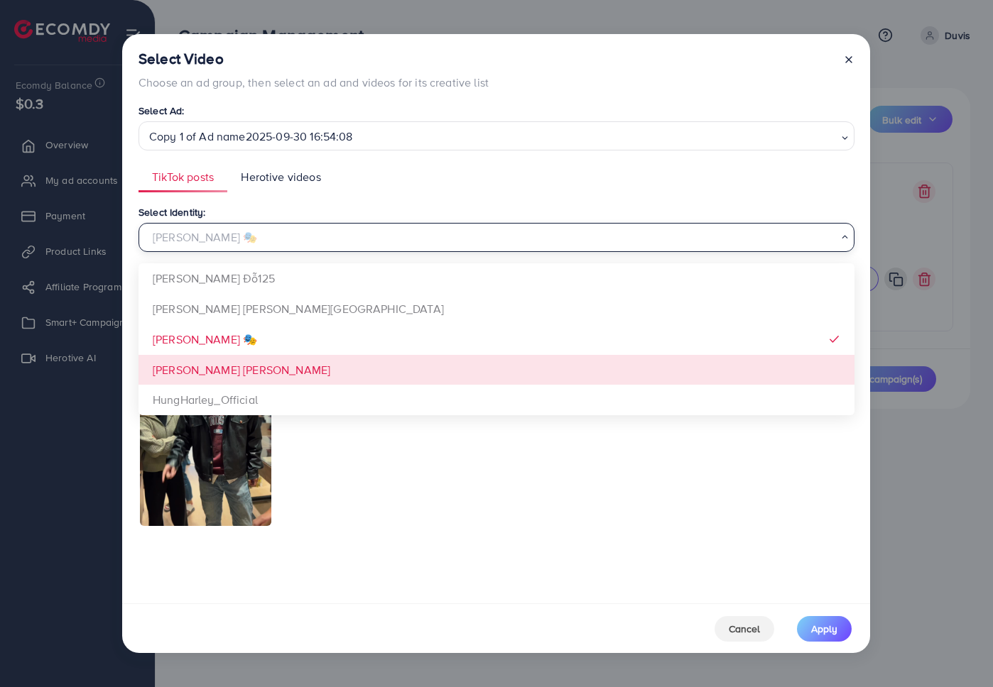
click at [318, 374] on div "Select Identity: Đào Nguyễn Ánh 🎭 Loading... Trinh Đỗ125 Xưởng Giày Chu Hải Nam…" at bounding box center [496, 399] width 716 height 391
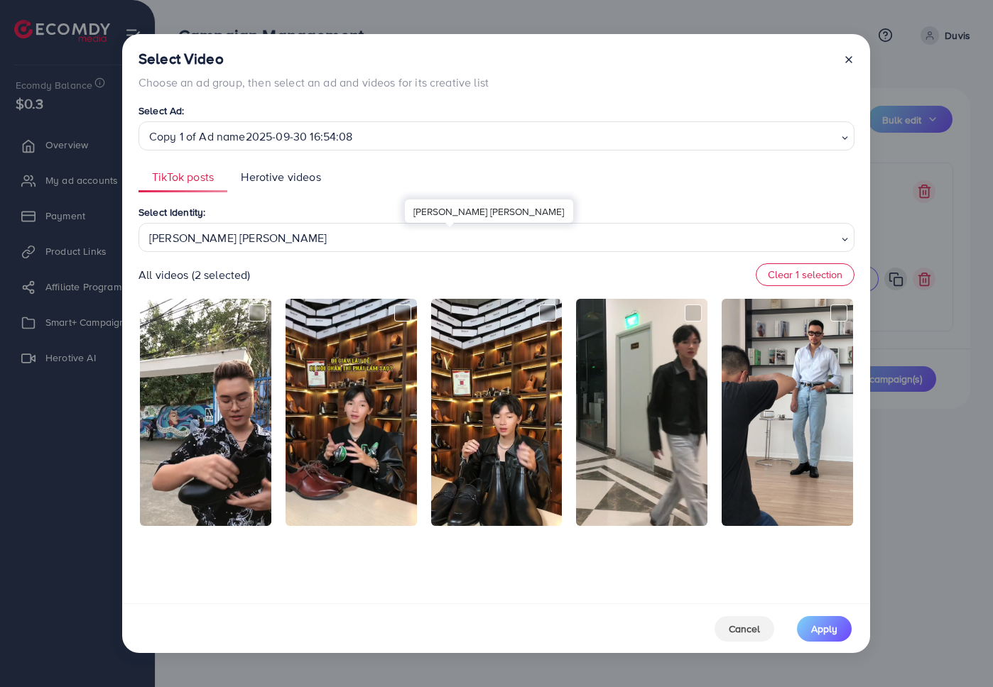
click at [401, 229] on div "Phạm Trung Kiên" at bounding box center [490, 236] width 695 height 25
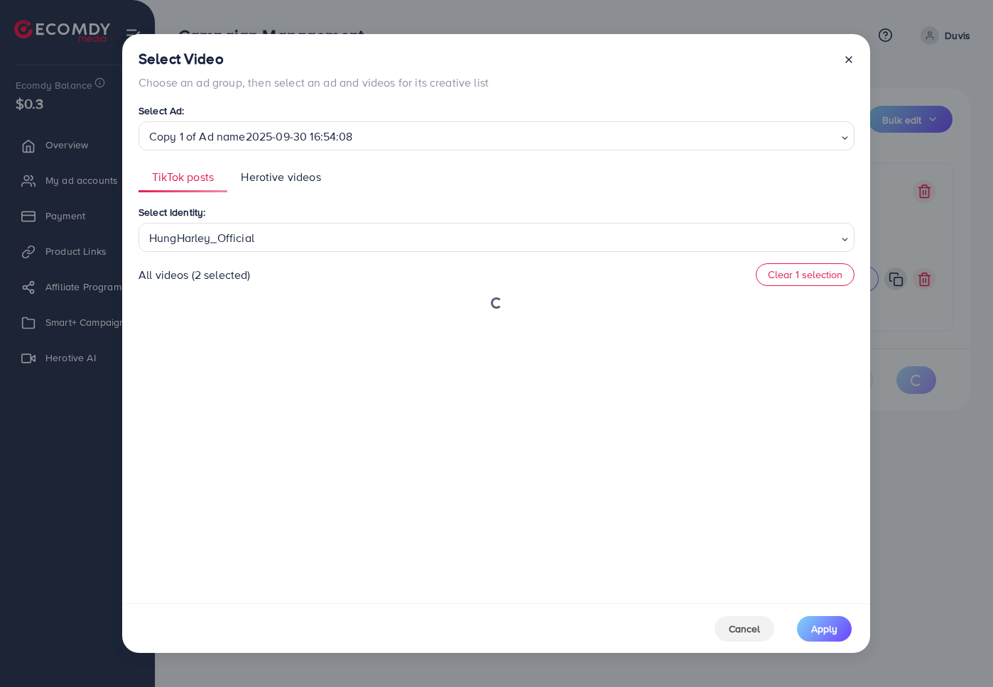
click at [360, 386] on div "Select Identity: HungHarley_Official Loading... Trinh Đỗ125 Xưởng Giày Chu Hải …" at bounding box center [496, 399] width 716 height 391
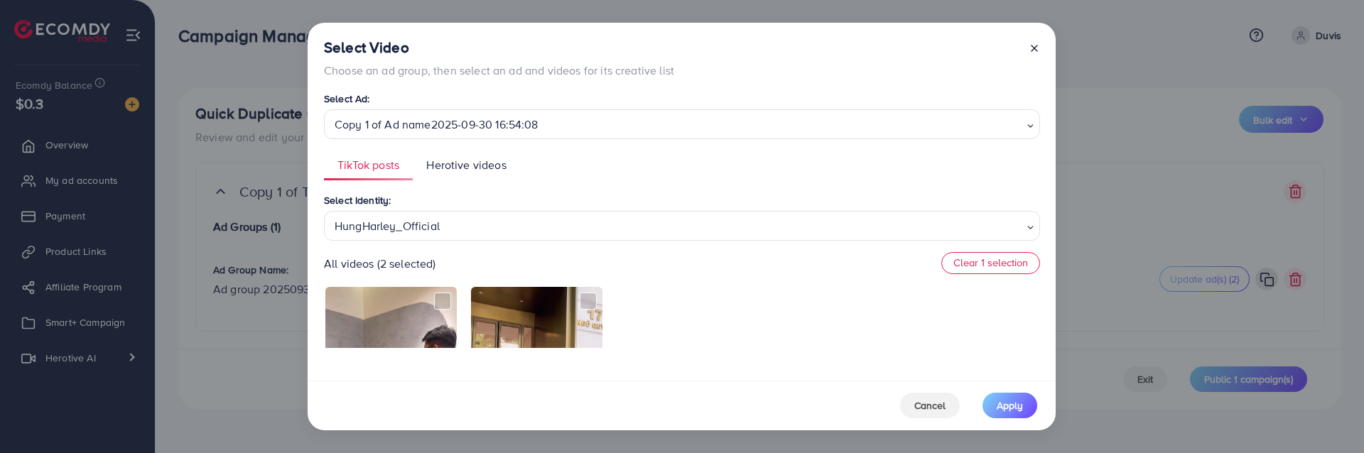
scroll to position [182, 0]
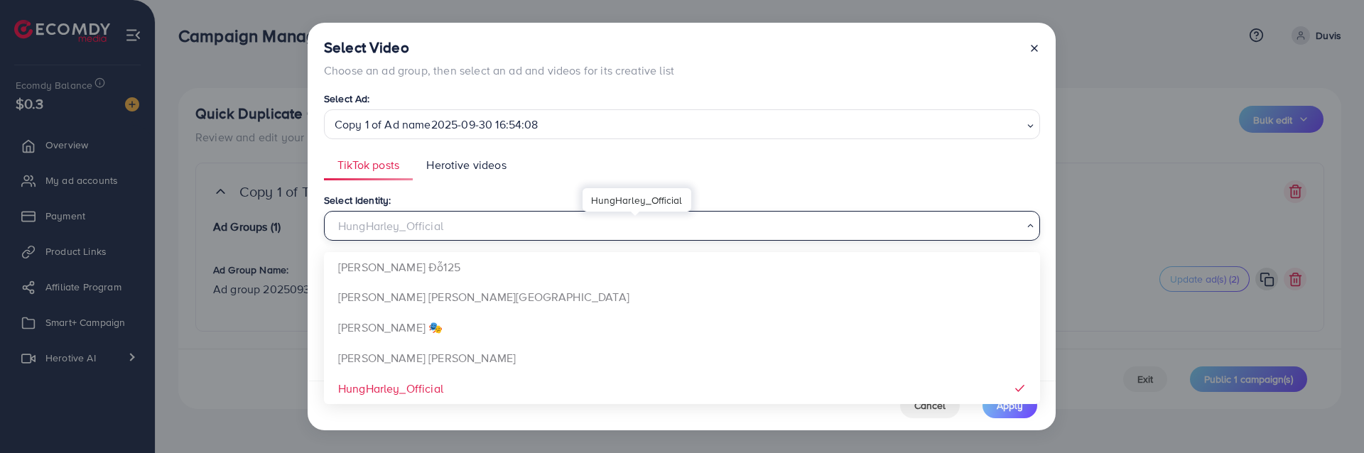
click at [487, 230] on div "HungHarley_Official" at bounding box center [676, 224] width 695 height 25
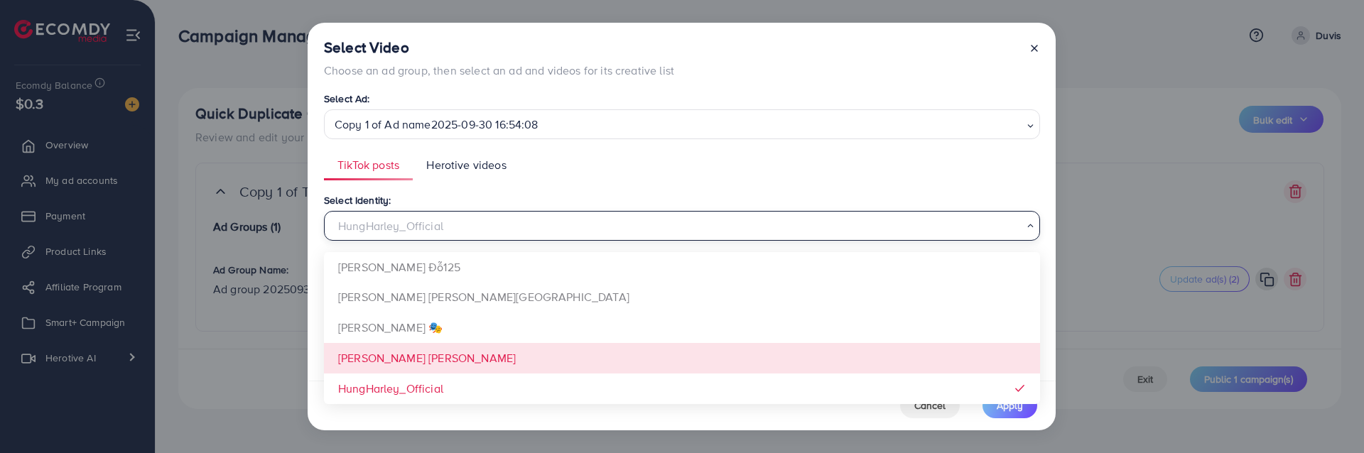
click at [491, 358] on div "Select Video Choose an ad group, then select an ad and videos for its creative …" at bounding box center [682, 202] width 748 height 358
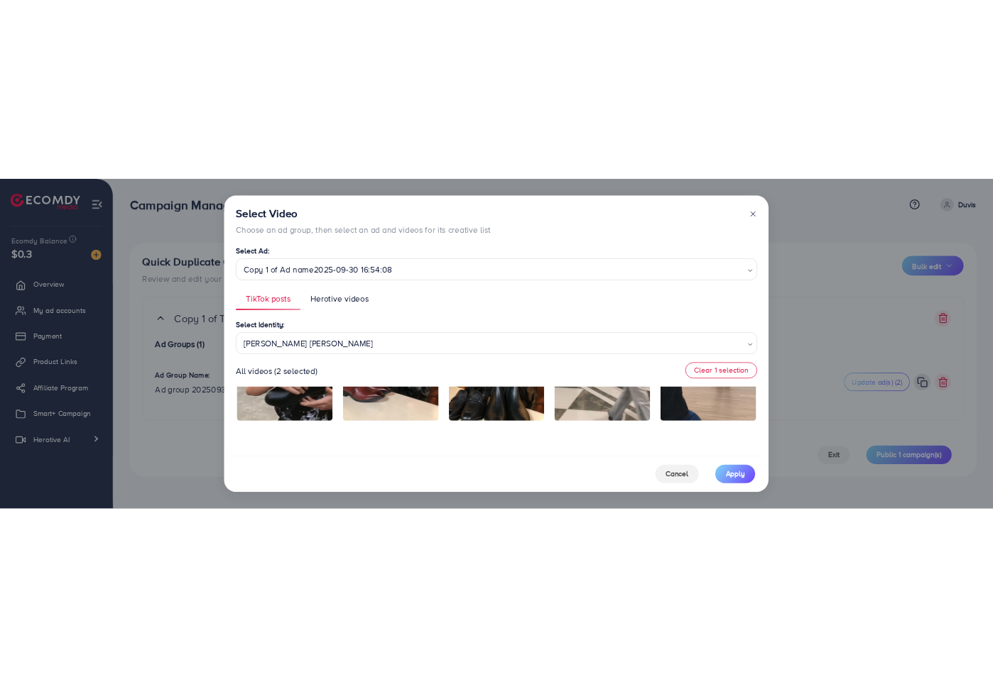
scroll to position [0, 0]
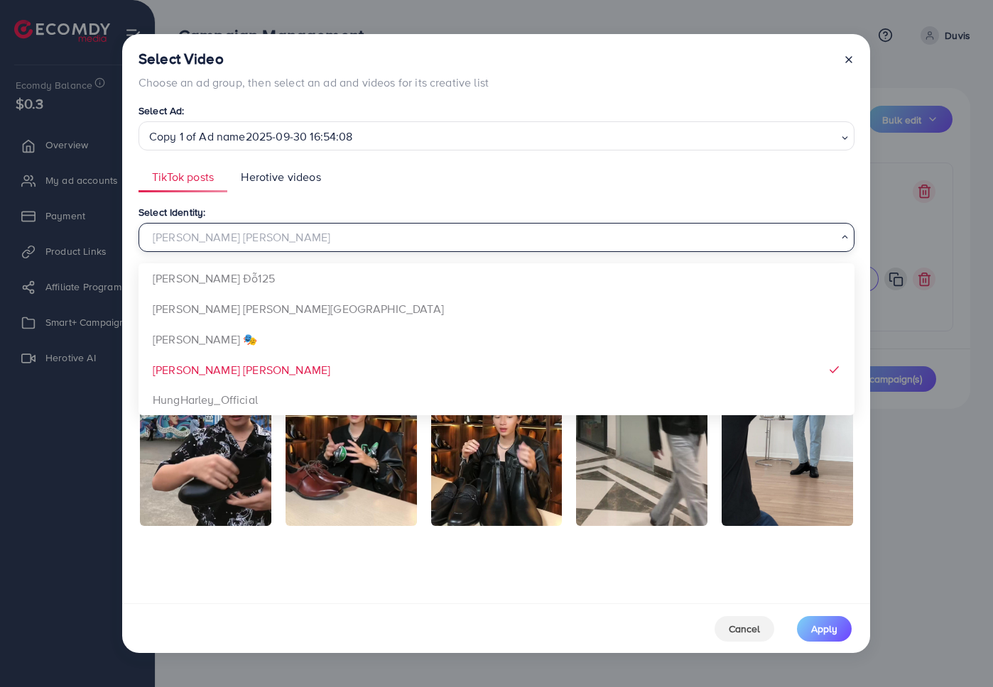
click at [284, 243] on div "Phạm Trung Kiên" at bounding box center [490, 236] width 695 height 25
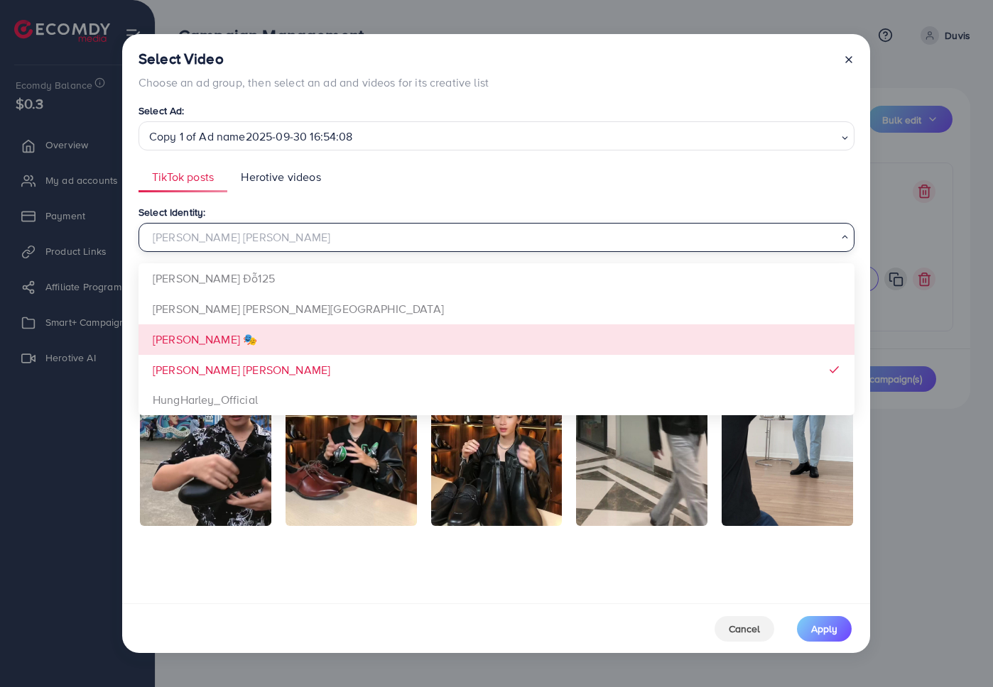
click at [266, 342] on div "Select Identity: Phạm Trung Kiên Loading... Trinh Đỗ125 Xưởng Giày Chu Hải Nam …" at bounding box center [496, 399] width 716 height 391
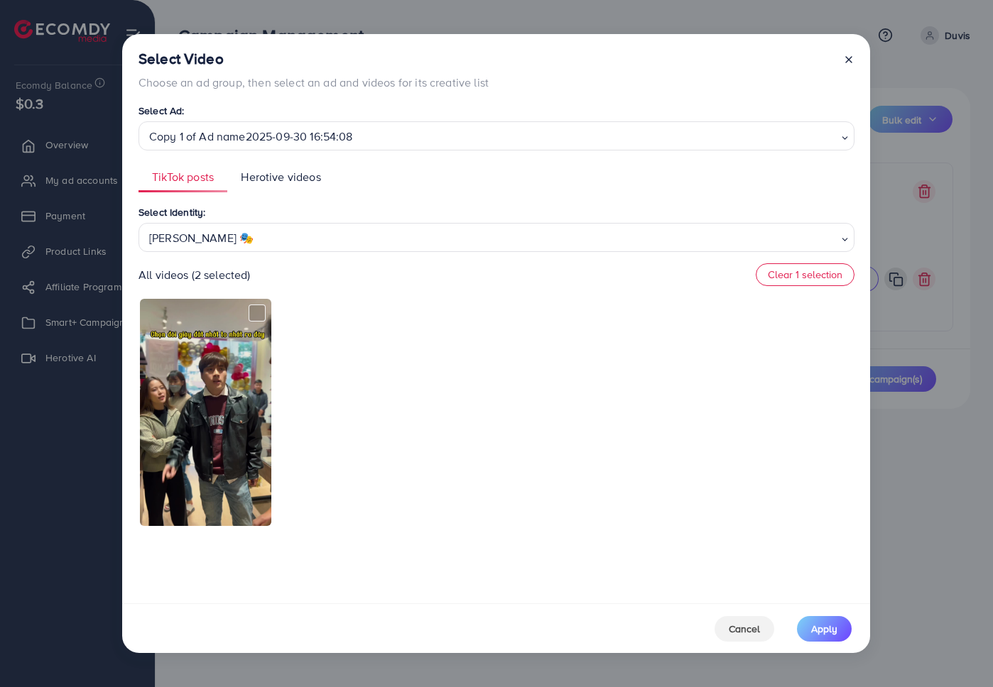
click at [376, 232] on div "Đào Nguyễn Ánh 🎭" at bounding box center [490, 236] width 695 height 25
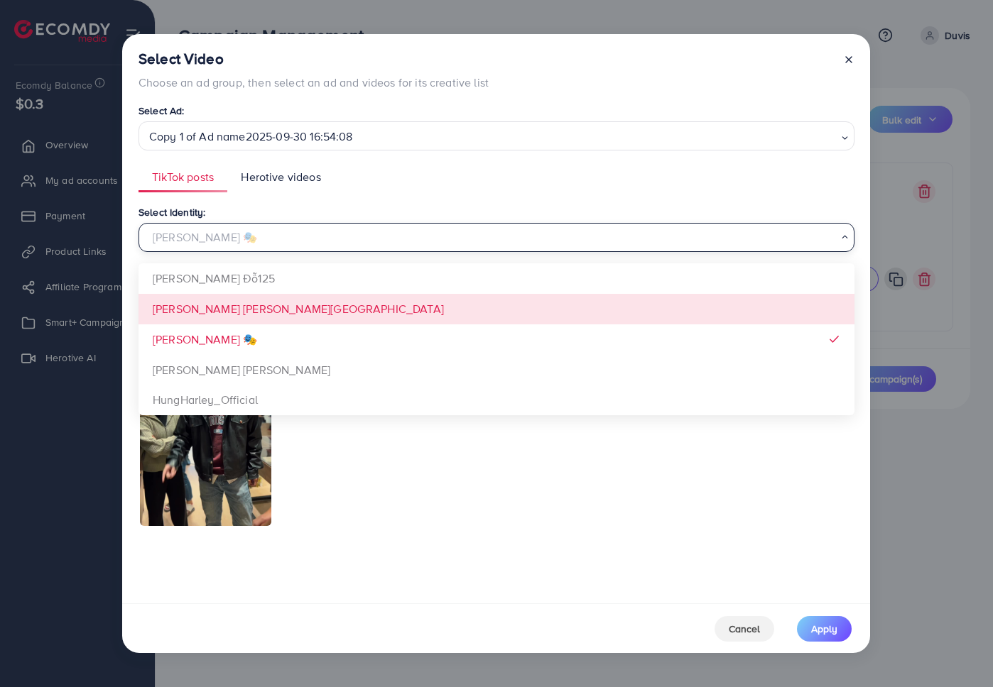
click at [343, 310] on div "Select Identity: Đào Nguyễn Ánh 🎭 Loading... Trinh Đỗ125 Xưởng Giày Chu Hải Nam…" at bounding box center [496, 399] width 716 height 391
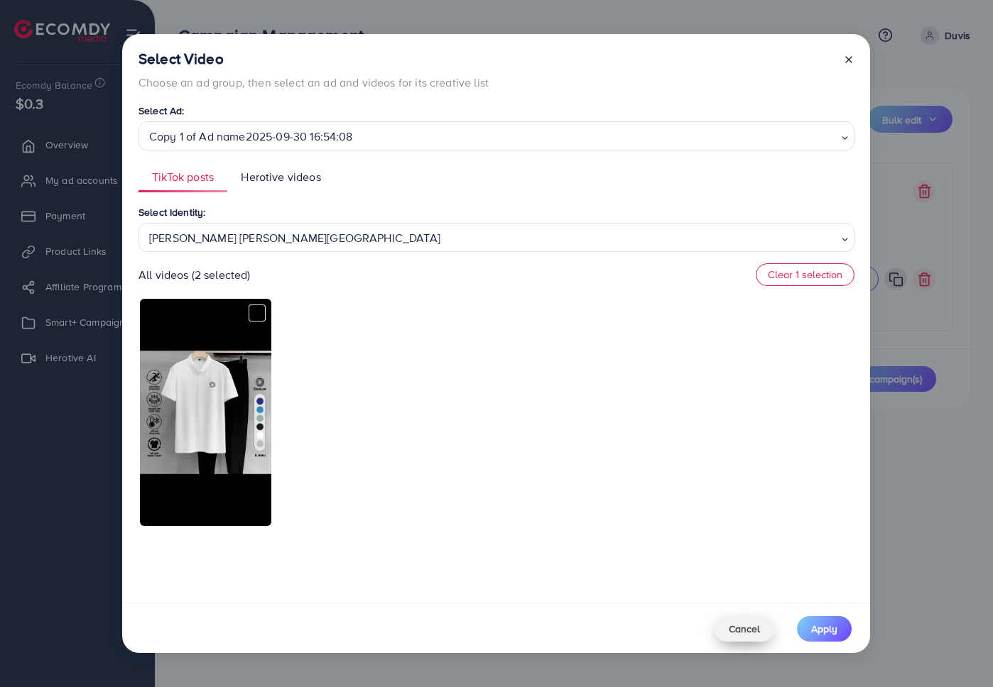
click at [738, 628] on span "Cancel" at bounding box center [744, 629] width 31 height 14
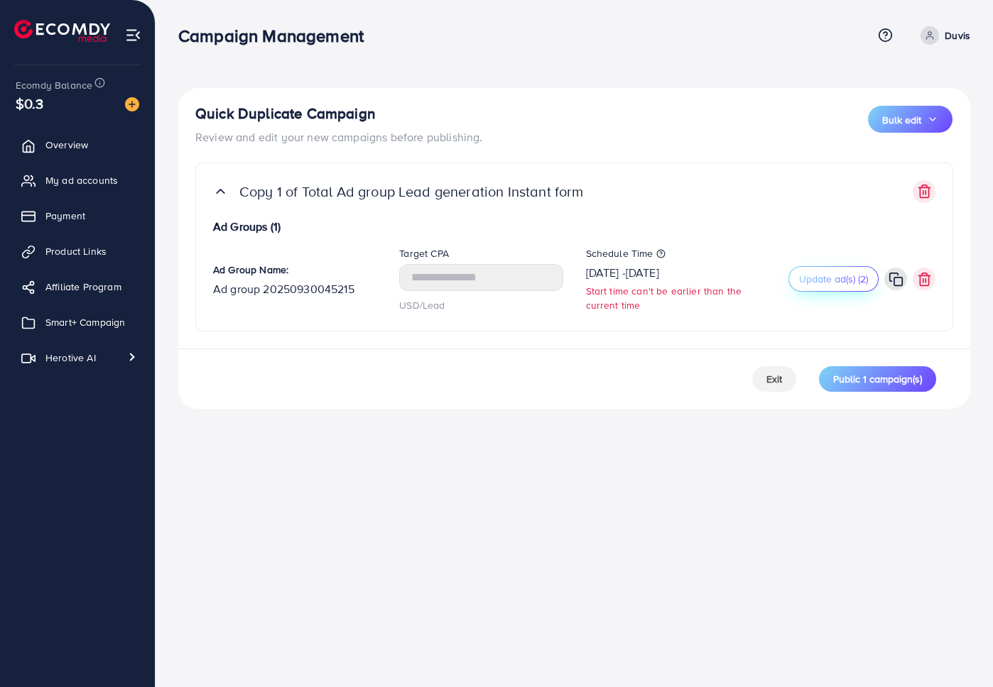
click at [825, 288] on button "Update ad(s) (2)" at bounding box center [833, 279] width 90 height 26
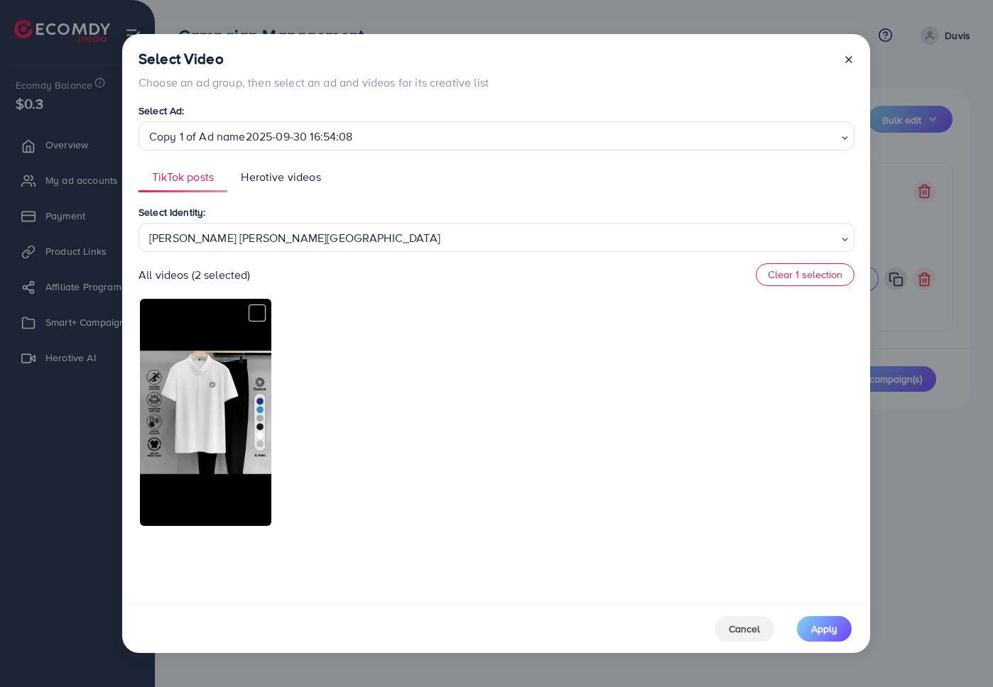
click at [310, 174] on span "Herotive videos" at bounding box center [281, 177] width 80 height 16
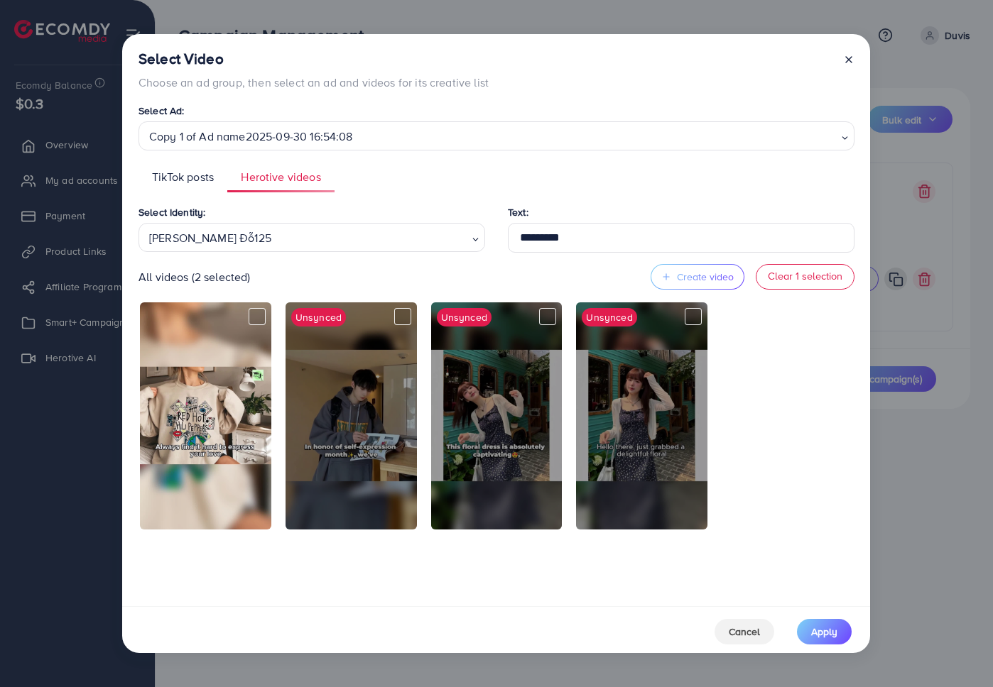
click at [403, 244] on div "Trinh Đỗ125" at bounding box center [305, 236] width 325 height 25
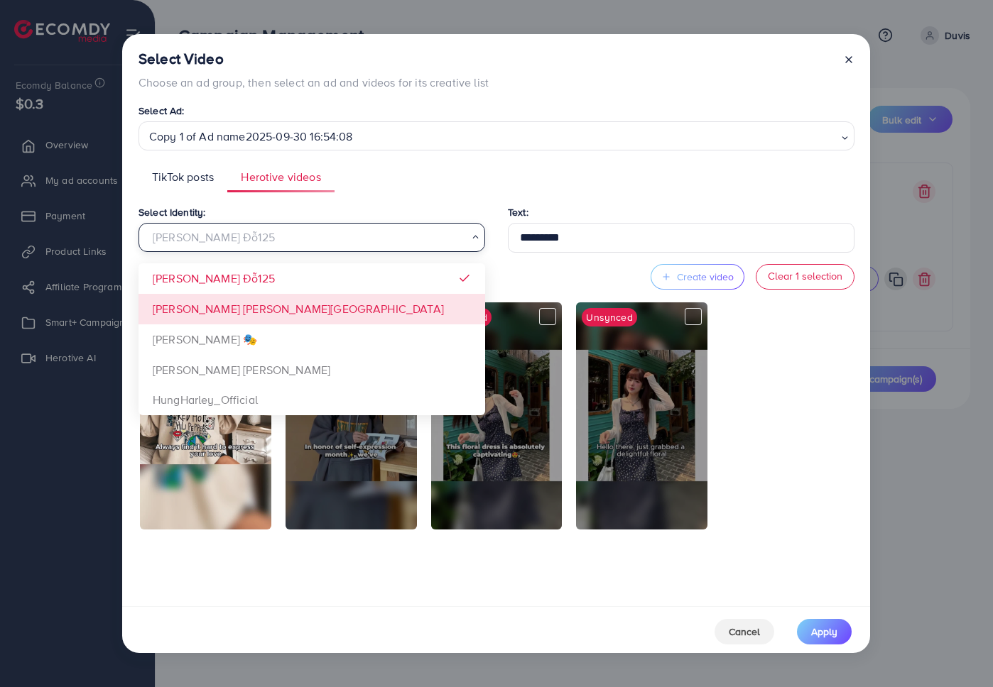
click at [278, 312] on div "Select Identity: Trinh Đỗ125 Loading... Trinh Đỗ125 Xưởng Giày Chu Hải Nam Đào …" at bounding box center [496, 401] width 716 height 394
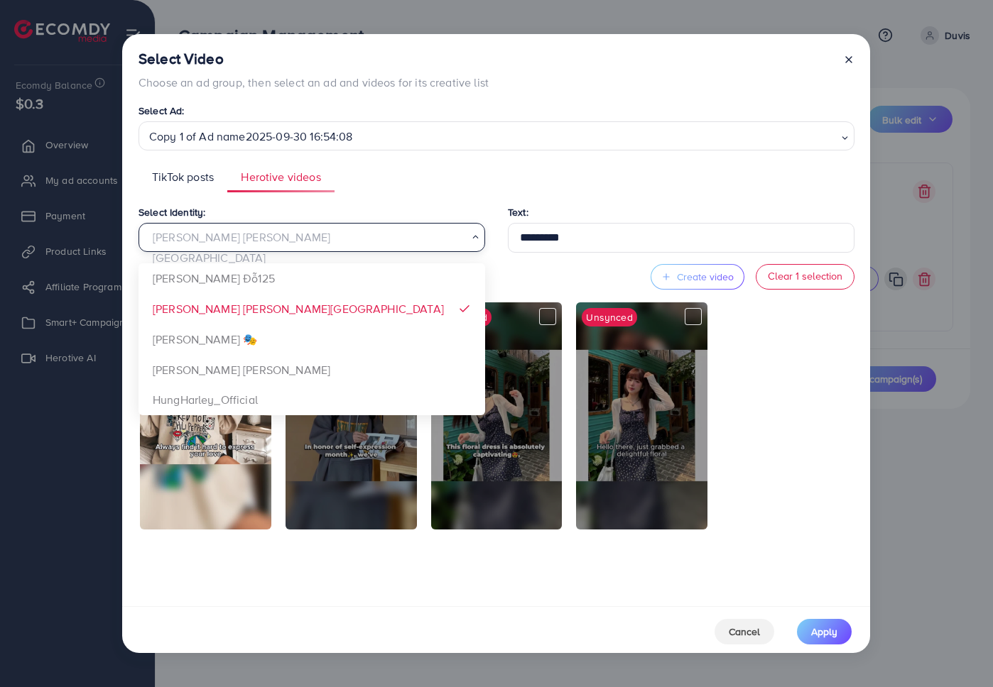
click at [339, 230] on div "Xưởng Giày Chu Hải Nam" at bounding box center [305, 236] width 325 height 25
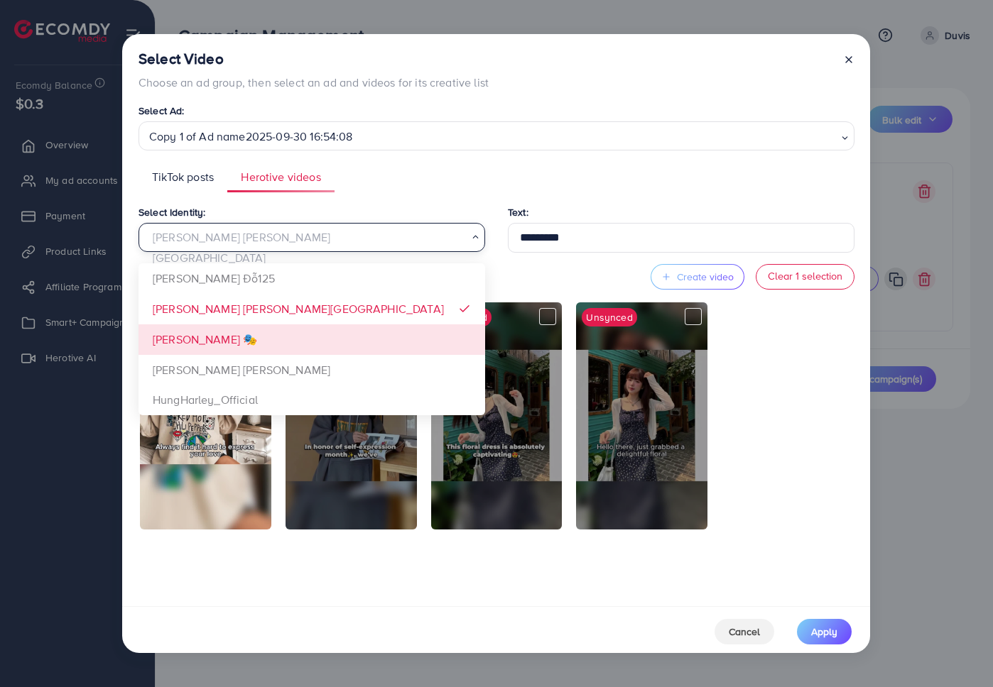
click at [312, 336] on div "Select Identity: Xưởng Giày Chu Hải Nam Loading... Trinh Đỗ125 Xưởng Giày Chu H…" at bounding box center [496, 401] width 716 height 394
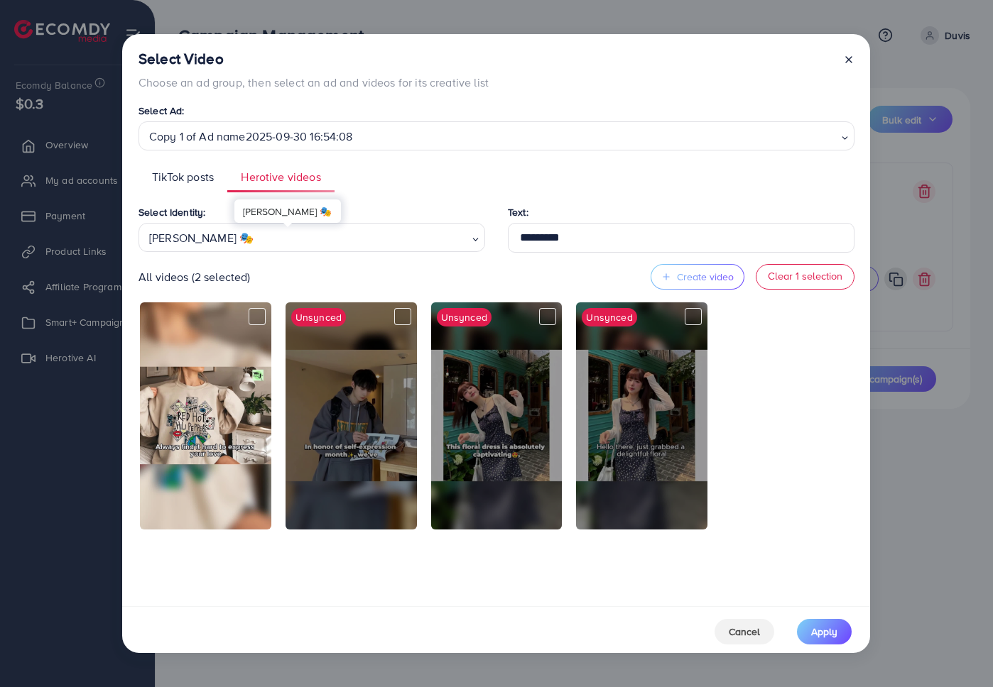
click at [327, 242] on div "Đào Nguyễn Ánh 🎭" at bounding box center [305, 236] width 325 height 25
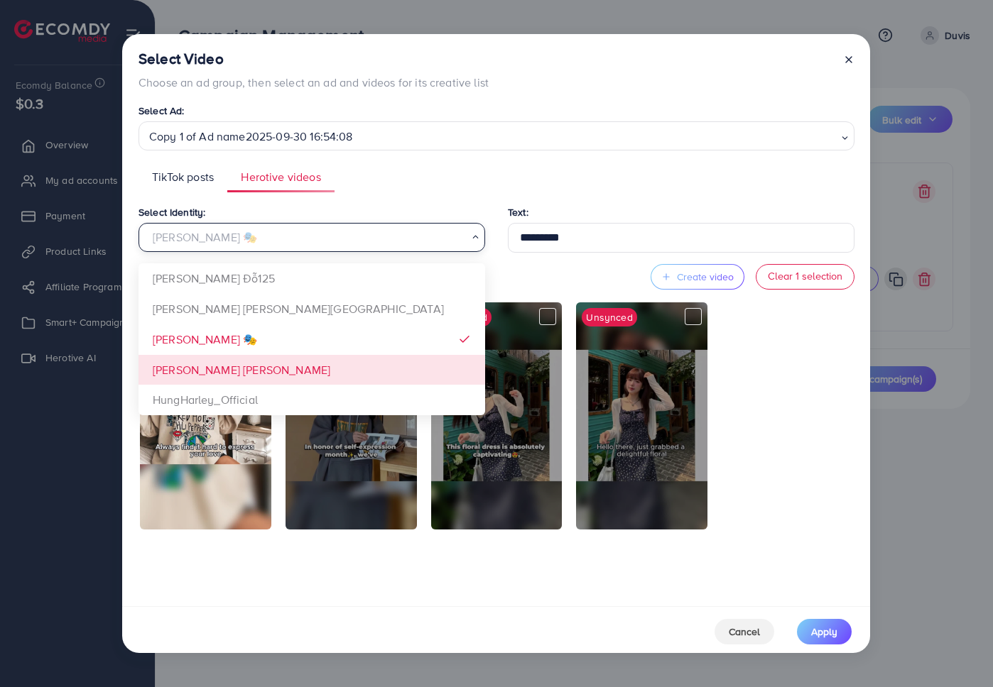
click at [280, 364] on div "Select Identity: Đào Nguyễn Ánh 🎭 Loading... Trinh Đỗ125 Xưởng Giày Chu Hải Nam…" at bounding box center [496, 401] width 716 height 394
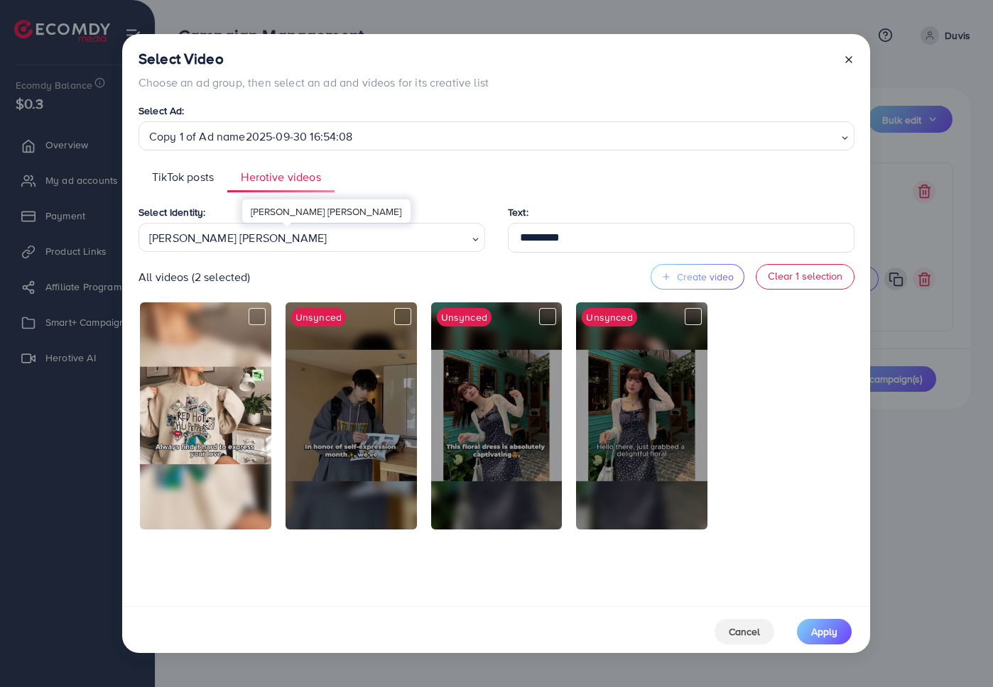
click at [325, 238] on div "Phạm Trung Kiên" at bounding box center [305, 236] width 325 height 25
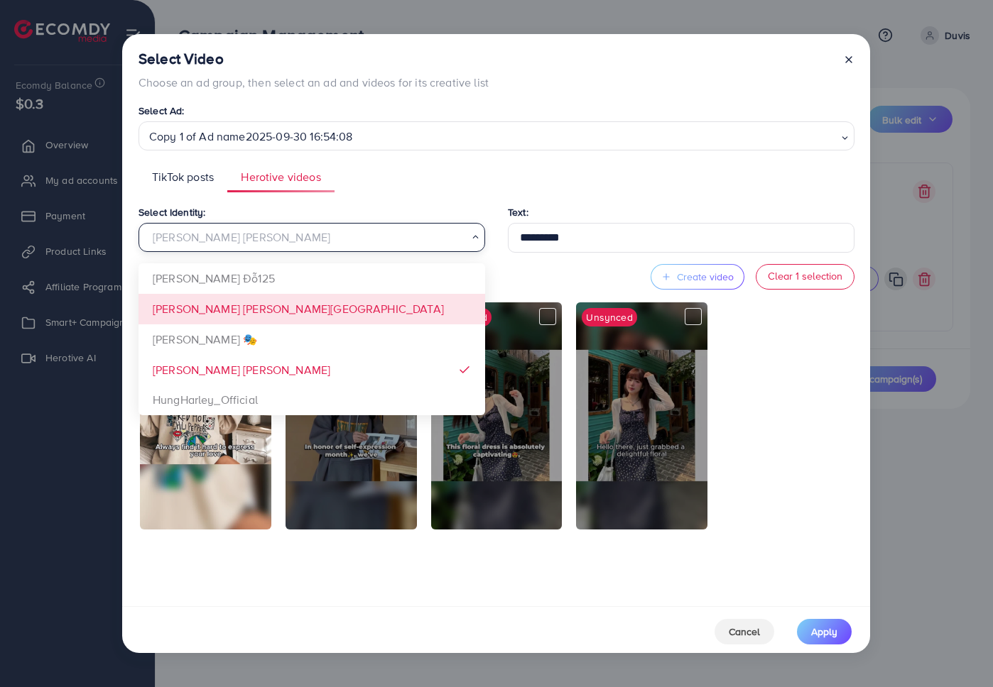
click at [272, 297] on div "Select Identity: Phạm Trung Kiên Loading... Trinh Đỗ125 Xưởng Giày Chu Hải Nam …" at bounding box center [496, 401] width 716 height 394
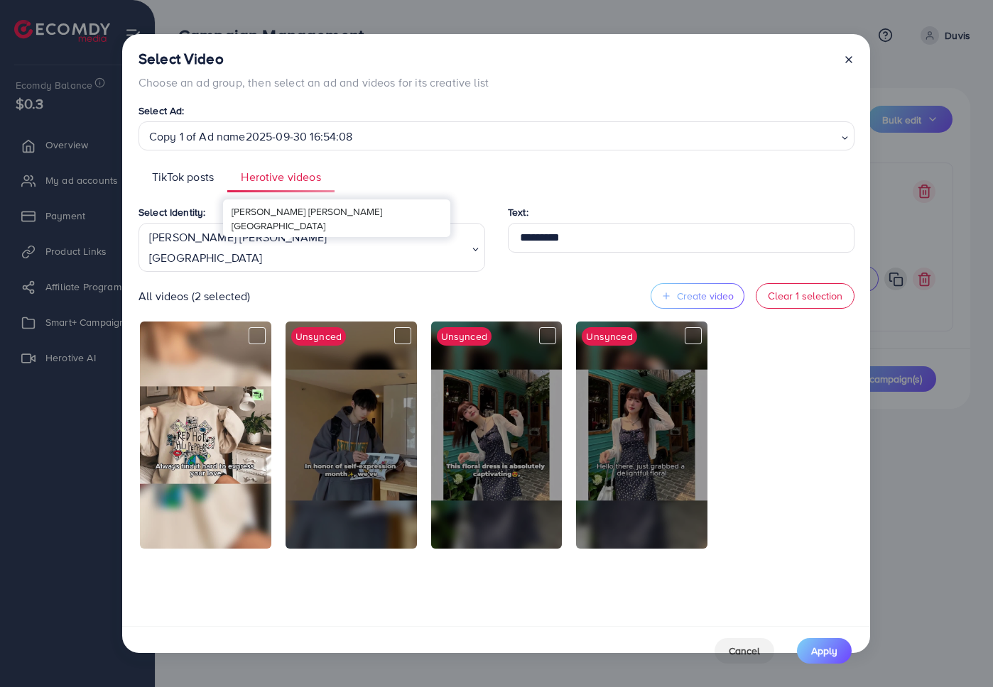
click at [287, 245] on div "Xưởng Giày Chu Hải Nam" at bounding box center [305, 246] width 325 height 45
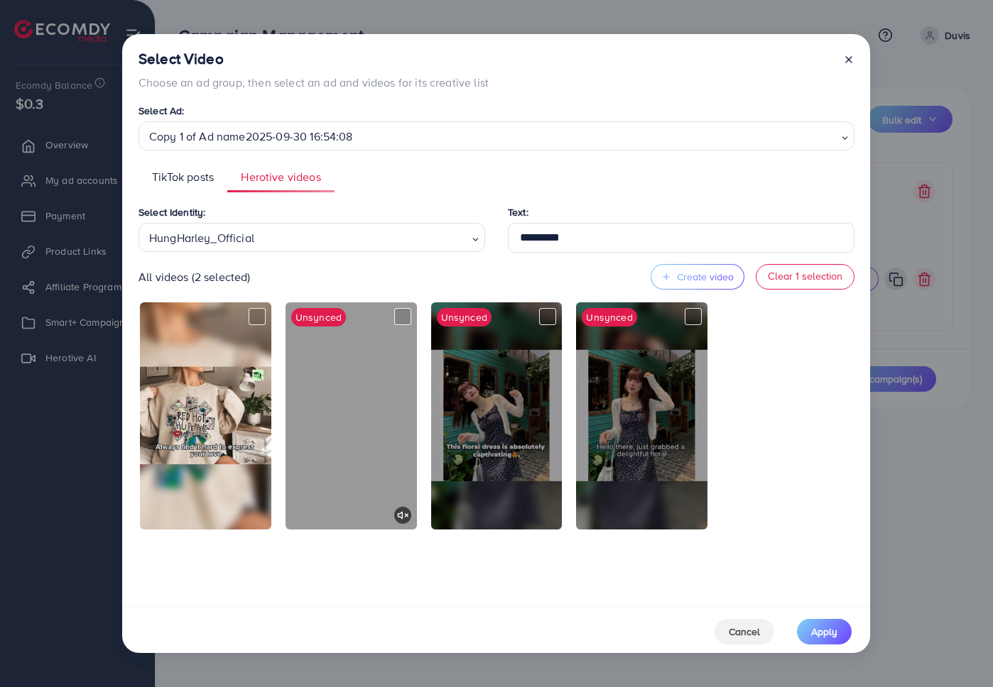
click at [289, 398] on div "Select Identity: HungHarley_Official Loading... Trinh Đỗ125 Xưởng Giày Chu Hải …" at bounding box center [496, 401] width 716 height 394
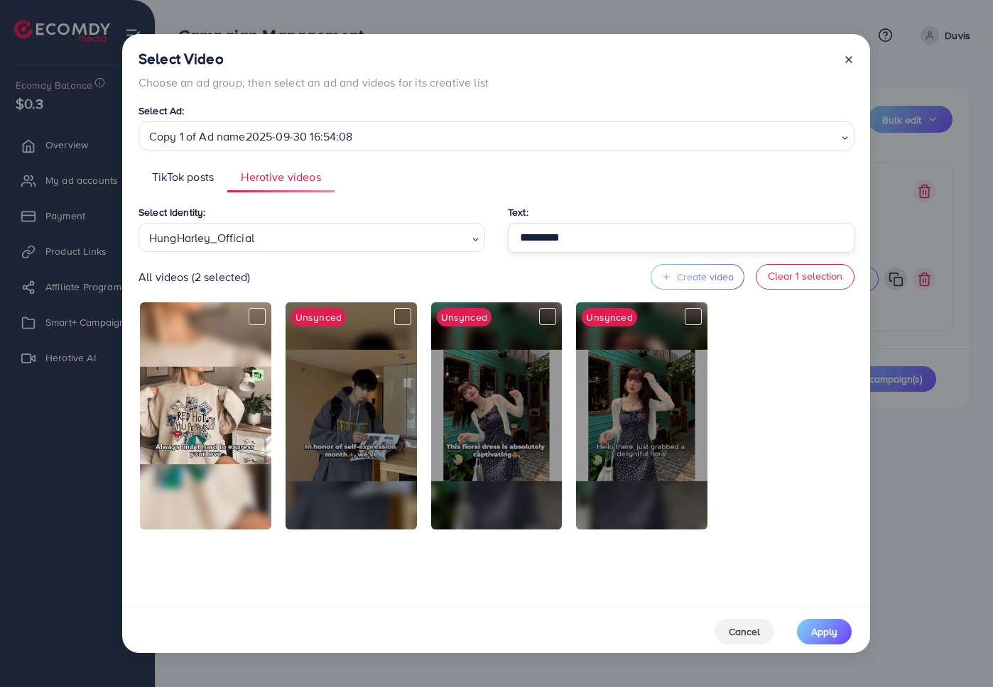
click at [549, 244] on input "*********" at bounding box center [681, 238] width 347 height 30
click at [523, 266] on div "All videos (2 selected) Create video Clear 1 selection" at bounding box center [496, 277] width 716 height 26
click at [504, 274] on div "All videos (2 selected) Create video Clear 1 selection" at bounding box center [496, 277] width 716 height 26
click at [462, 273] on div "All videos (2 selected) Create video Clear 1 selection" at bounding box center [496, 277] width 716 height 26
click at [180, 181] on span "TikTok posts" at bounding box center [183, 177] width 62 height 16
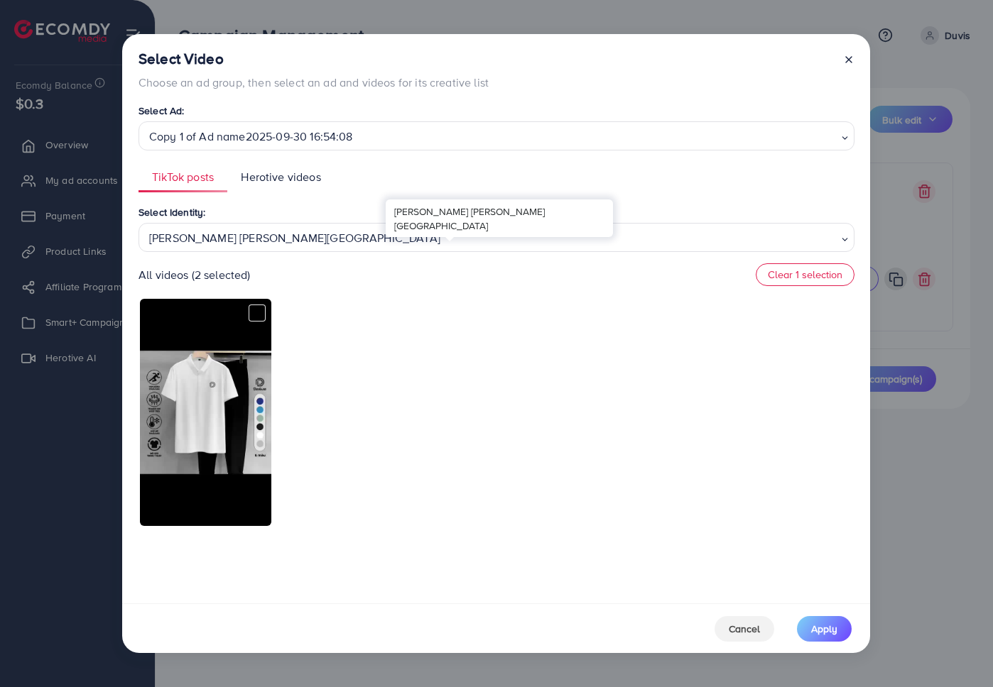
click at [265, 244] on div "Xưởng Giày Chu Hải Nam" at bounding box center [490, 236] width 695 height 25
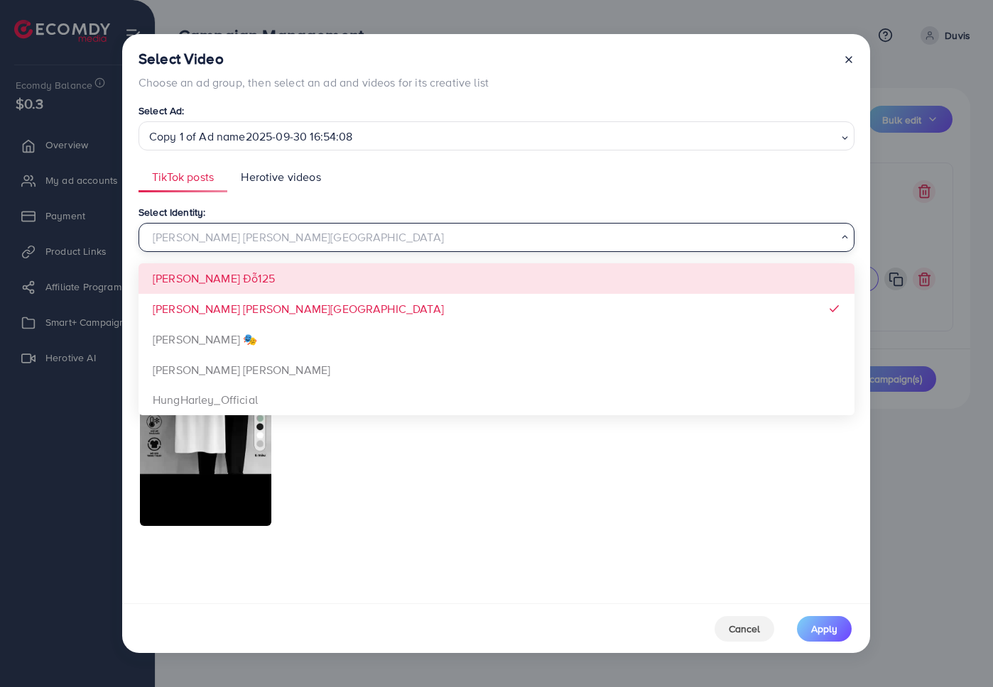
click at [264, 273] on div "Select Identity: Xưởng Giày Chu Hải Nam Loading... Trinh Đỗ125 Xưởng Giày Chu H…" at bounding box center [496, 399] width 716 height 391
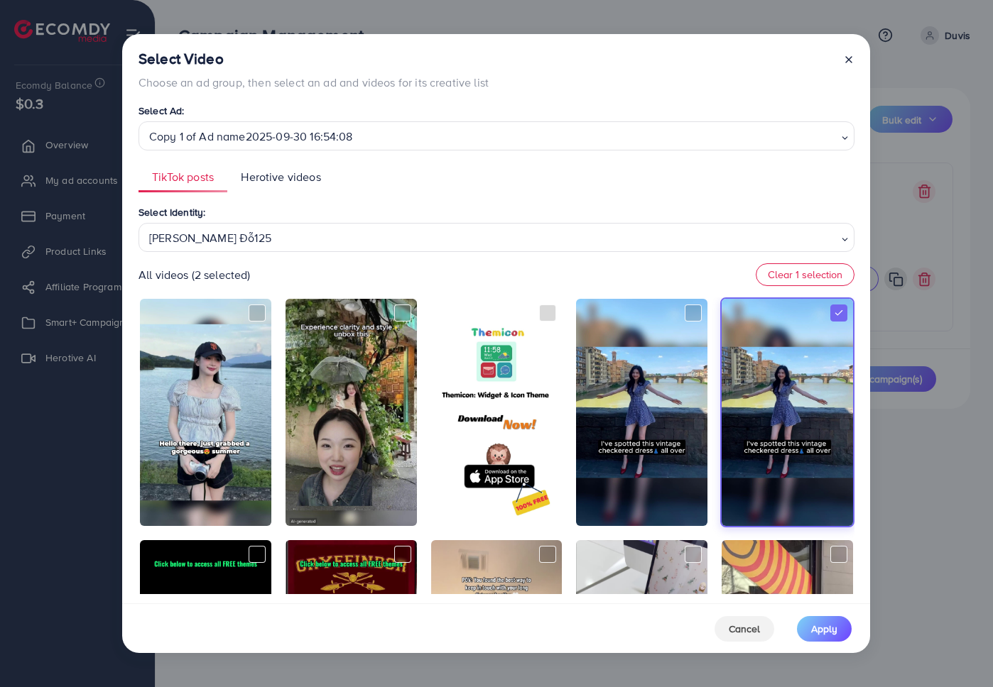
click at [257, 250] on div "Trinh Đỗ125 Loading..." at bounding box center [496, 237] width 716 height 29
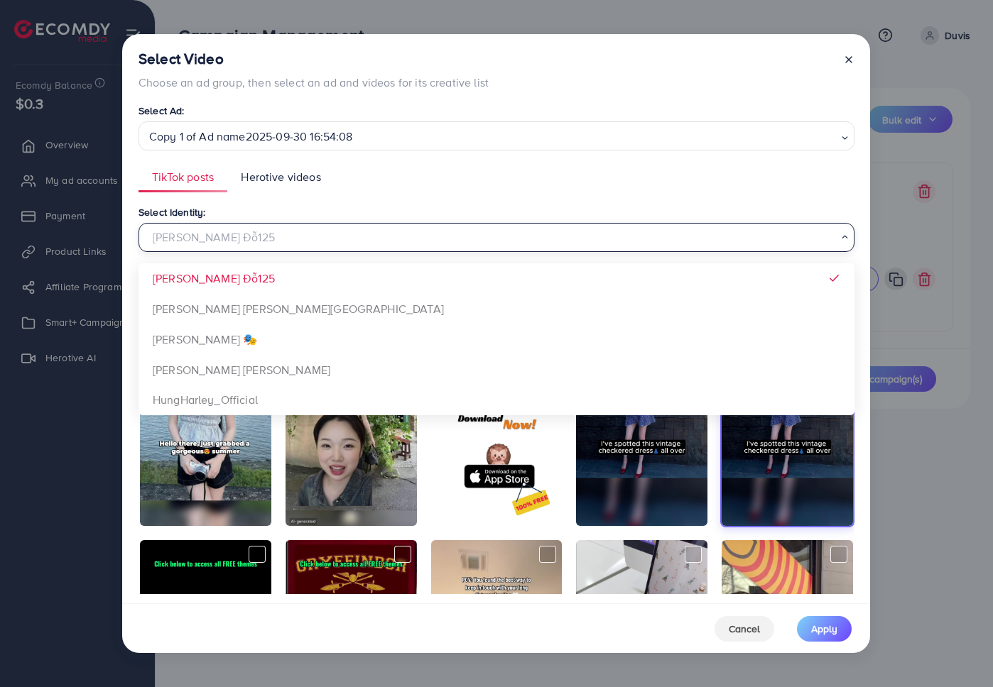
click at [248, 242] on input "Search for option" at bounding box center [491, 238] width 692 height 22
click at [236, 304] on div "Select Identity: Trinh Đỗ125 Loading... Trinh Đỗ125 Xưởng Giày Chu Hải Nam Đào …" at bounding box center [496, 399] width 716 height 391
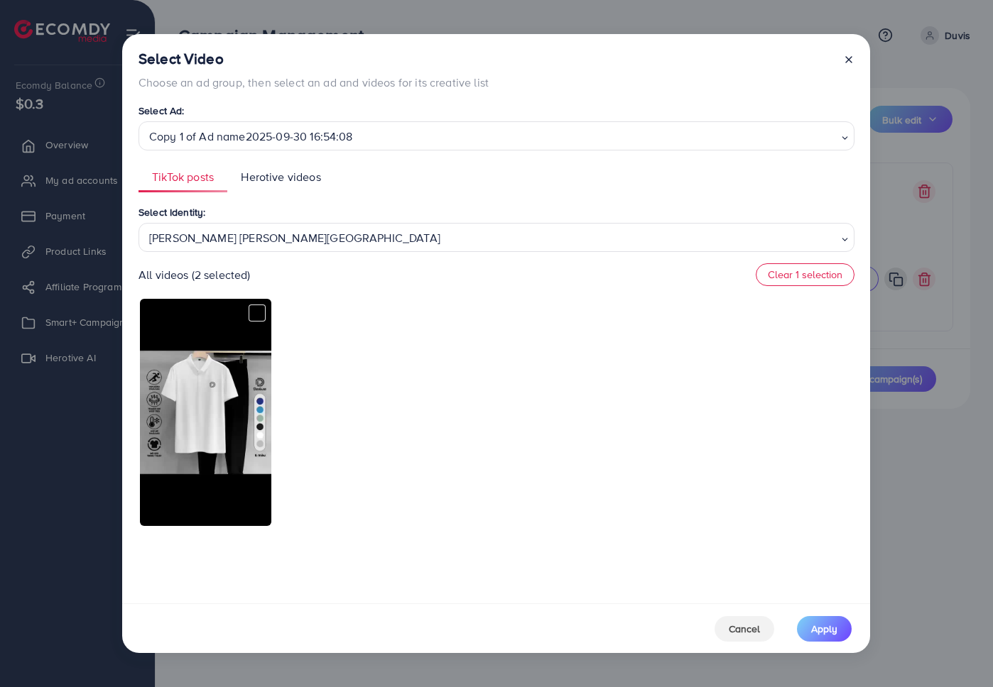
click at [220, 238] on div "Xưởng Giày Chu Hải Nam" at bounding box center [490, 236] width 695 height 25
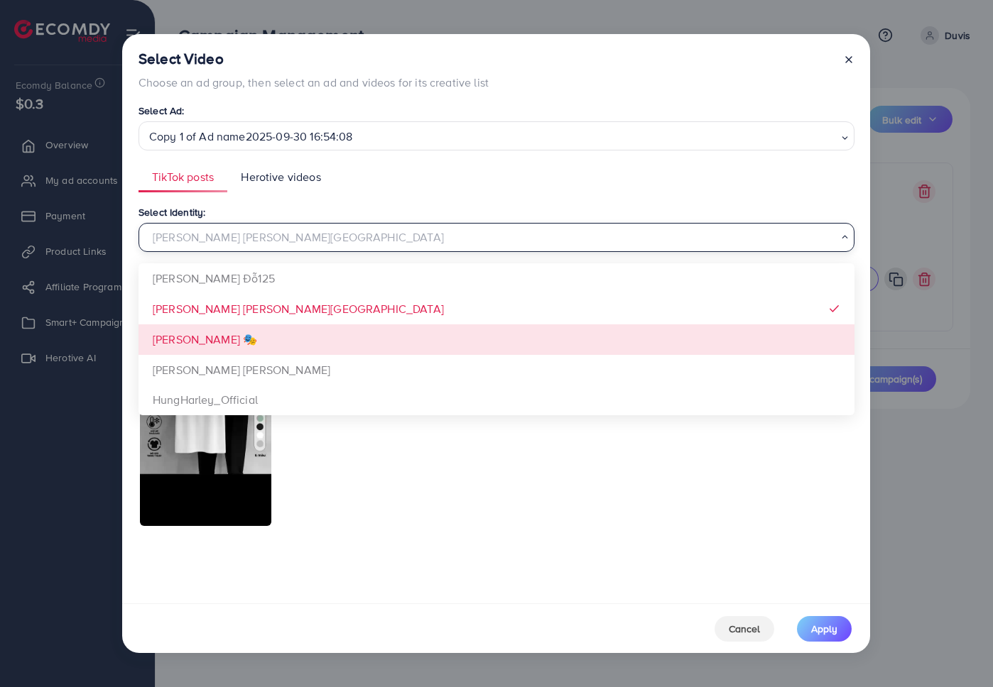
click at [222, 345] on div "Select Identity: Xưởng Giày Chu Hải Nam Loading... Trinh Đỗ125 Xưởng Giày Chu H…" at bounding box center [496, 399] width 716 height 391
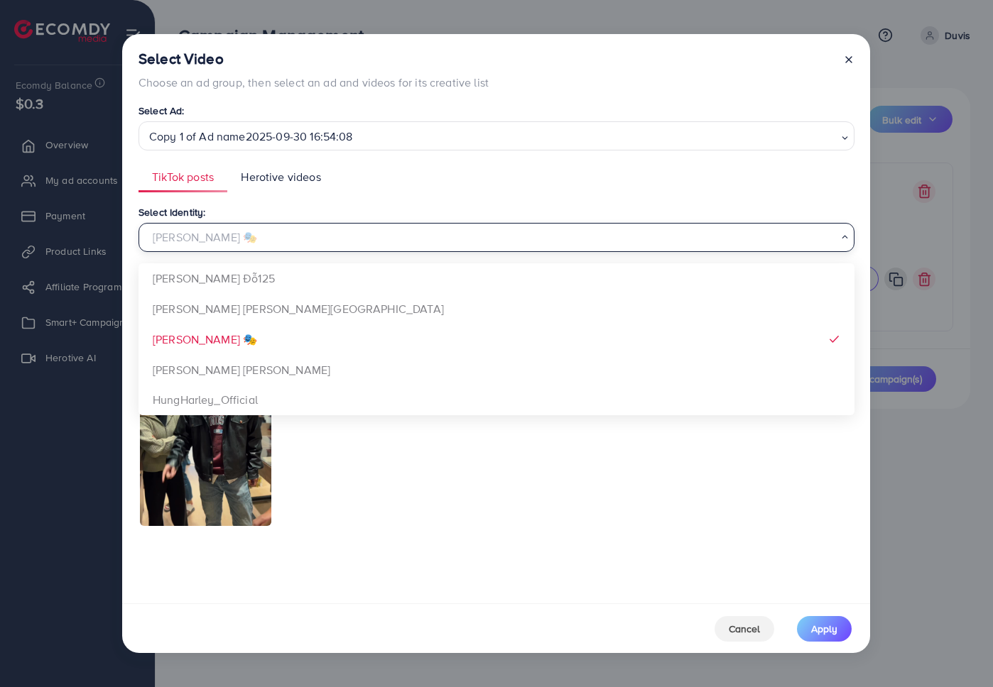
click at [244, 247] on div "Đào Nguyễn Ánh 🎭" at bounding box center [490, 236] width 695 height 25
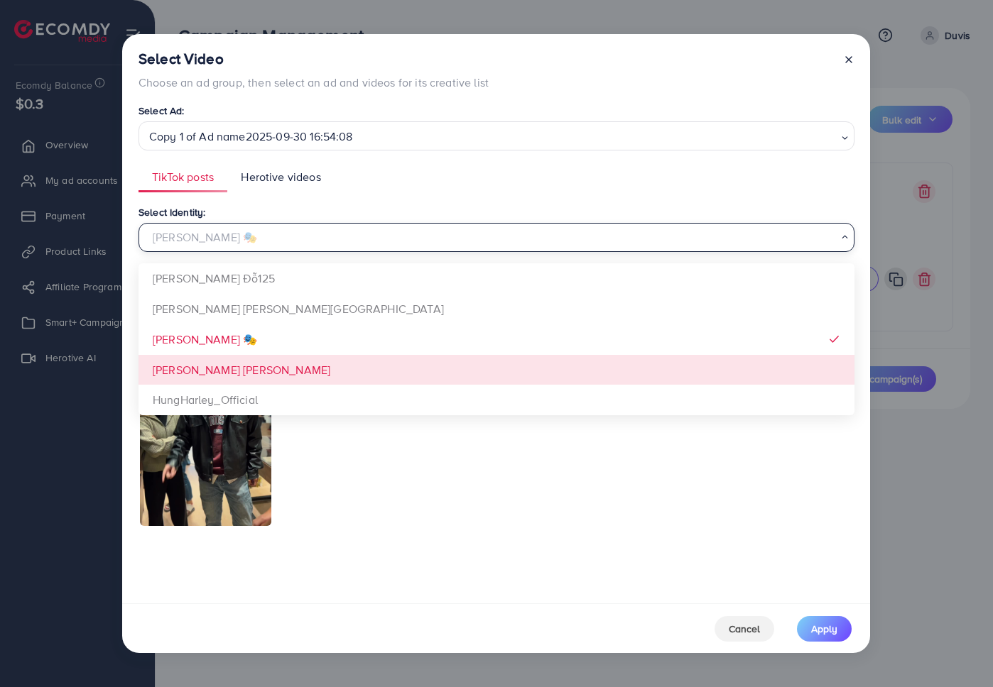
click at [240, 364] on div "Select Identity: Đào Nguyễn Ánh 🎭 Loading... Trinh Đỗ125 Xưởng Giày Chu Hải Nam…" at bounding box center [496, 399] width 716 height 391
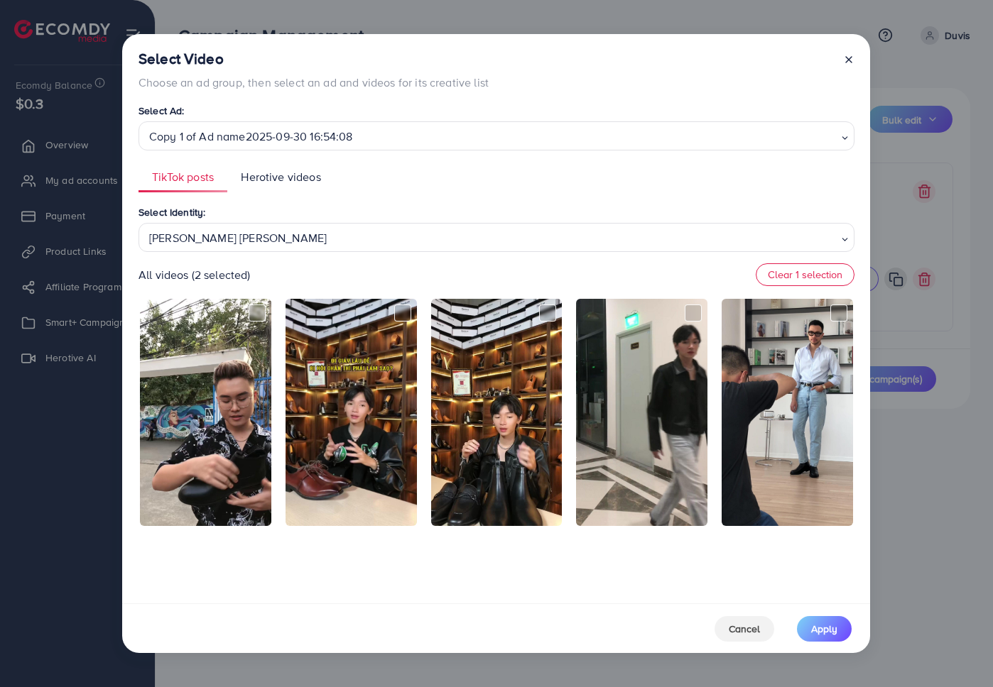
click at [251, 236] on div "Phạm Trung Kiên" at bounding box center [490, 236] width 695 height 25
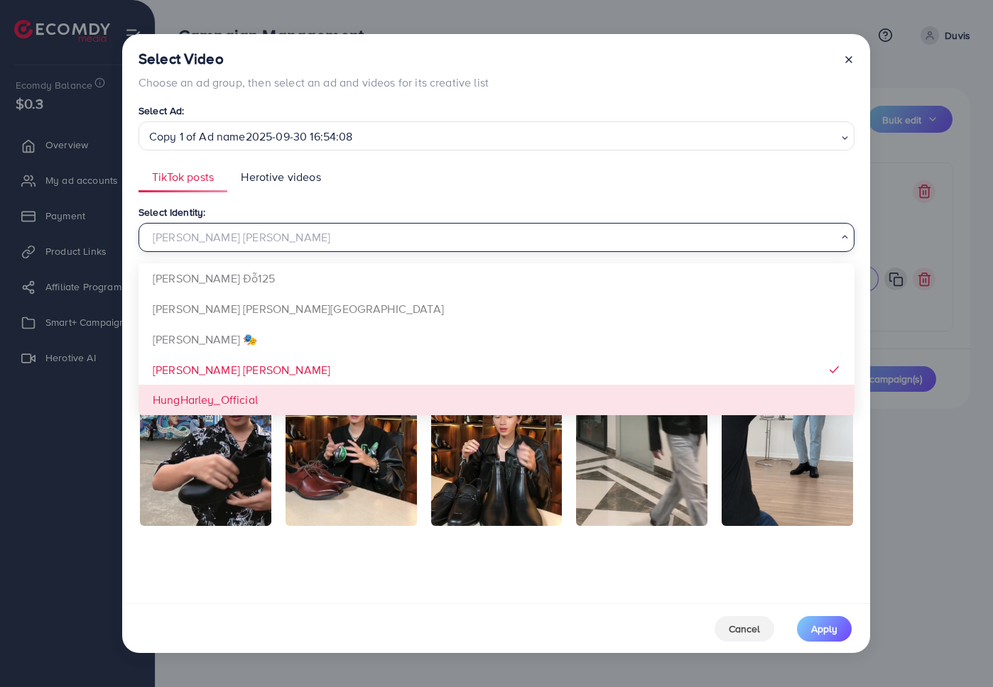
click at [244, 387] on div "Select Identity: Phạm Trung Kiên Loading... Trinh Đỗ125 Xưởng Giày Chu Hải Nam …" at bounding box center [496, 399] width 716 height 391
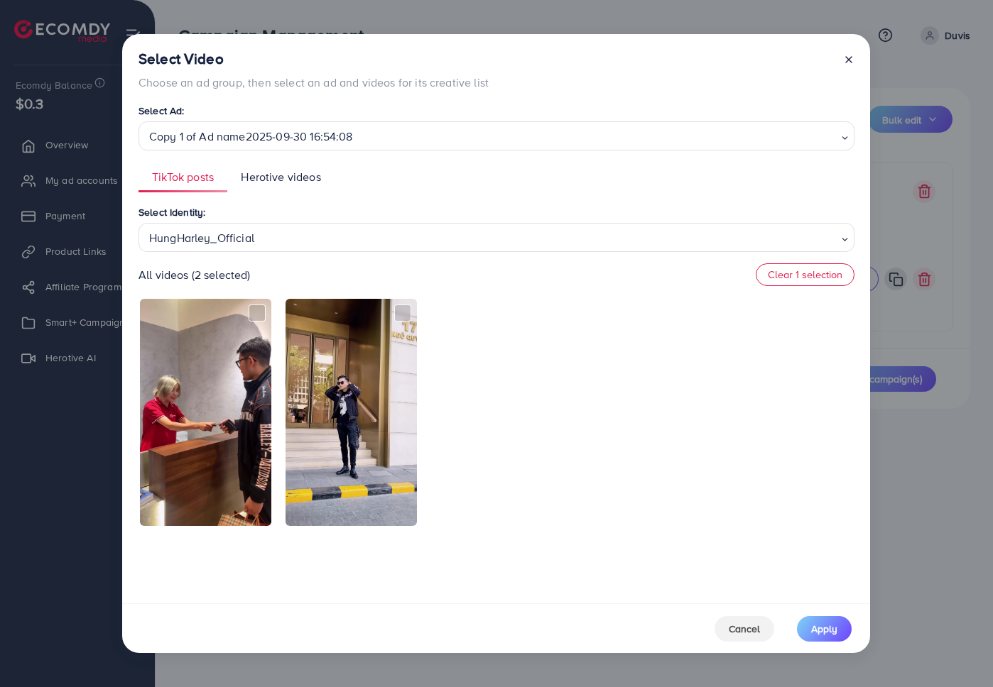
click at [278, 173] on span "Herotive videos" at bounding box center [281, 177] width 80 height 16
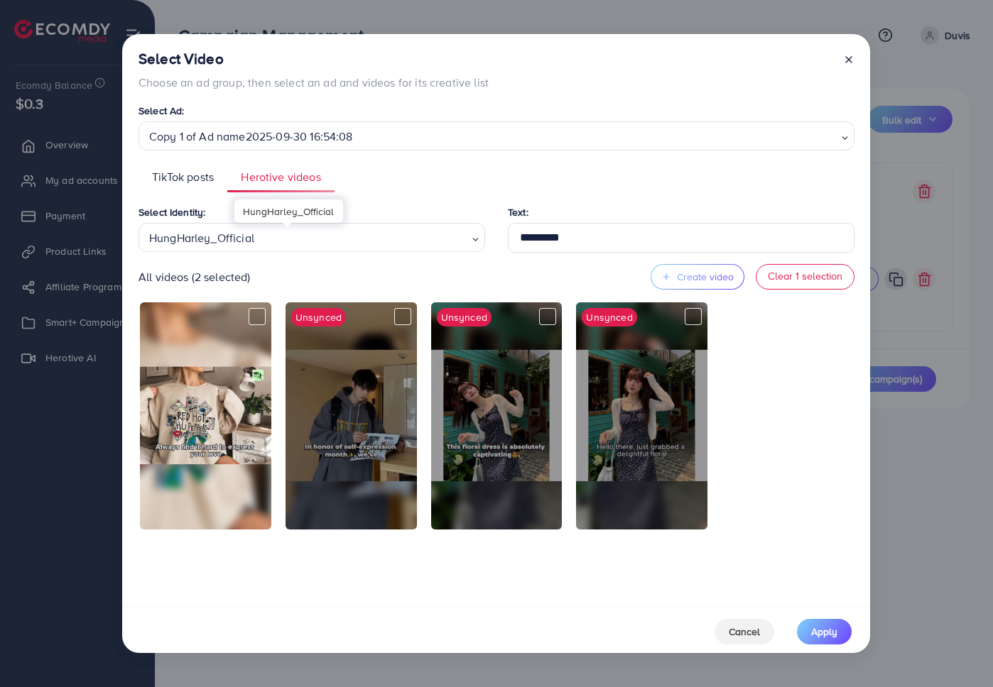
click at [366, 237] on div "HungHarley_Official" at bounding box center [305, 236] width 325 height 25
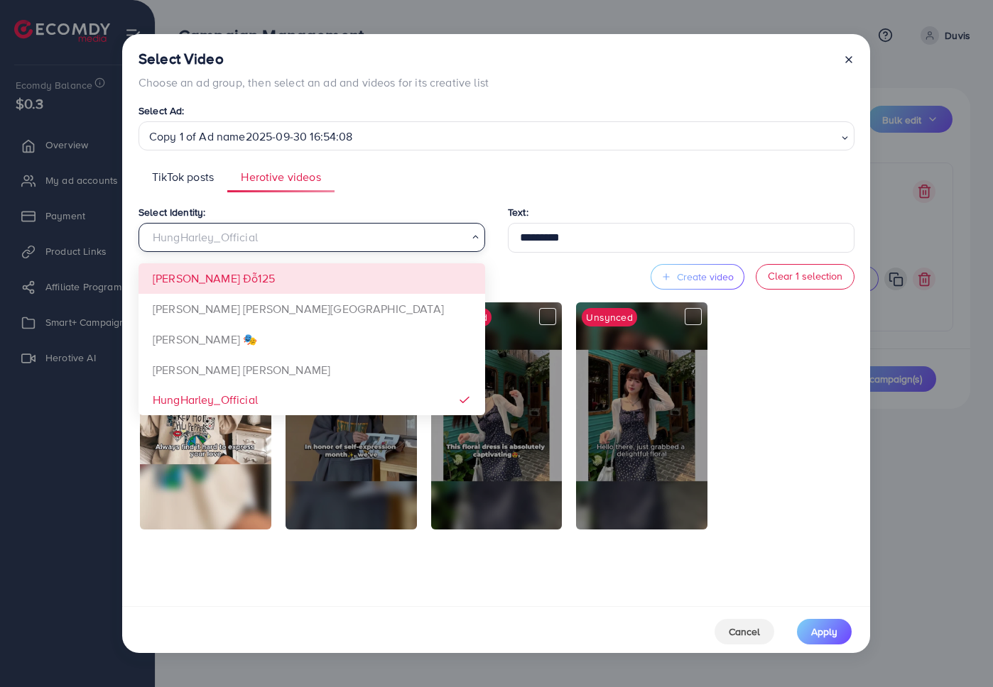
click at [303, 281] on div "Select Identity: HungHarley_Official Loading... Trinh Đỗ125 Xưởng Giày Chu Hải …" at bounding box center [496, 401] width 716 height 394
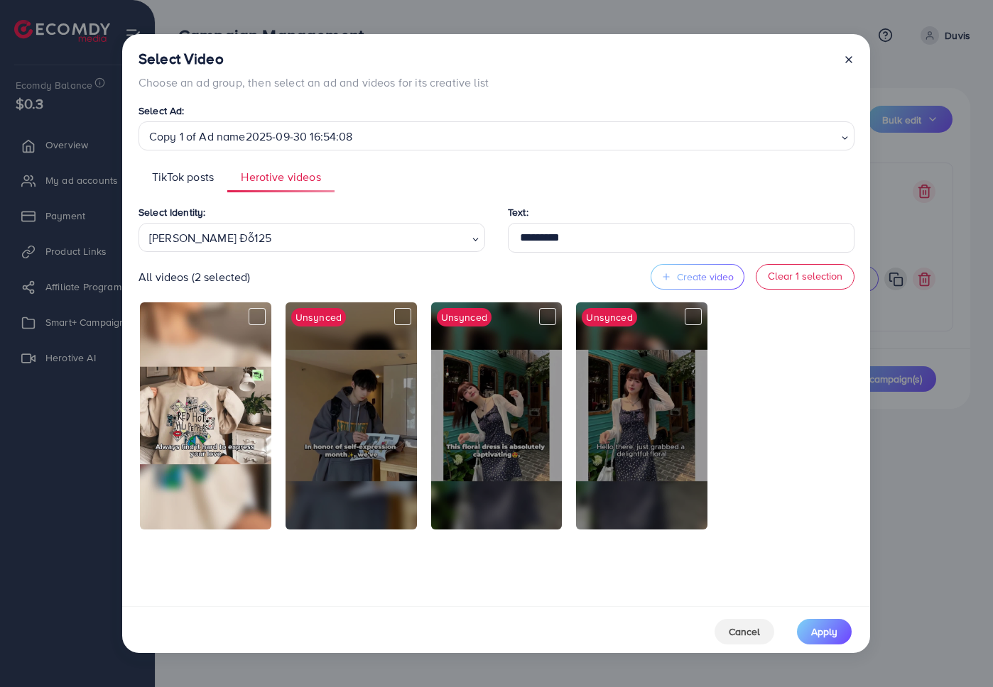
click at [449, 191] on ul "TikTok posts Herotive videos" at bounding box center [496, 177] width 716 height 31
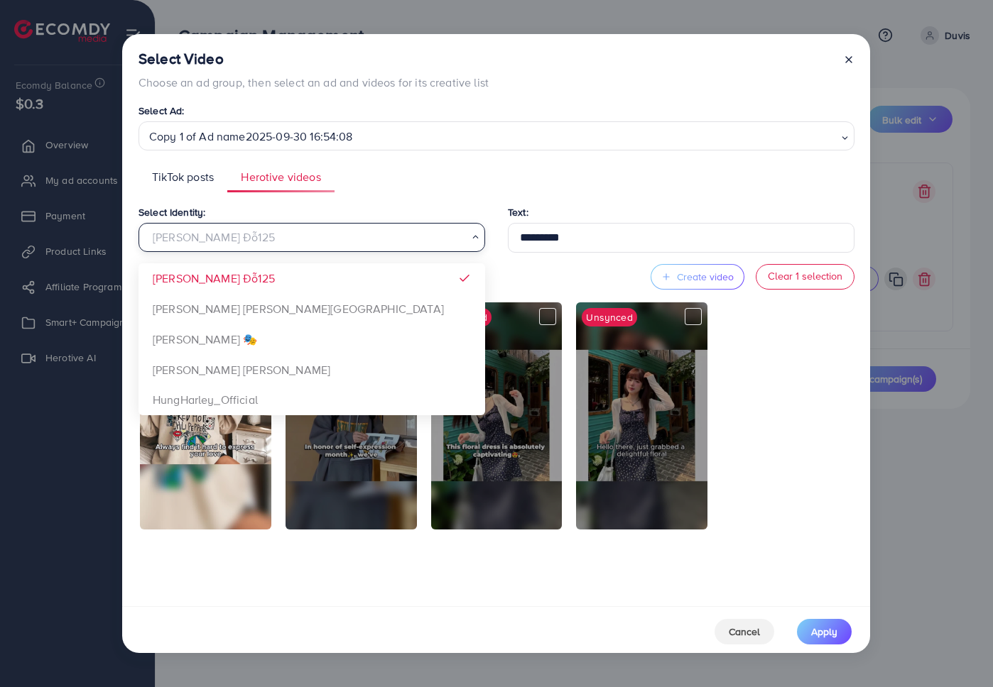
click at [428, 241] on div "Trinh Đỗ125" at bounding box center [305, 236] width 325 height 25
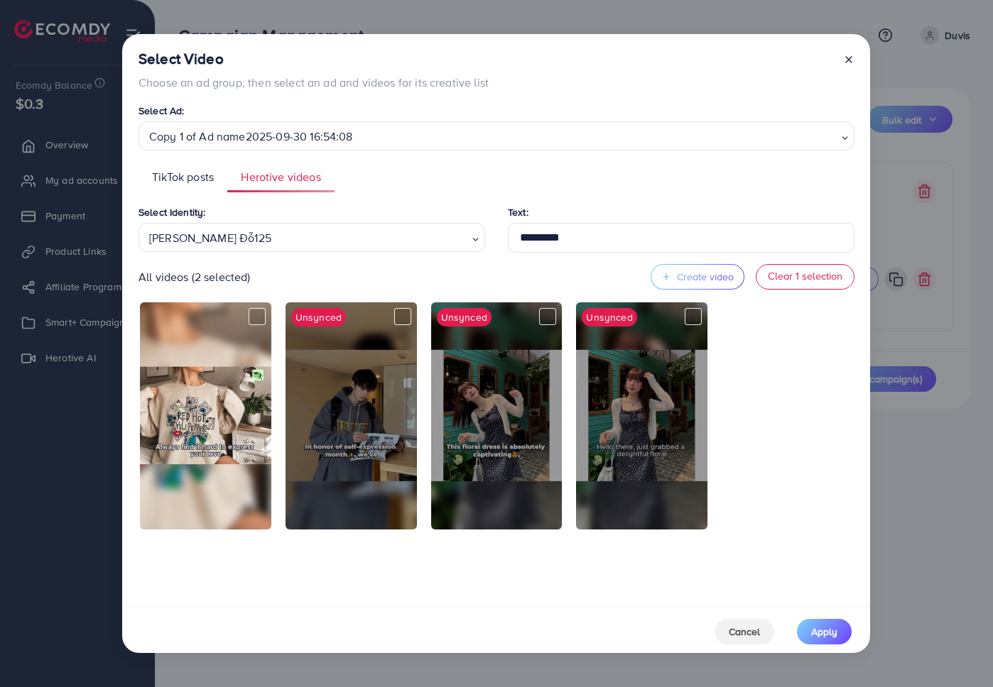
click at [447, 195] on div "TikTok posts Herotive videos Select Identity: HungHarley_Official Loading... Al…" at bounding box center [496, 380] width 716 height 436
click at [371, 282] on div "All videos (2 selected) Create video Clear 1 selection" at bounding box center [496, 277] width 716 height 26
click at [259, 234] on div "Trinh Đỗ125" at bounding box center [305, 236] width 325 height 25
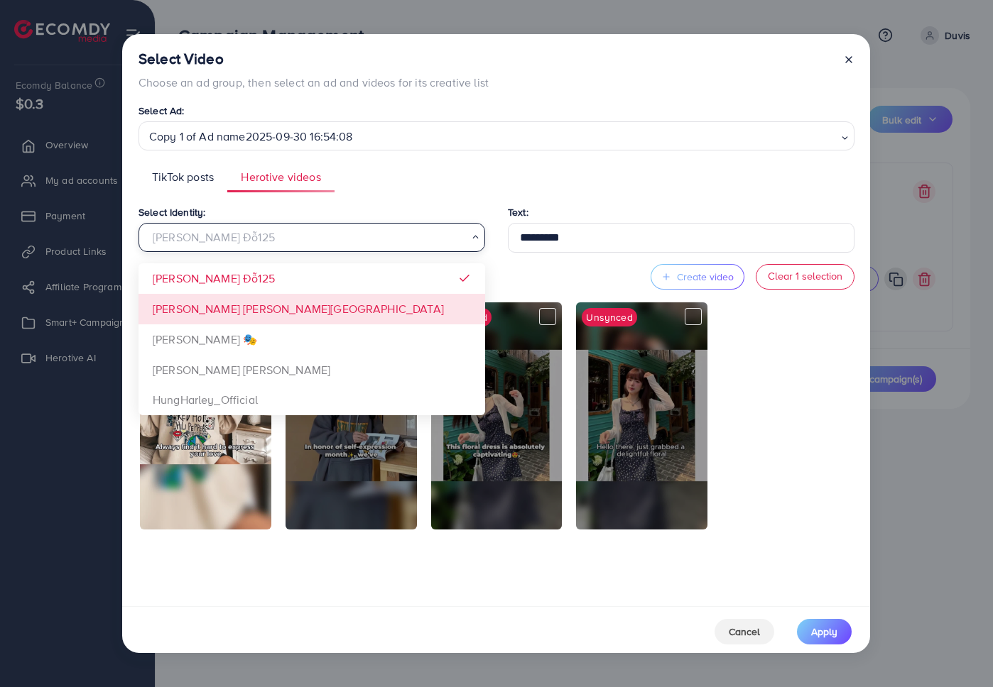
click at [228, 303] on div "Select Identity: Trinh Đỗ125 Loading... Trinh Đỗ125 Xưởng Giày Chu Hải Nam Đào …" at bounding box center [496, 401] width 716 height 394
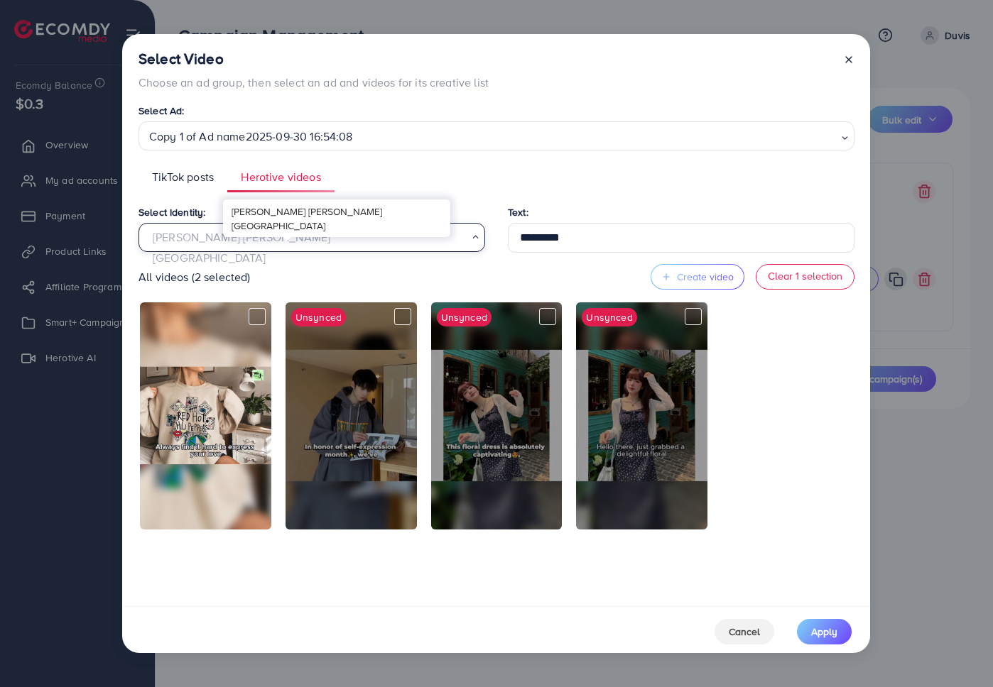
click at [247, 239] on div "Xưởng Giày Chu Hải Nam" at bounding box center [305, 236] width 325 height 25
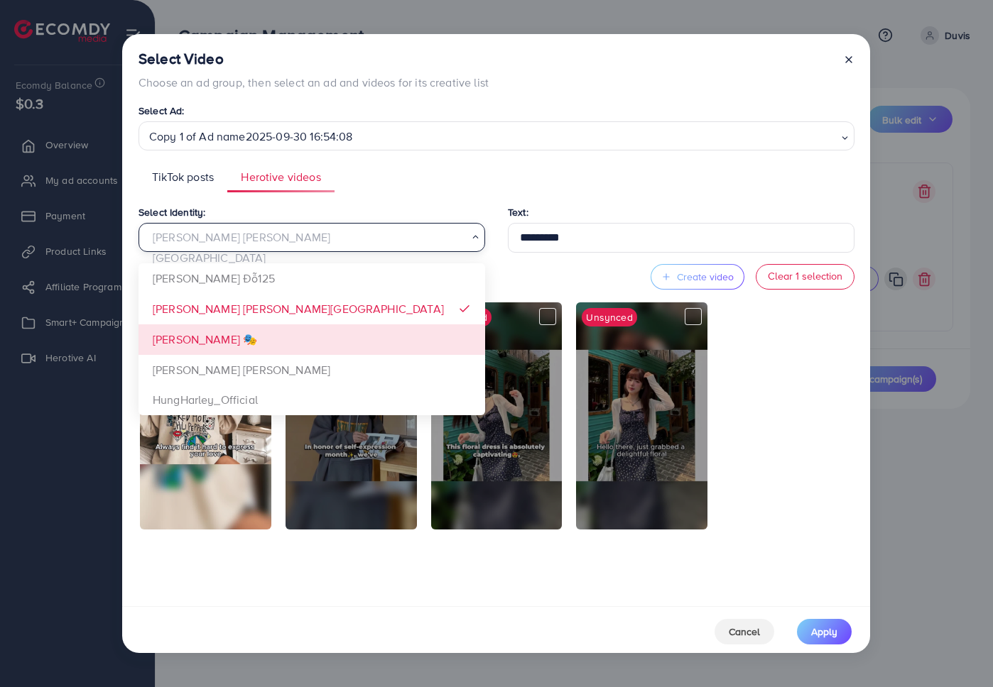
click at [248, 349] on div "Select Identity: Xưởng Giày Chu Hải Nam Loading... Trinh Đỗ125 Xưởng Giày Chu H…" at bounding box center [496, 401] width 716 height 394
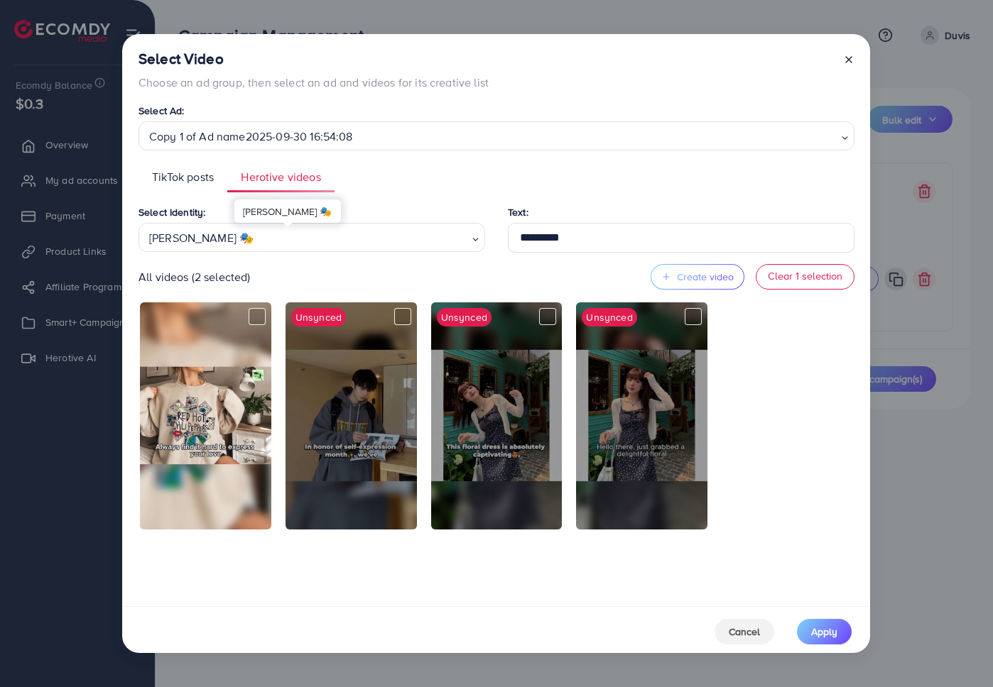
click at [293, 247] on div "Đào Nguyễn Ánh 🎭" at bounding box center [305, 236] width 325 height 25
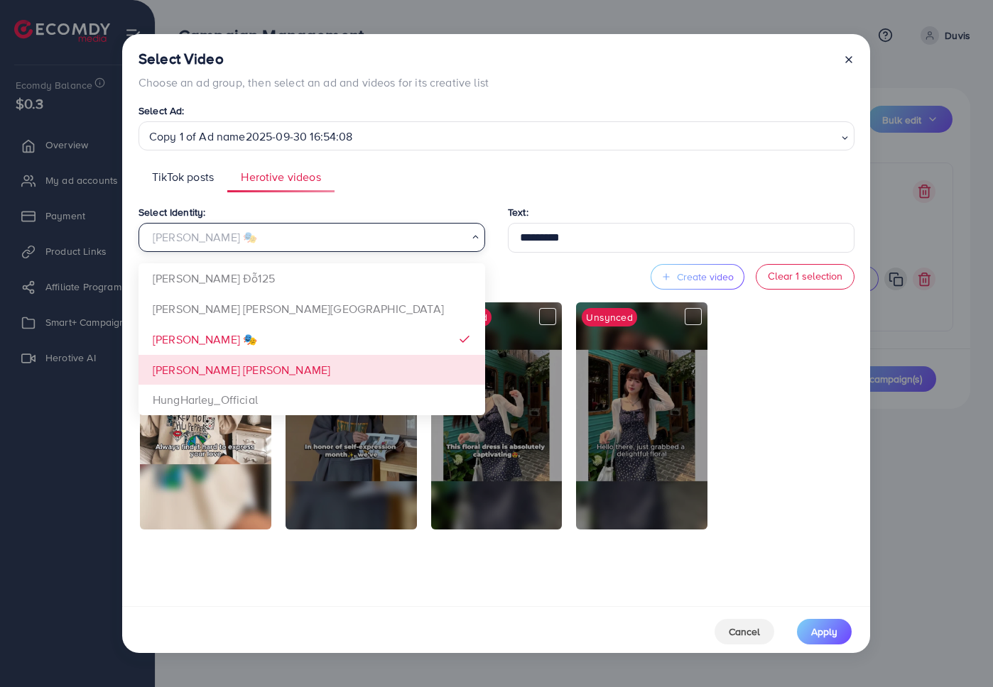
click at [254, 379] on div "Select Identity: Đào Nguyễn Ánh 🎭 Loading... Trinh Đỗ125 Xưởng Giày Chu Hải Nam…" at bounding box center [496, 401] width 716 height 394
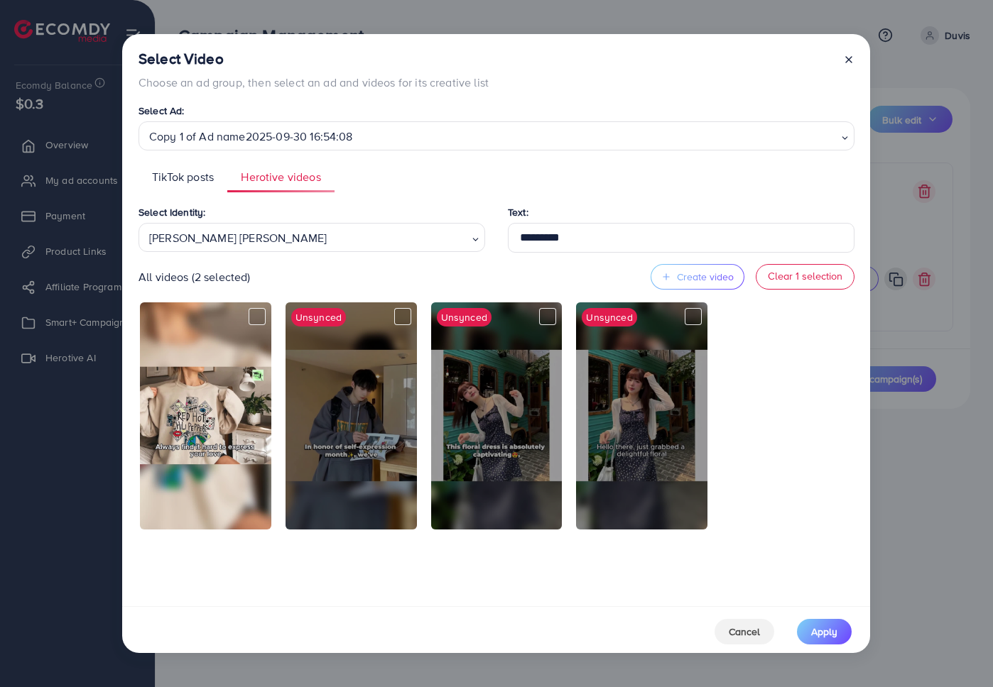
click at [504, 275] on div "All videos (2 selected) Create video Clear 1 selection" at bounding box center [496, 277] width 716 height 26
click at [192, 180] on span "TikTok posts" at bounding box center [183, 177] width 62 height 16
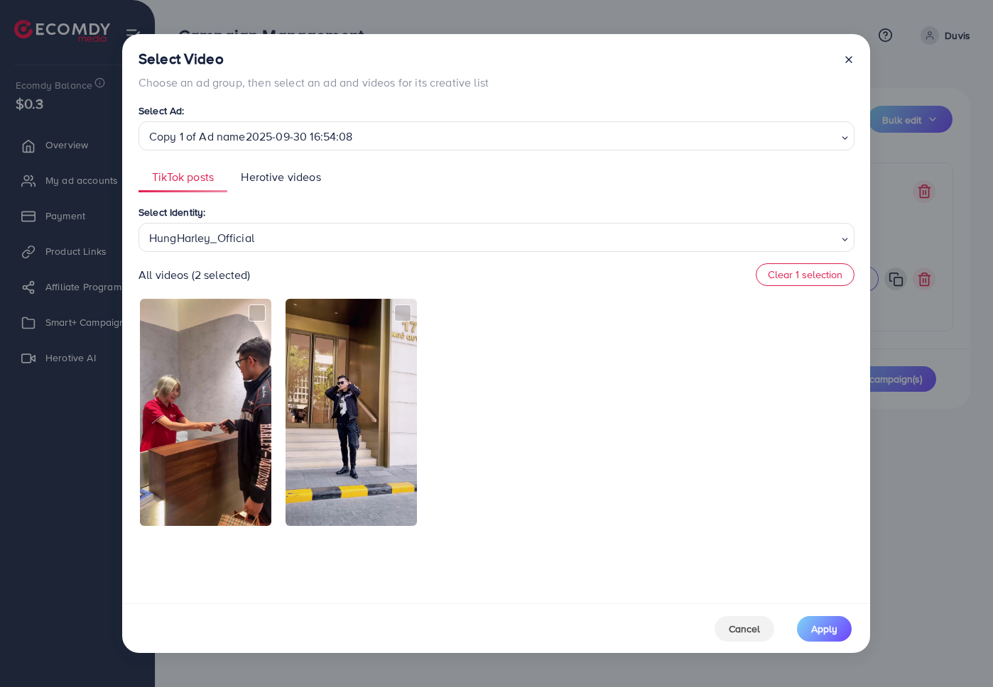
click at [269, 180] on span "Herotive videos" at bounding box center [281, 177] width 80 height 16
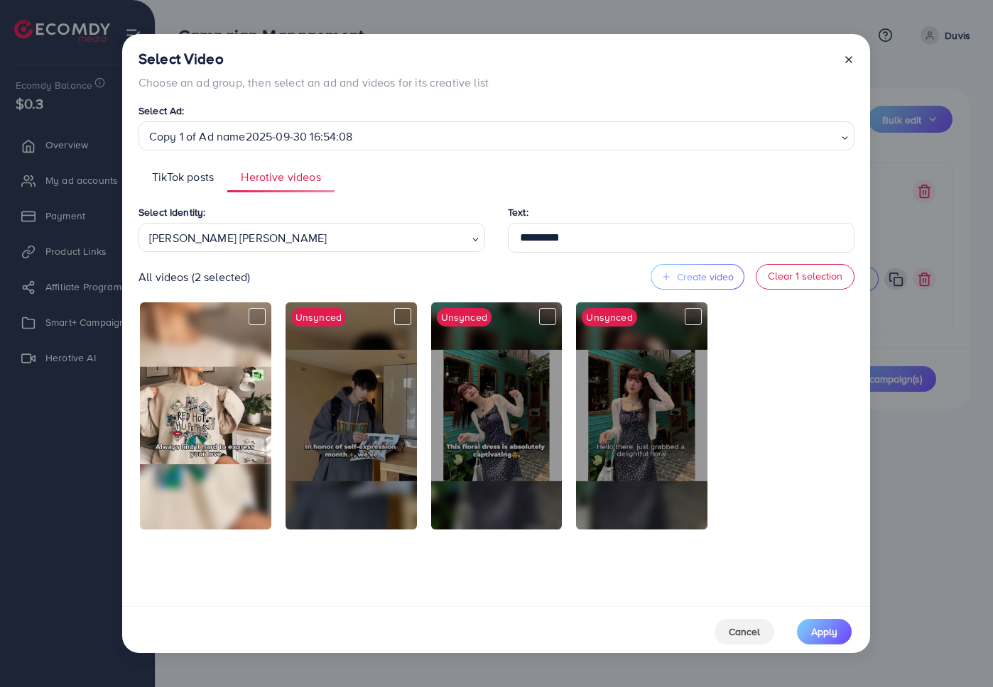
click at [464, 182] on ul "TikTok posts Herotive videos" at bounding box center [496, 177] width 716 height 31
click at [451, 272] on div "All videos (2 selected) Create video Clear 1 selection" at bounding box center [496, 277] width 716 height 26
click at [333, 232] on div "Phạm Trung Kiên" at bounding box center [305, 236] width 325 height 25
click at [261, 283] on div "Select Identity: Trinh Đỗ125 Loading... Trinh Đỗ125 Xưởng Giày Chu Hải Nam Đào …" at bounding box center [496, 401] width 716 height 394
click at [655, 183] on ul "TikTok posts Herotive videos" at bounding box center [496, 177] width 716 height 31
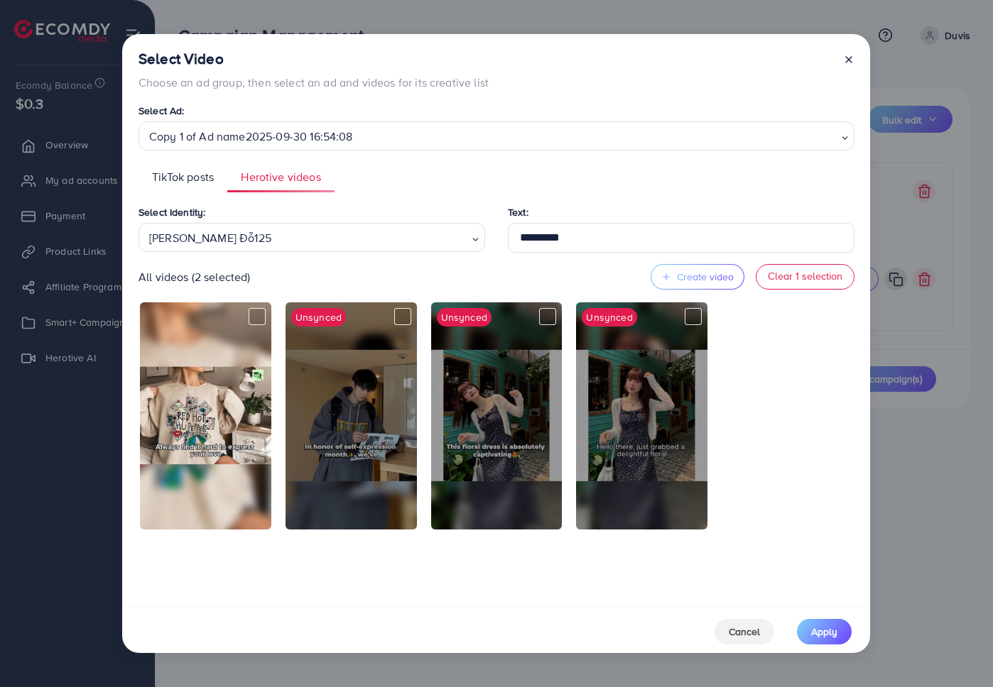
click at [192, 177] on span "TikTok posts" at bounding box center [183, 177] width 62 height 16
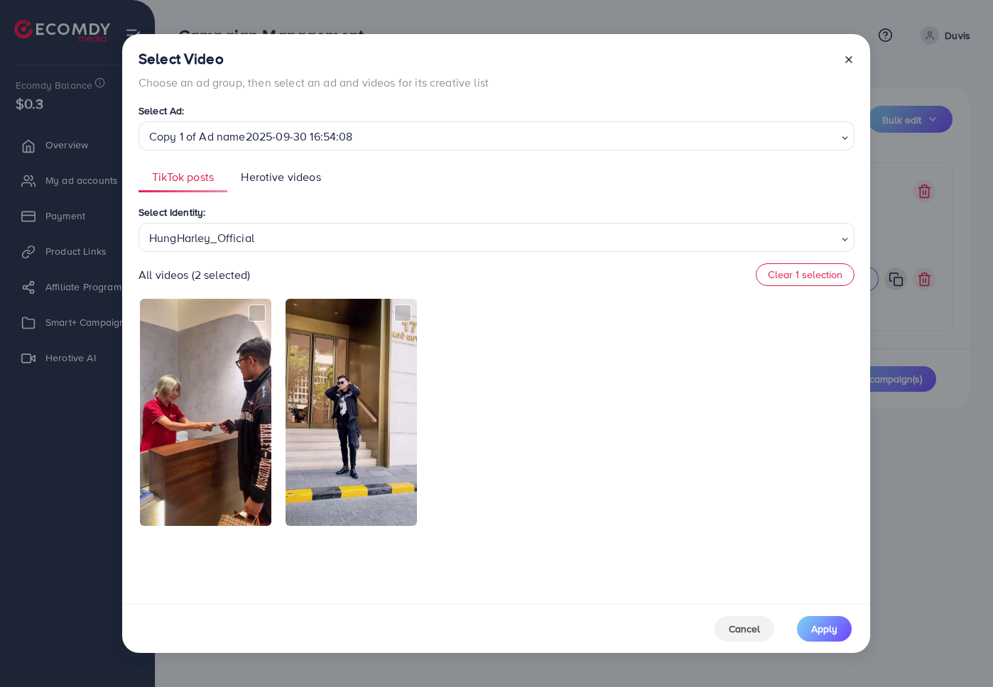
click at [260, 181] on span "Herotive videos" at bounding box center [281, 177] width 80 height 16
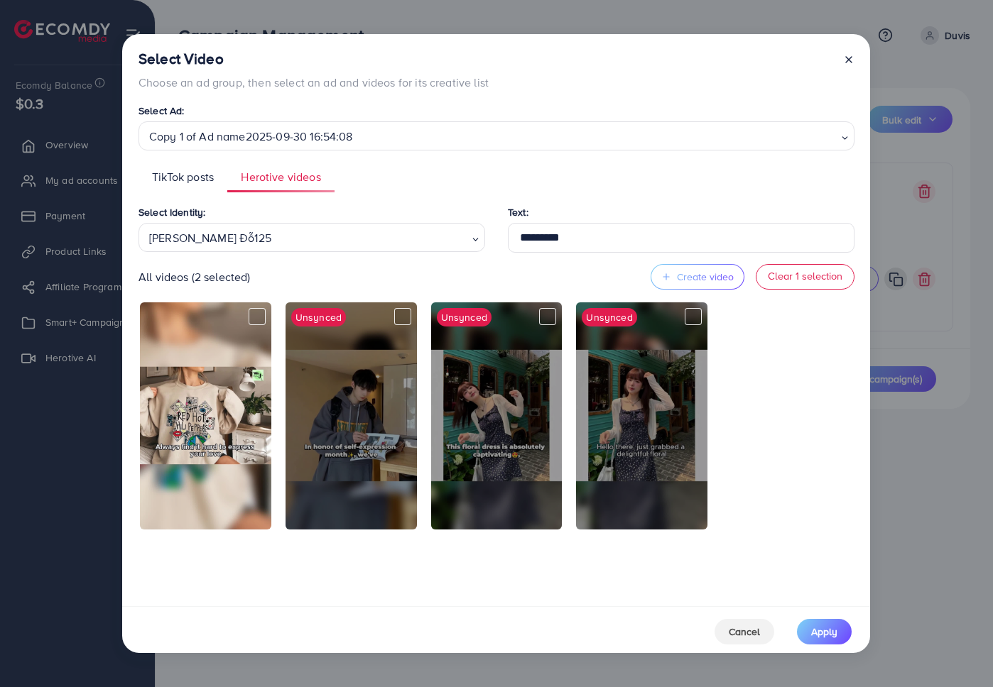
click at [759, 386] on div "Sync Unsynced Sync Unsynced Sync Unsynced" at bounding box center [496, 416] width 716 height 230
click at [771, 348] on div "Sync Unsynced Sync Unsynced Sync Unsynced" at bounding box center [496, 416] width 716 height 230
click at [184, 174] on span "TikTok posts" at bounding box center [183, 177] width 62 height 16
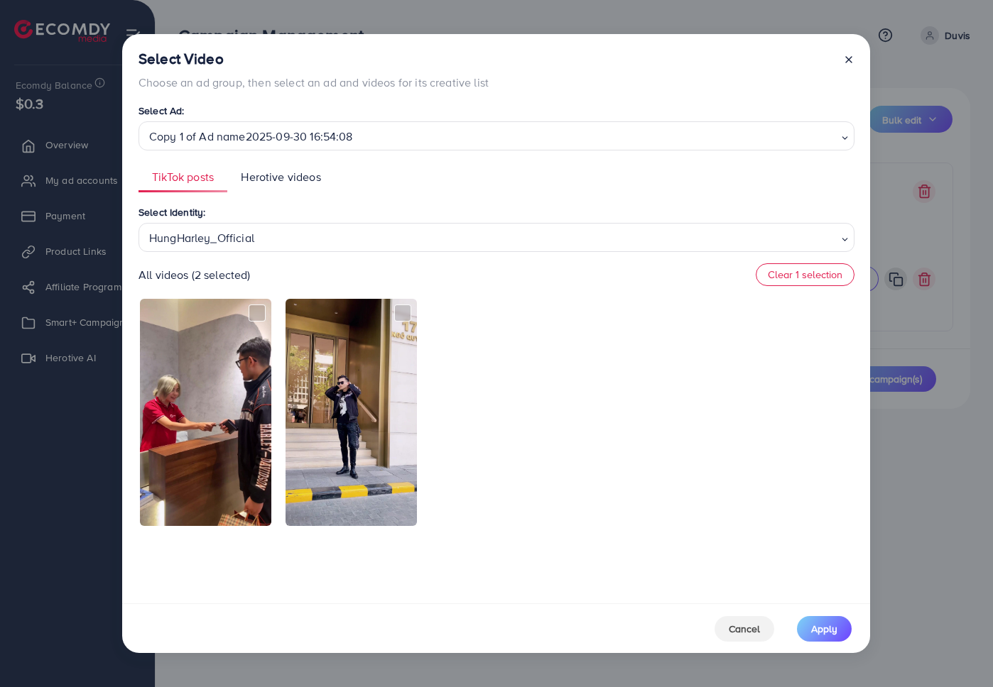
click at [275, 183] on span "Herotive videos" at bounding box center [281, 177] width 80 height 16
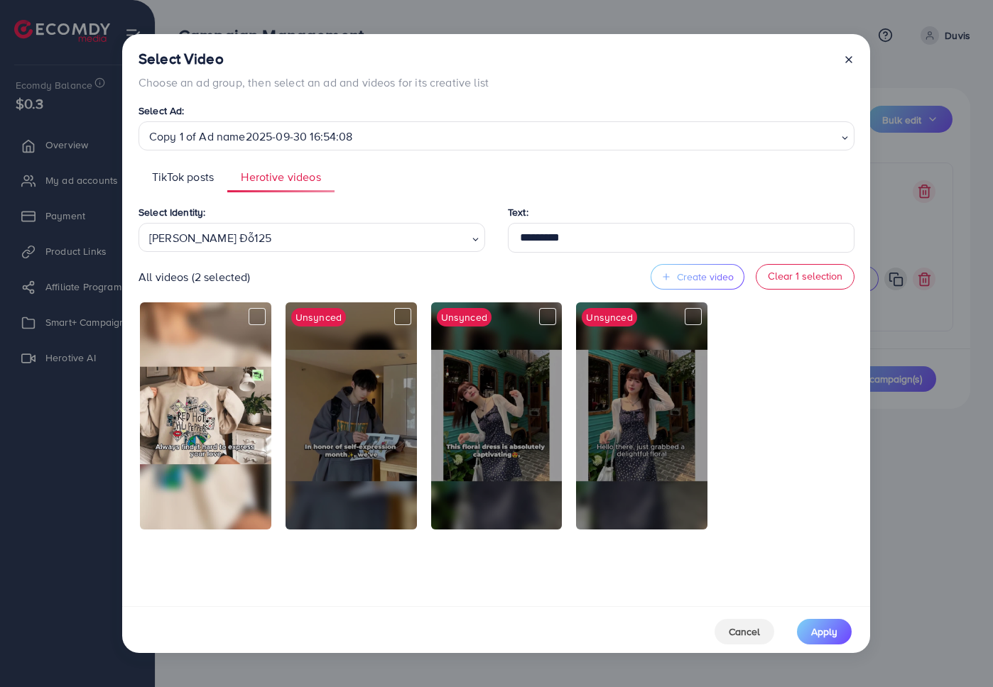
click at [303, 278] on div "All videos (2 selected) Create video Clear 1 selection" at bounding box center [496, 277] width 716 height 26
click at [193, 175] on span "TikTok posts" at bounding box center [183, 177] width 62 height 16
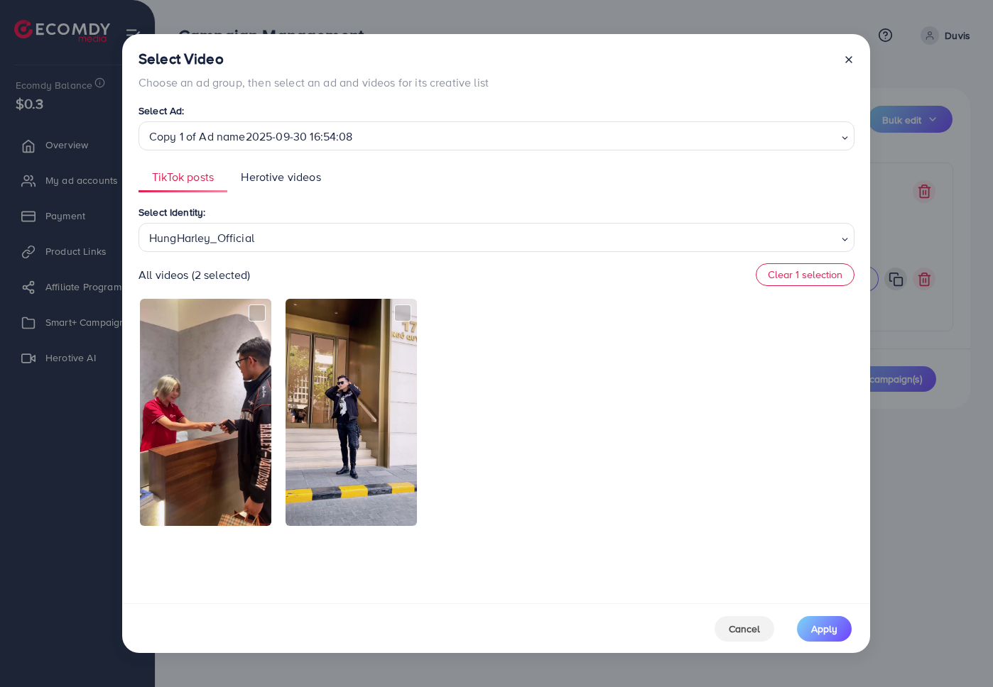
click at [264, 174] on span "Herotive videos" at bounding box center [281, 177] width 80 height 16
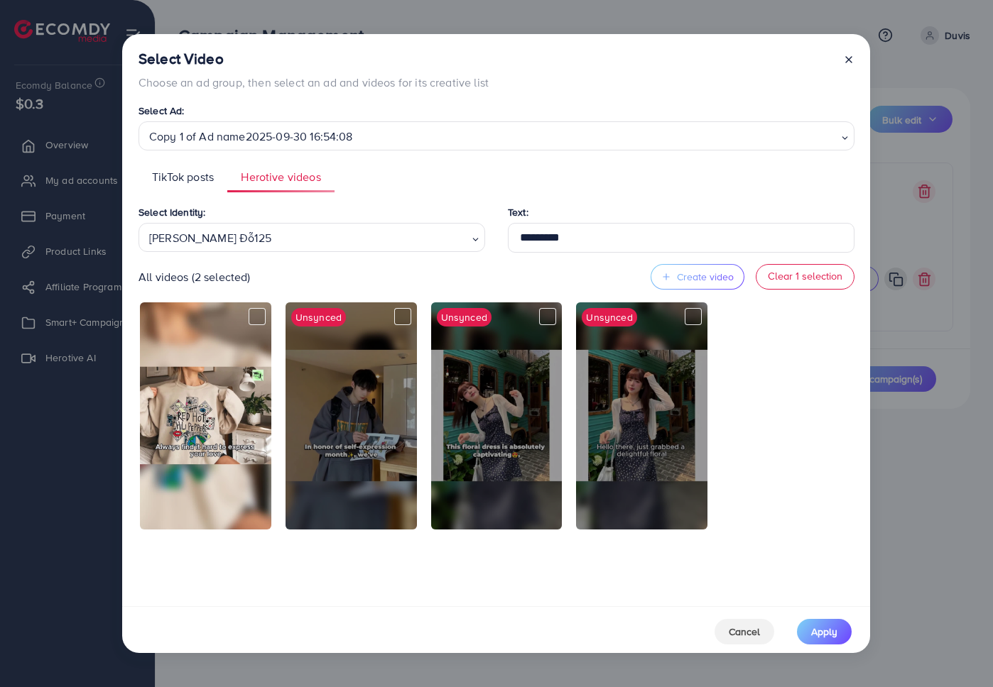
click at [336, 274] on div "All videos (2 selected) Create video Clear 1 selection" at bounding box center [496, 277] width 716 height 26
click at [355, 270] on div "All videos (2 selected) Create video Clear 1 selection" at bounding box center [496, 277] width 716 height 26
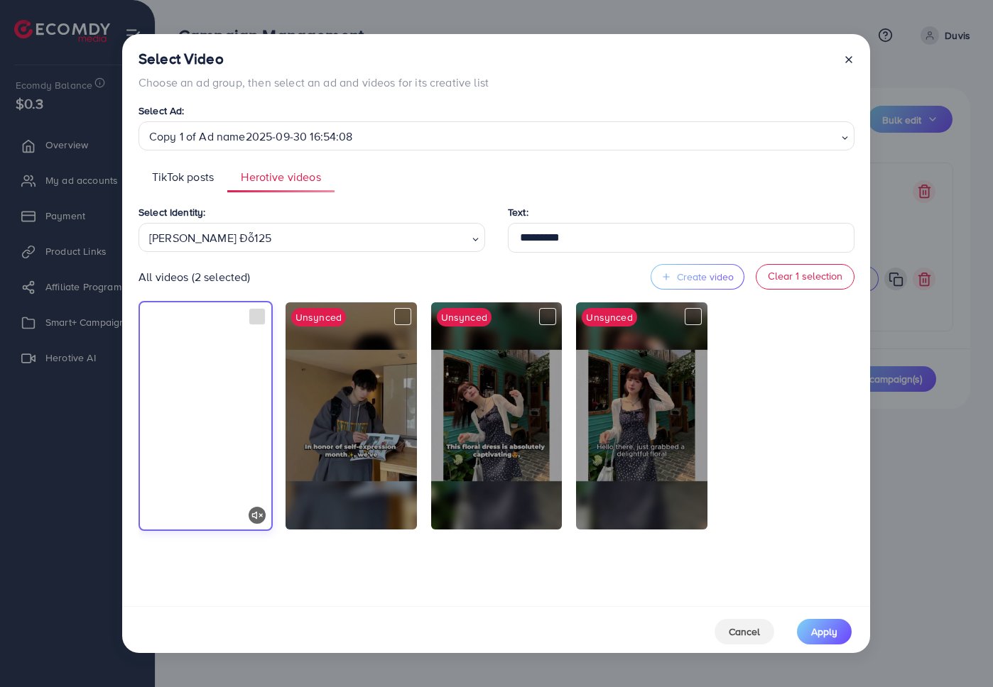
click at [256, 314] on div at bounding box center [257, 316] width 17 height 17
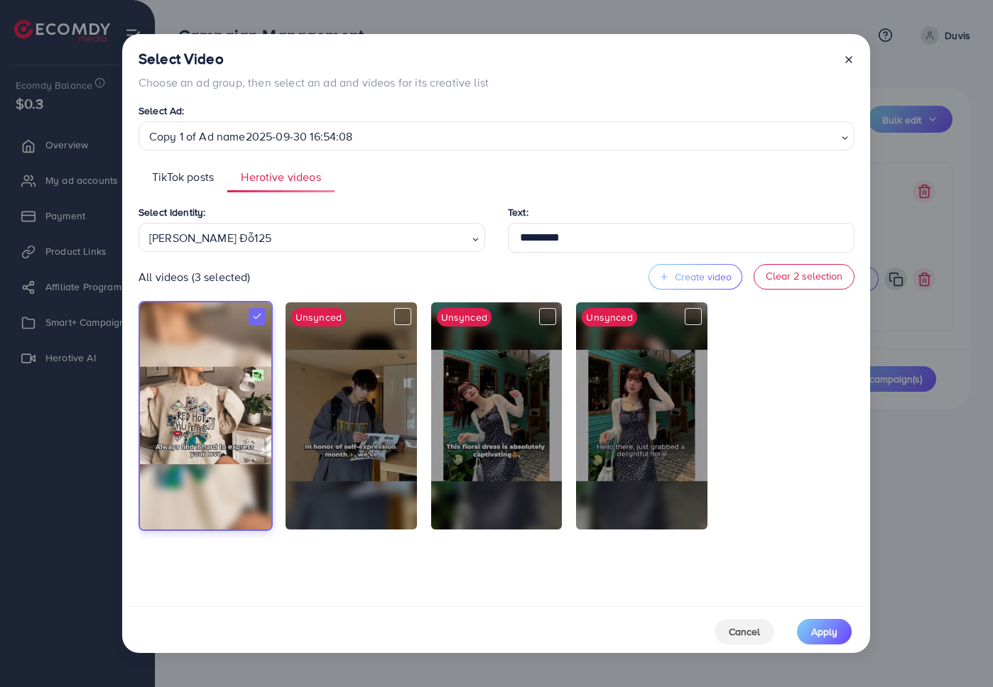
click at [494, 274] on div "All videos (3 selected) Create video Clear 2 selection" at bounding box center [496, 277] width 716 height 26
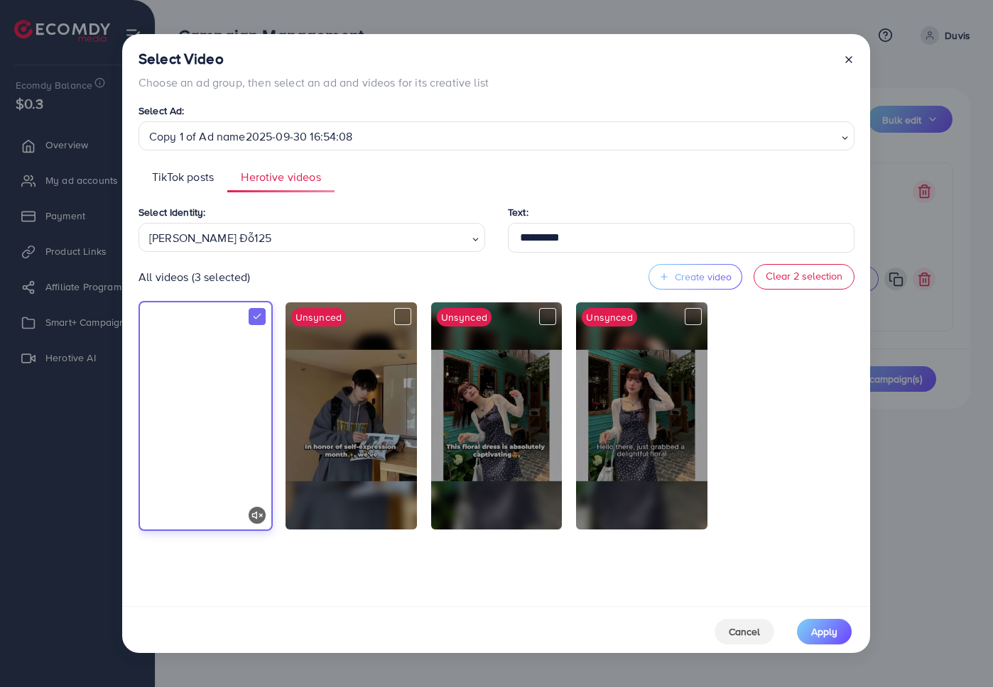
click at [258, 322] on div at bounding box center [257, 316] width 17 height 17
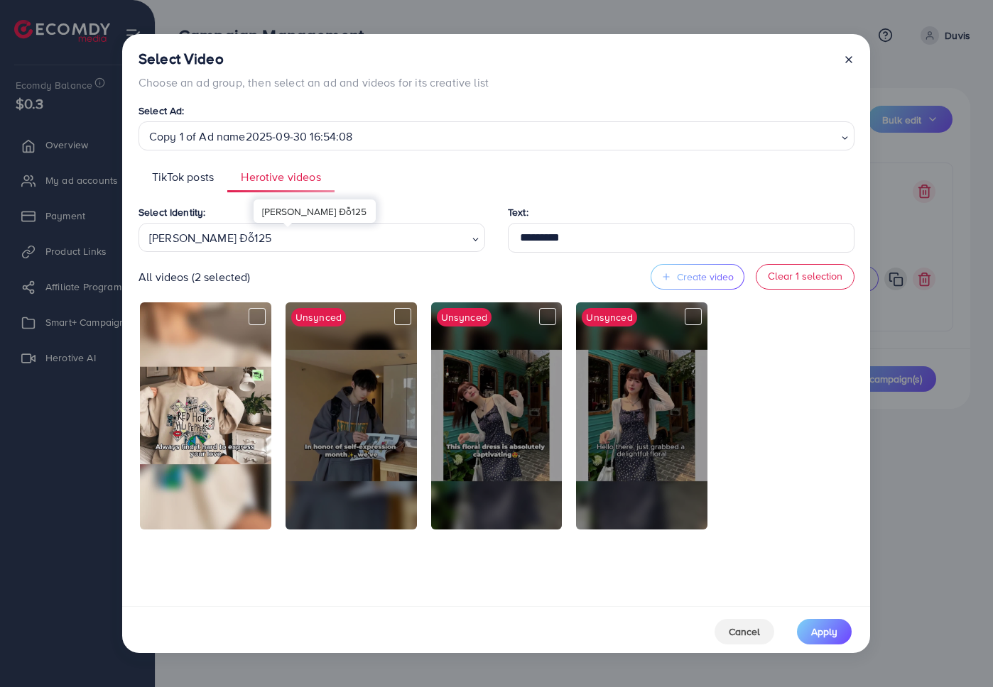
click at [340, 244] on div "Trinh Đỗ125" at bounding box center [305, 236] width 325 height 25
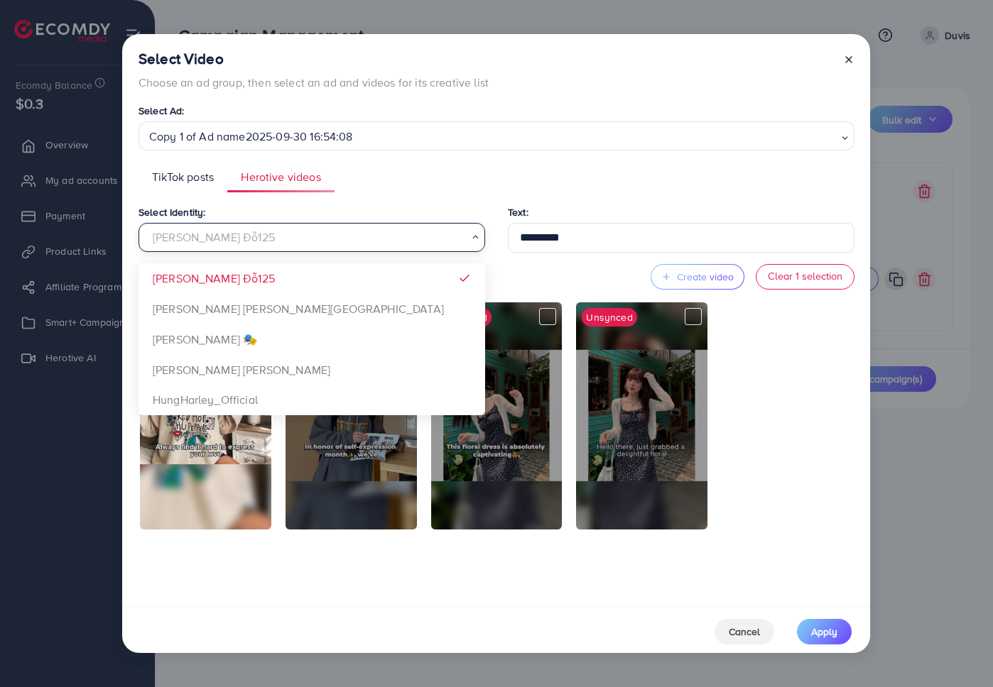
click at [376, 206] on div "Select Identity: Trinh Đỗ125 Loading... Trinh Đỗ125 Xưởng Giày Chu Hải Nam Đào …" at bounding box center [317, 228] width 358 height 49
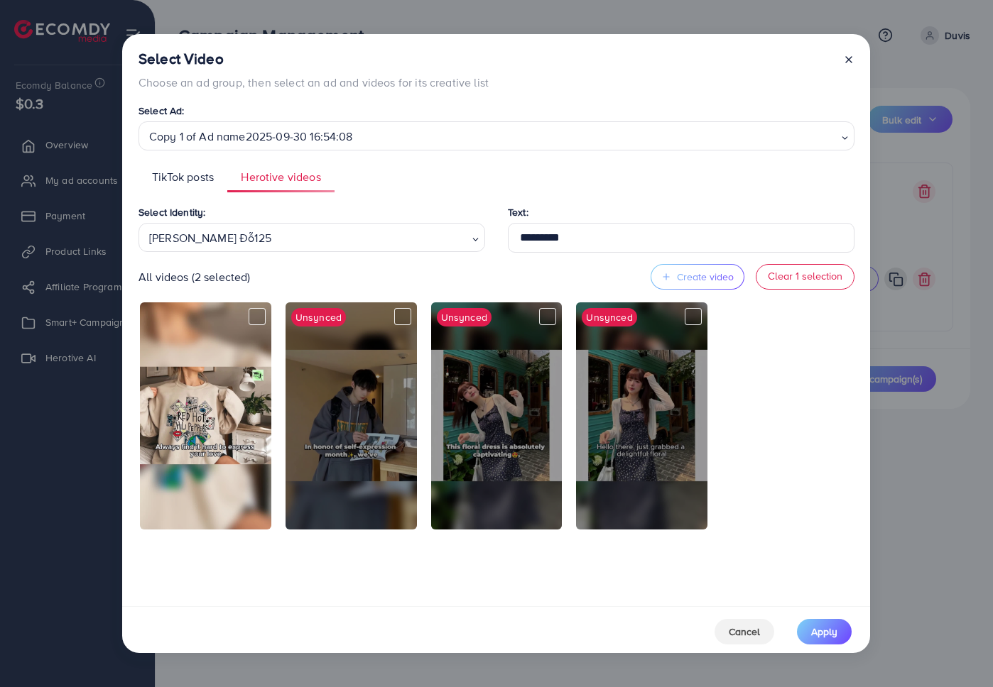
click at [280, 246] on div "Trinh Đỗ125" at bounding box center [305, 236] width 325 height 25
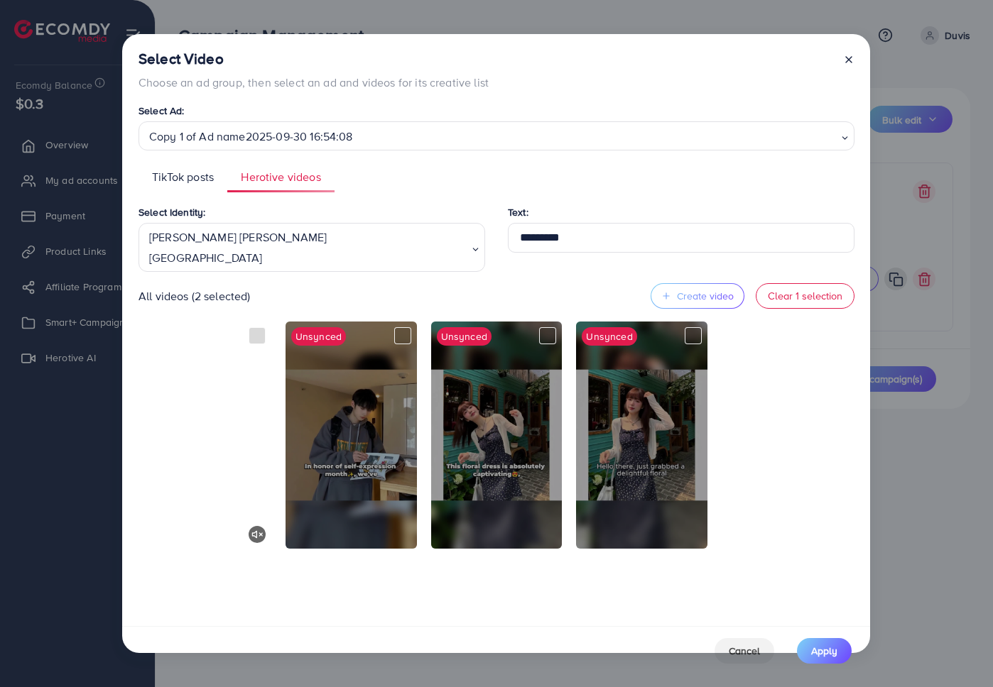
click at [261, 307] on div "Select Identity: Xưởng Giày Chu Hải Nam Loading... Trinh Đỗ125 Xưởng Giày Chu H…" at bounding box center [496, 410] width 716 height 413
click at [253, 327] on div at bounding box center [257, 335] width 17 height 17
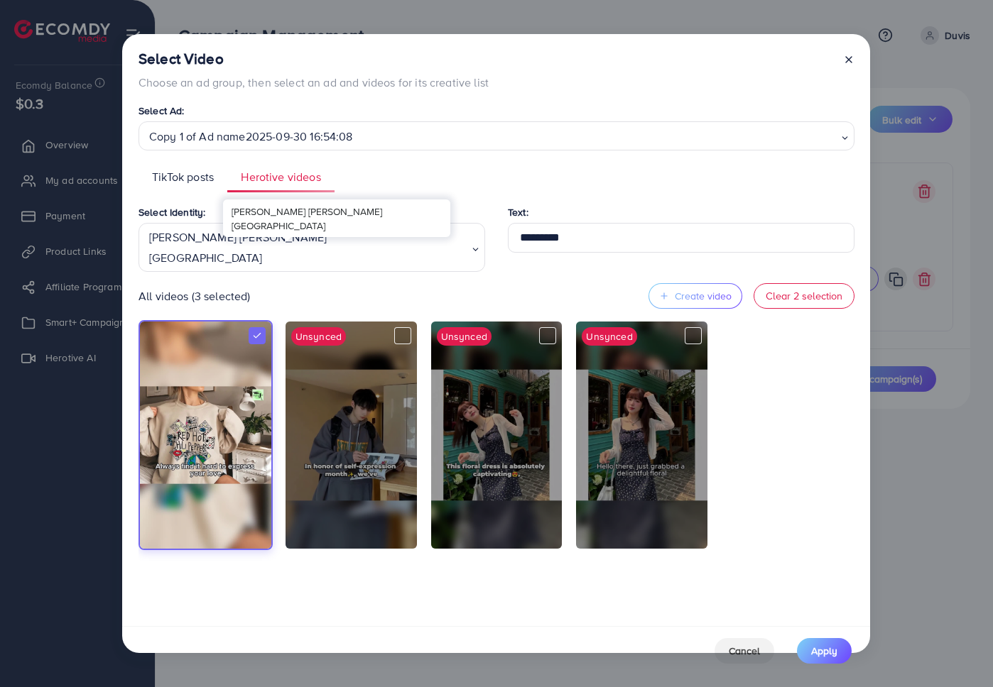
click at [297, 236] on div "Xưởng Giày Chu Hải Nam" at bounding box center [305, 246] width 325 height 45
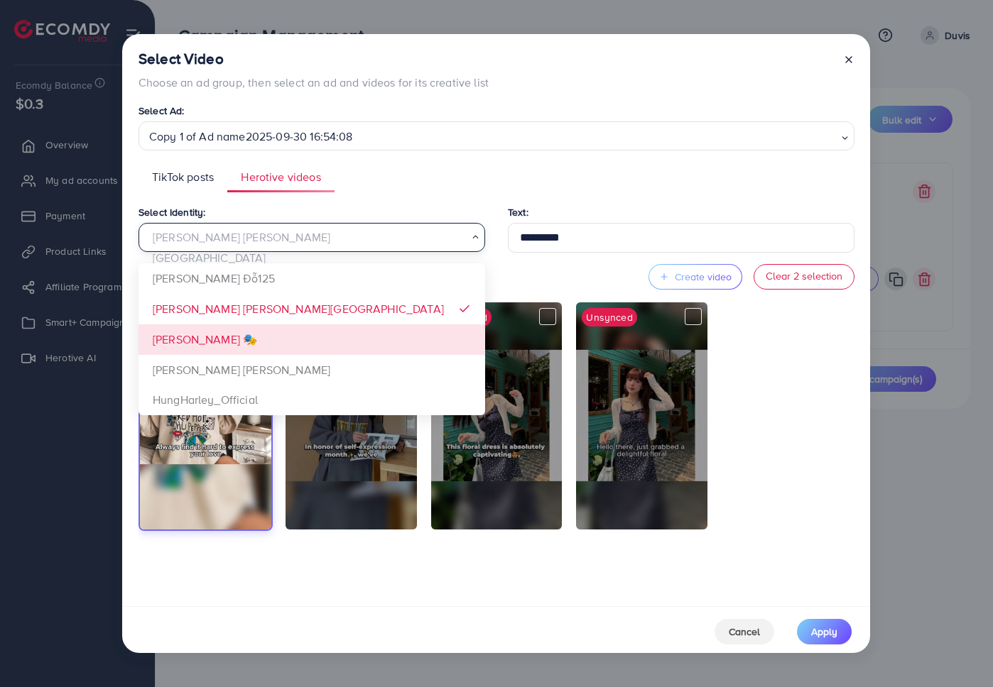
click at [254, 336] on div "Select Identity: Xưởng Giày Chu Hải Nam Loading... Trinh Đỗ125 Xưởng Giày Chu H…" at bounding box center [496, 401] width 716 height 394
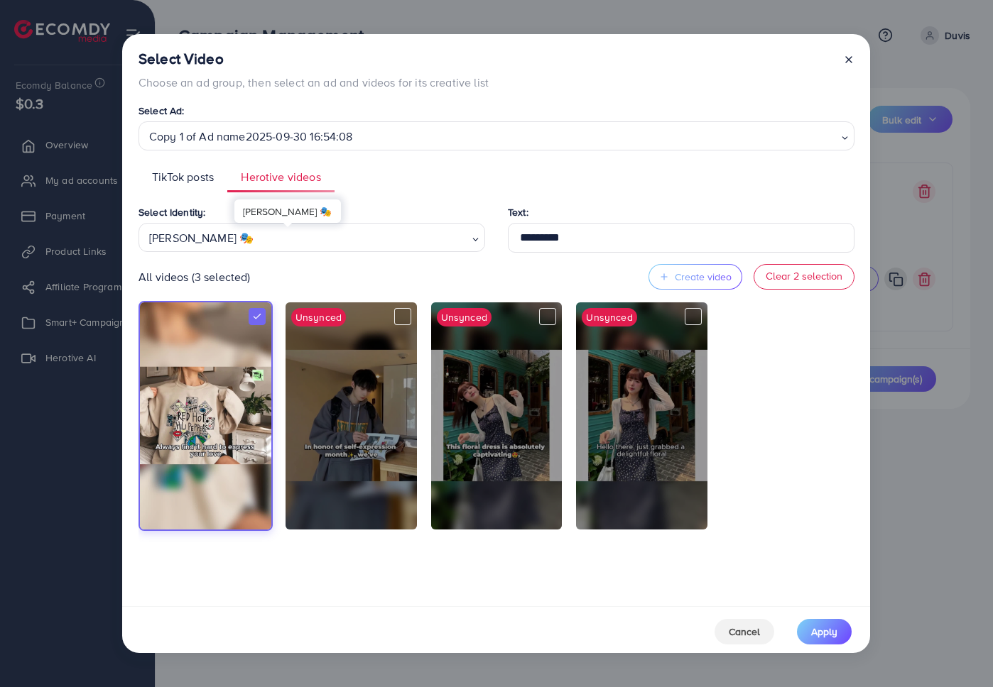
click at [315, 243] on div "Đào Nguyễn Ánh 🎭" at bounding box center [305, 236] width 325 height 25
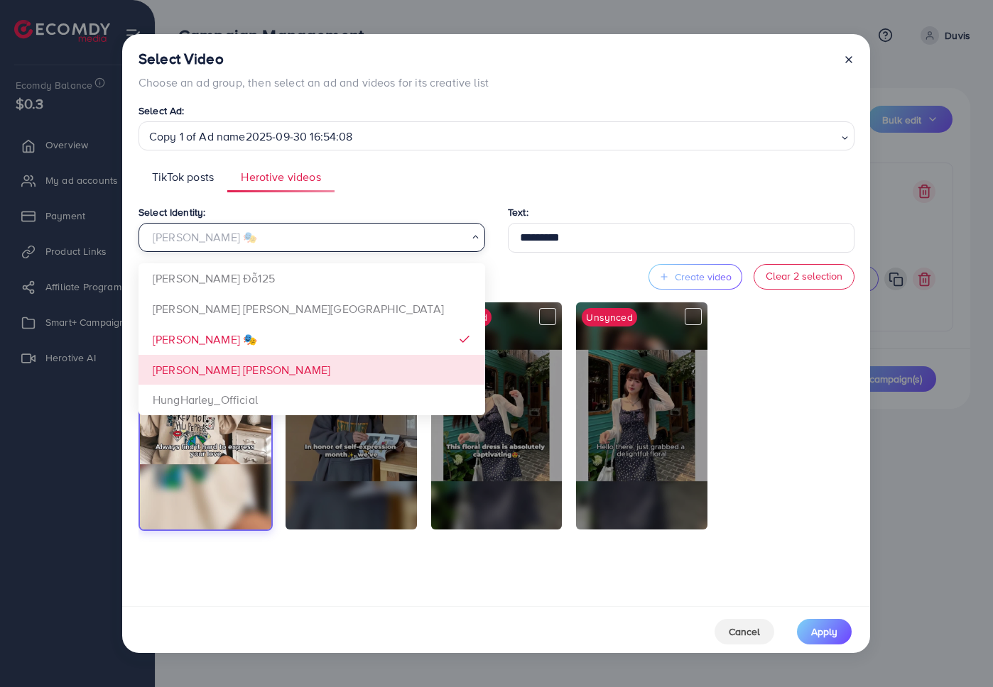
click at [276, 363] on div "Select Identity: Đào Nguyễn Ánh 🎭 Loading... Trinh Đỗ125 Xưởng Giày Chu Hải Nam…" at bounding box center [496, 401] width 716 height 394
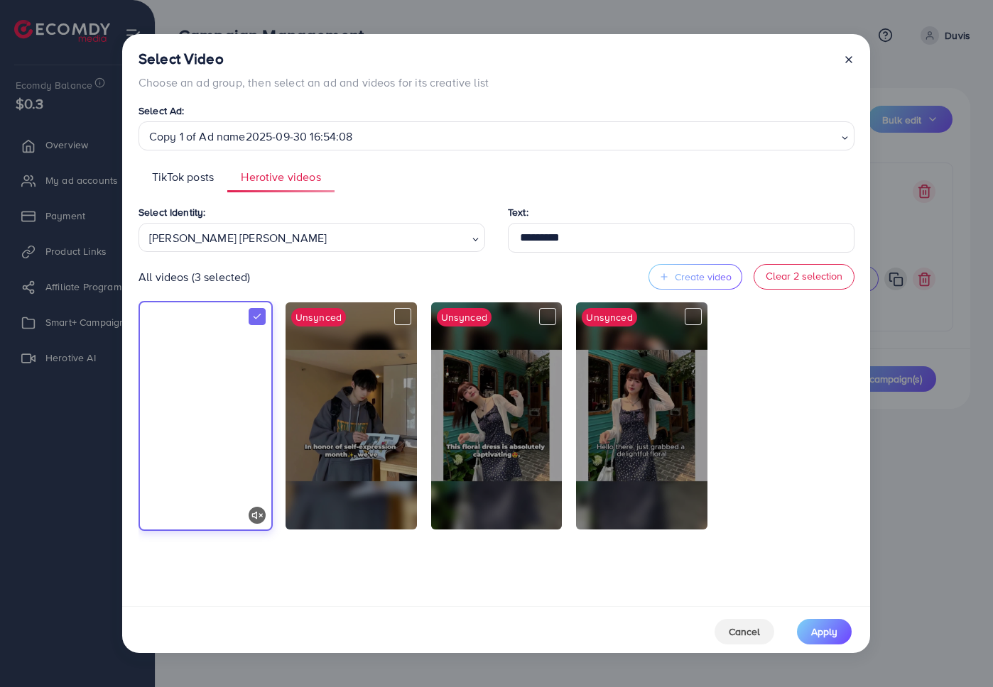
click at [256, 321] on div at bounding box center [257, 316] width 17 height 17
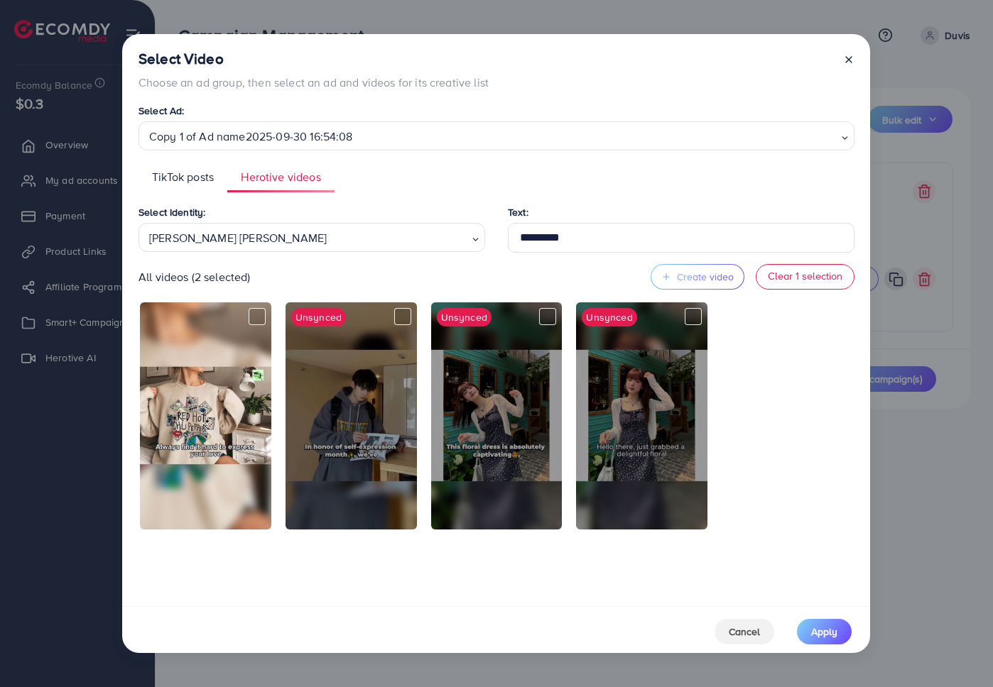
click at [421, 275] on div "All videos (2 selected) Create video Clear 1 selection" at bounding box center [496, 277] width 716 height 26
click at [473, 283] on div "All videos (2 selected) Create video Clear 1 selection" at bounding box center [496, 277] width 716 height 26
click at [165, 173] on span "TikTok posts" at bounding box center [183, 177] width 62 height 16
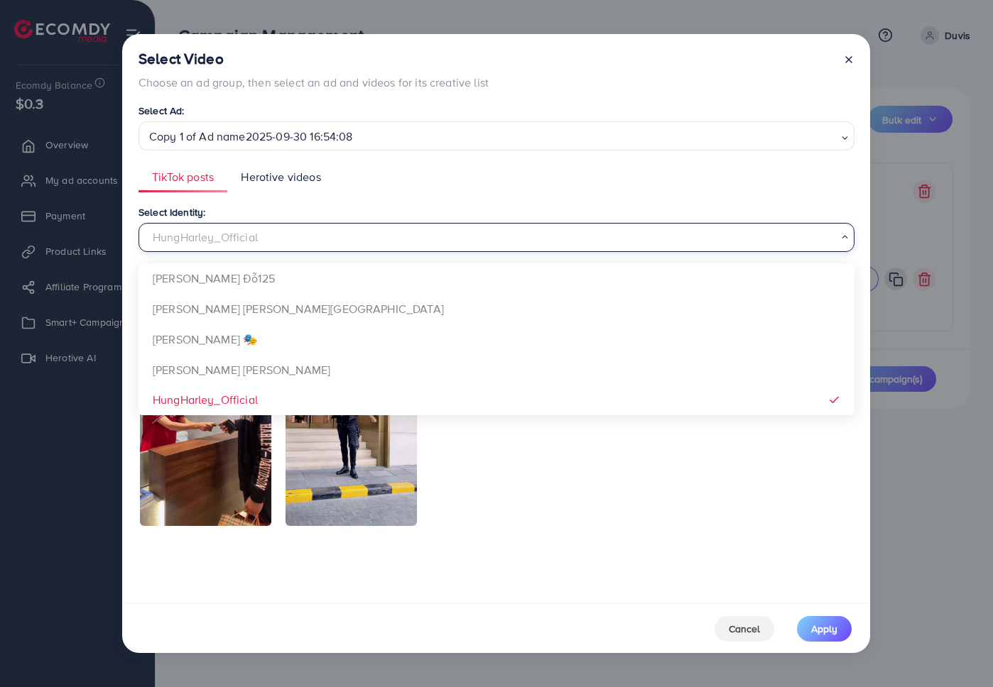
click at [205, 241] on div "HungHarley_Official" at bounding box center [490, 236] width 695 height 25
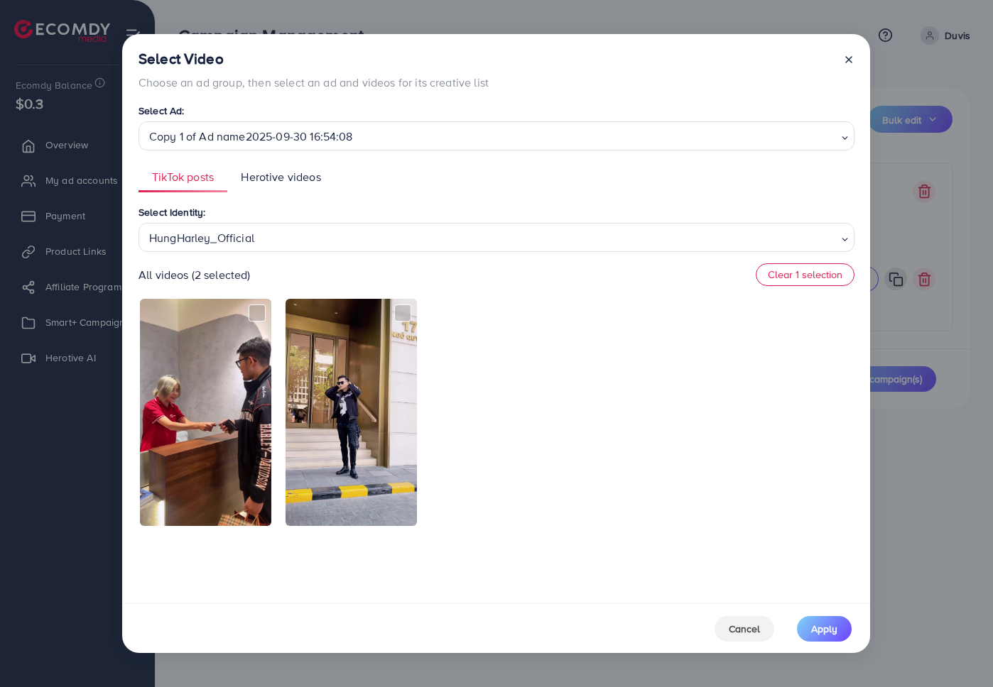
click at [847, 61] on line at bounding box center [849, 60] width 6 height 6
